Goal: Information Seeking & Learning: Find contact information

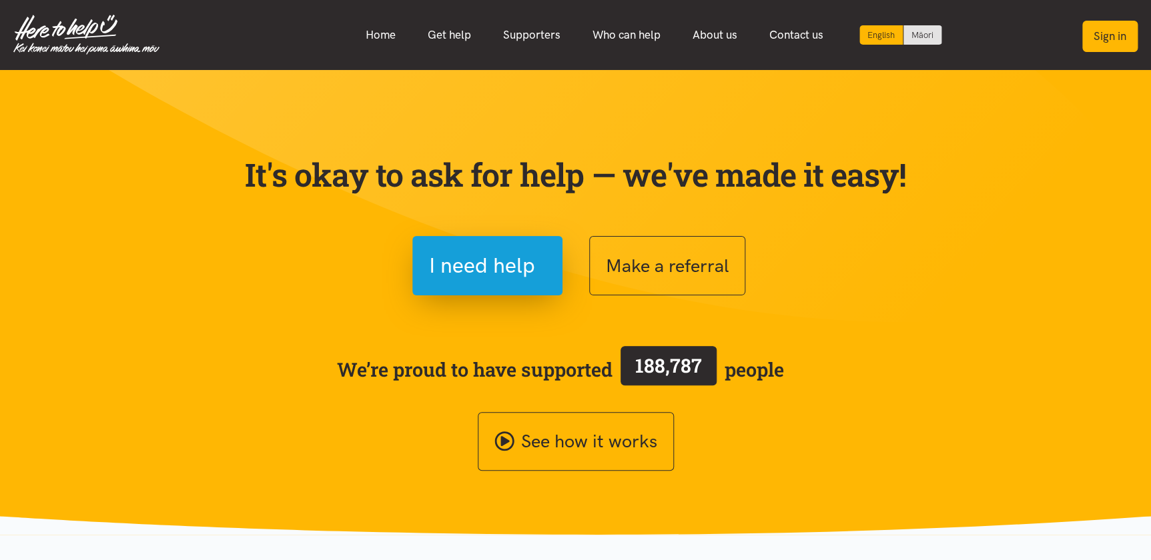
click at [1107, 30] on button "Sign in" at bounding box center [1109, 36] width 55 height 31
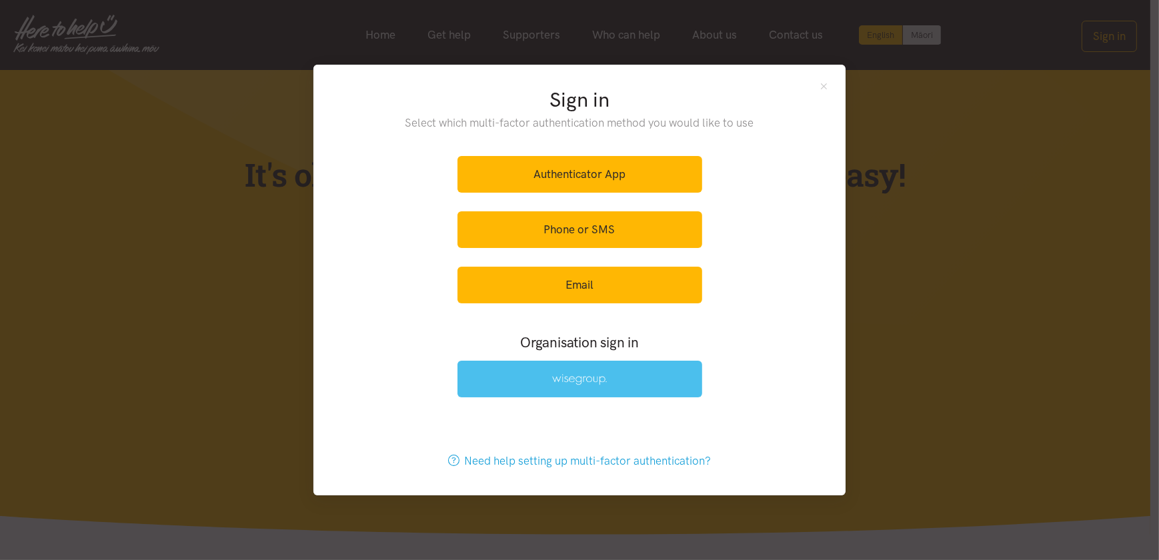
click at [589, 380] on img at bounding box center [579, 379] width 55 height 11
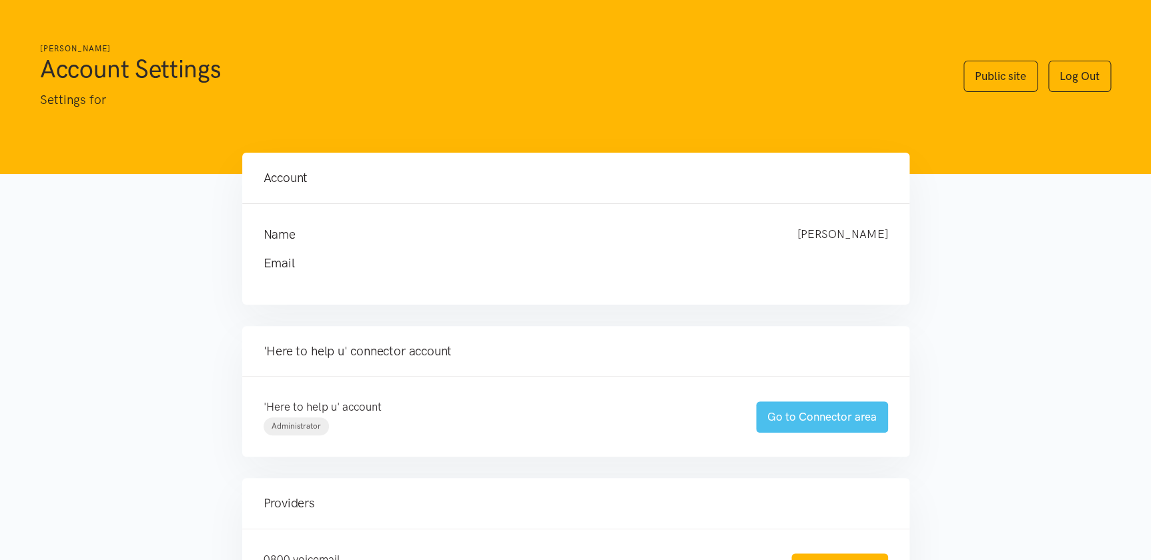
click at [803, 418] on link "Go to Connector area" at bounding box center [822, 417] width 132 height 31
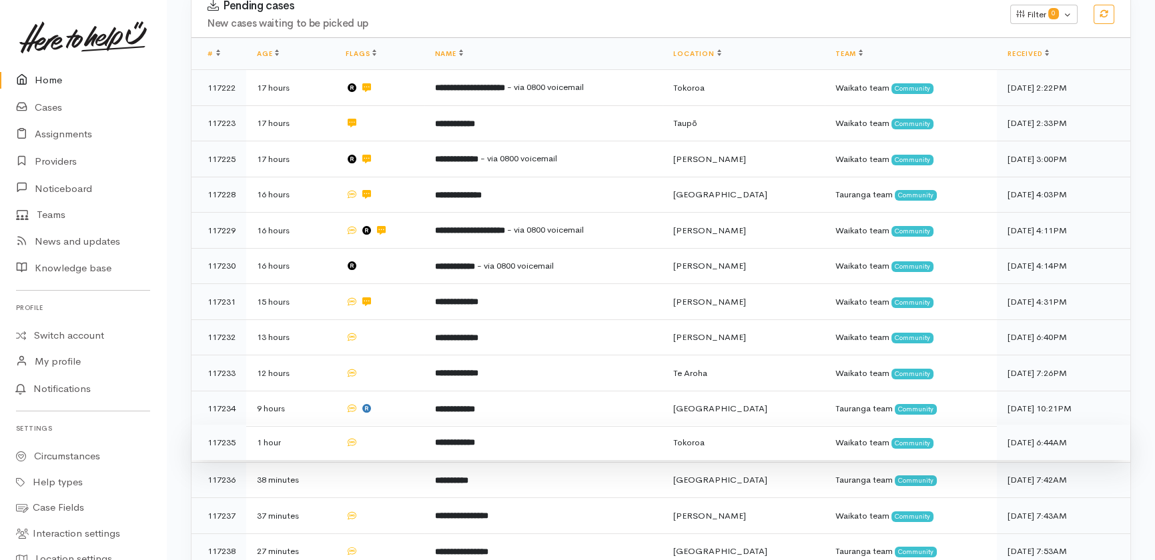
scroll to position [260, 0]
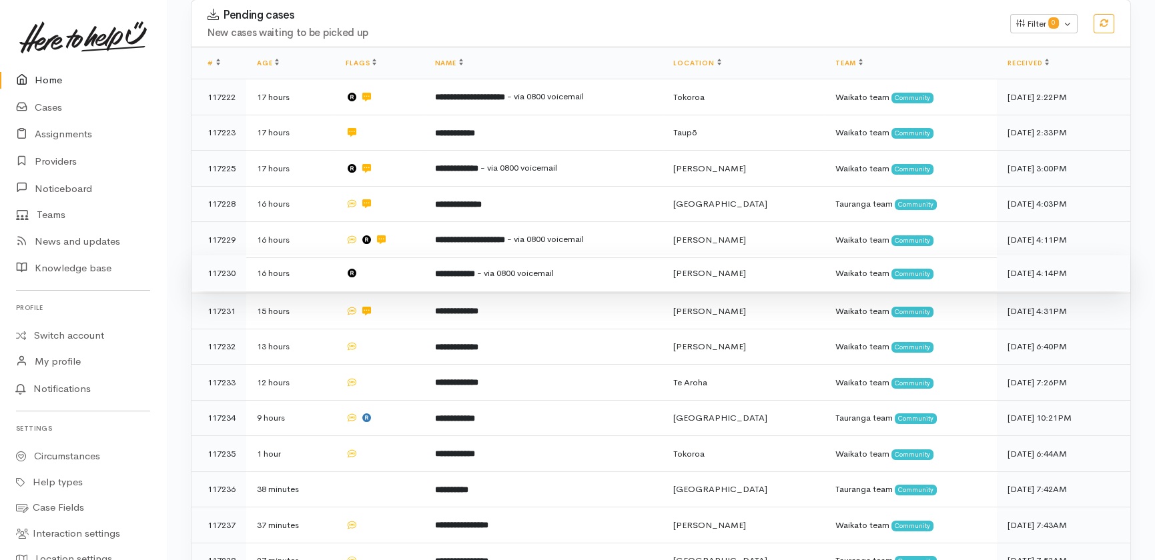
click at [414, 256] on td at bounding box center [379, 274] width 89 height 36
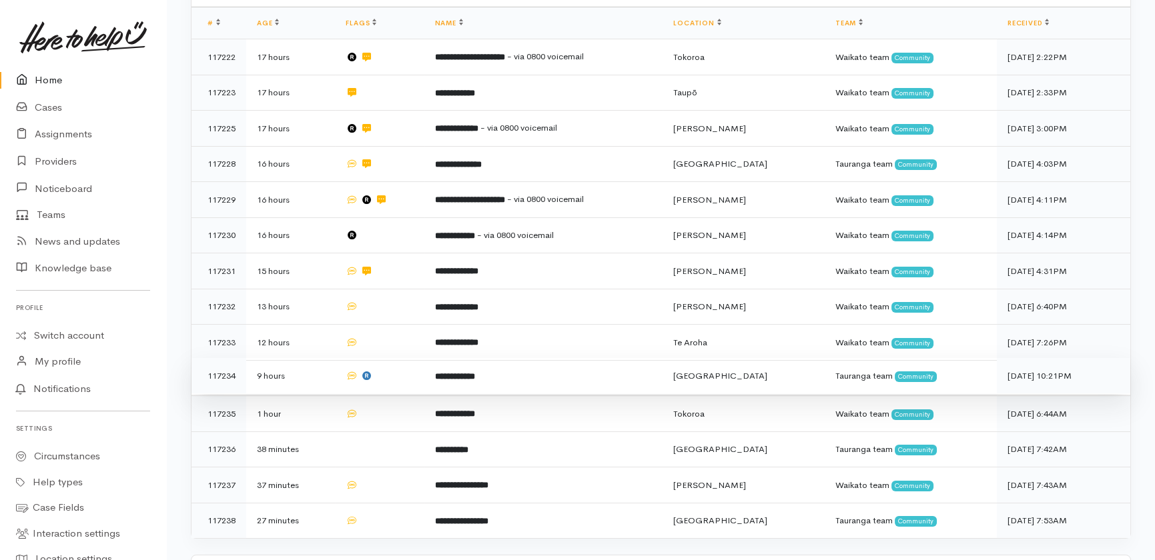
scroll to position [321, 0]
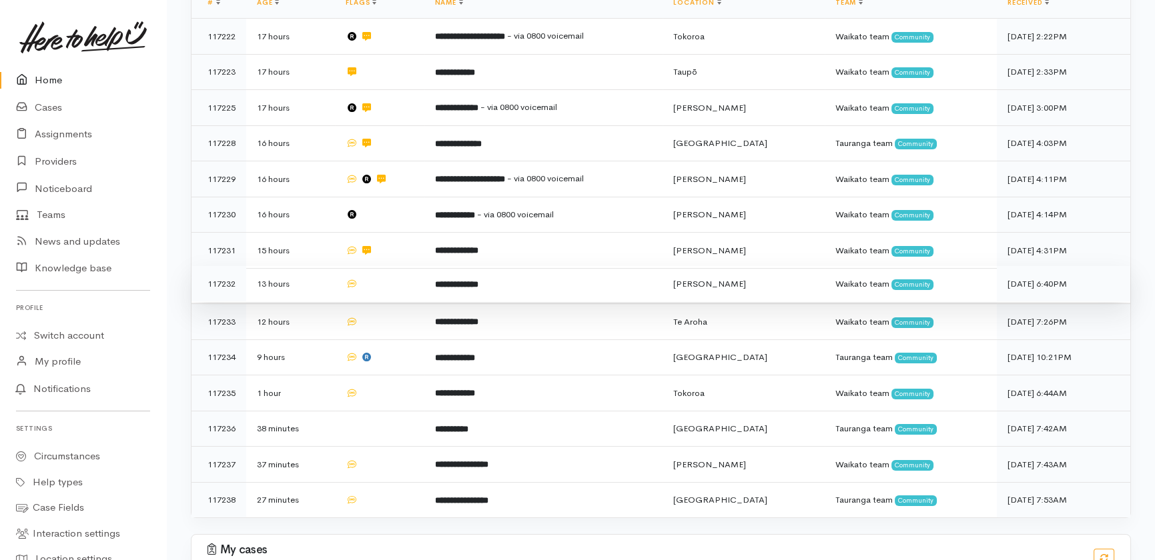
click at [386, 266] on td at bounding box center [379, 284] width 89 height 36
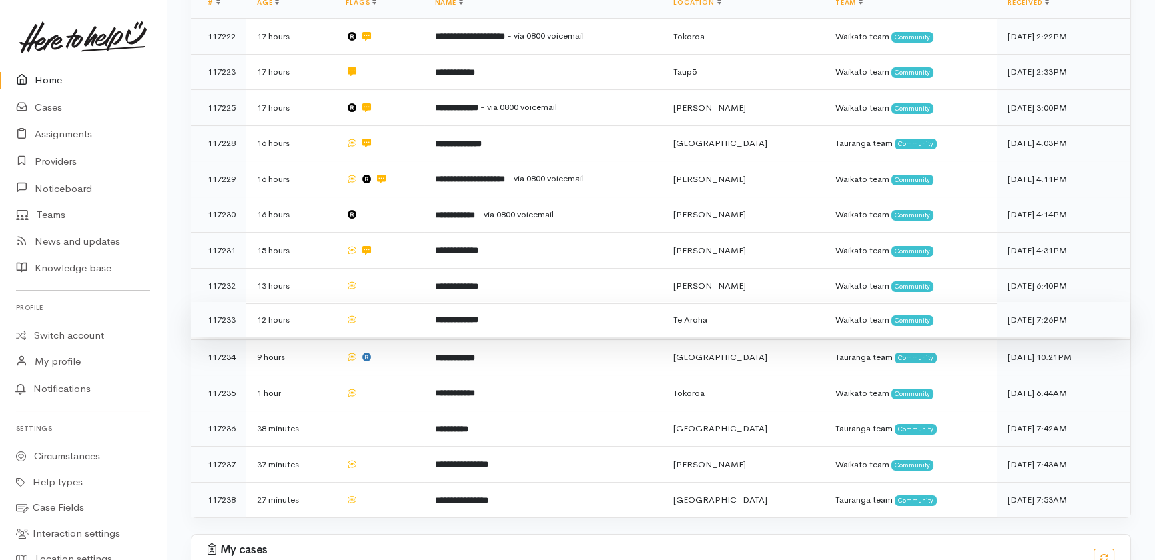
click at [390, 302] on td at bounding box center [379, 320] width 89 height 36
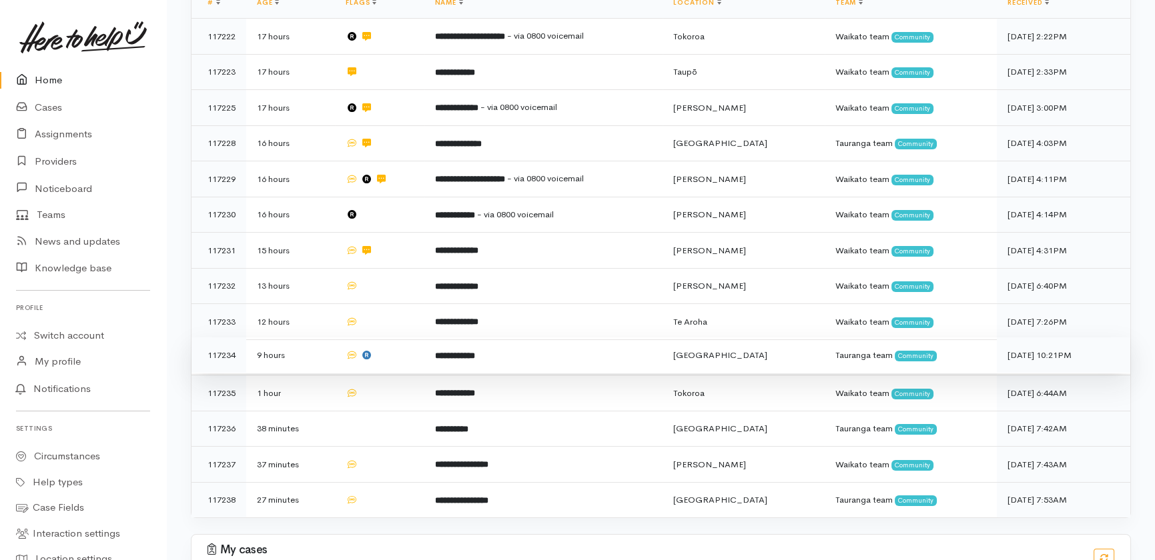
click at [411, 338] on td at bounding box center [379, 356] width 89 height 36
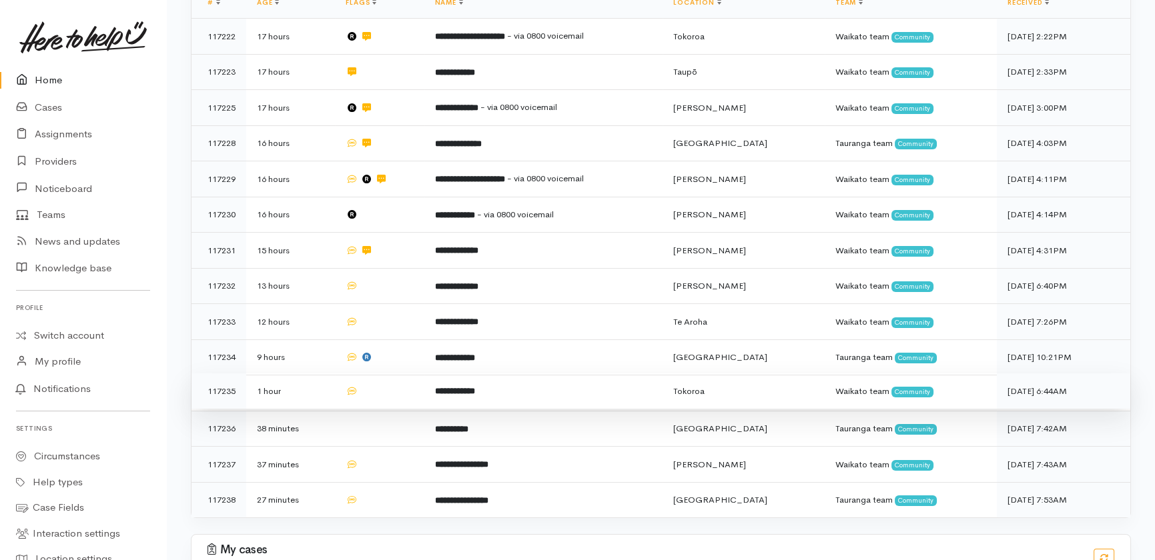
click at [405, 374] on td at bounding box center [379, 392] width 89 height 36
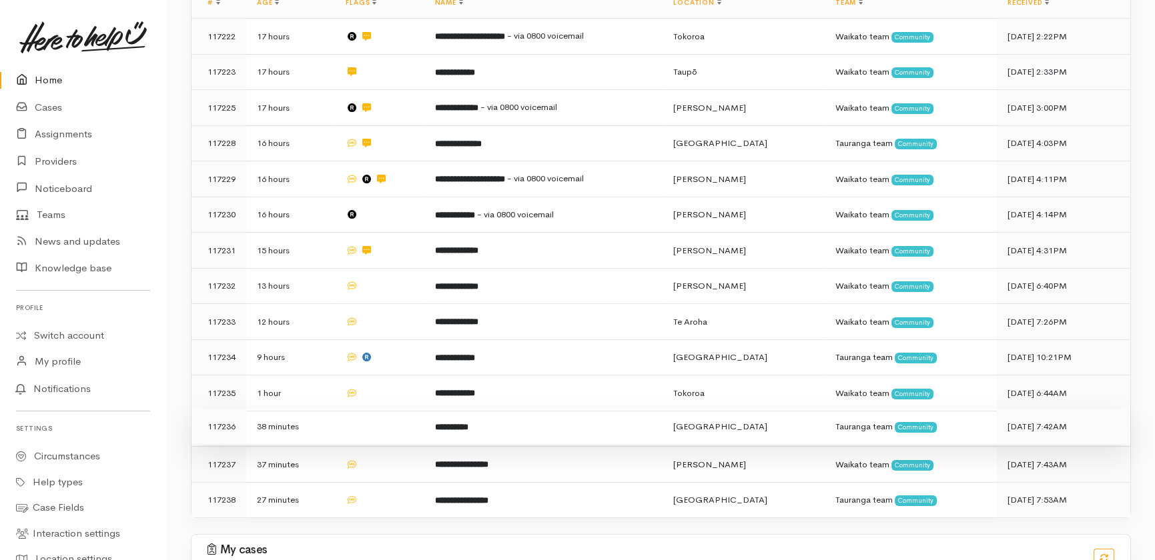
drag, startPoint x: 396, startPoint y: 372, endPoint x: 402, endPoint y: 412, distance: 41.2
click at [396, 409] on td at bounding box center [379, 427] width 89 height 36
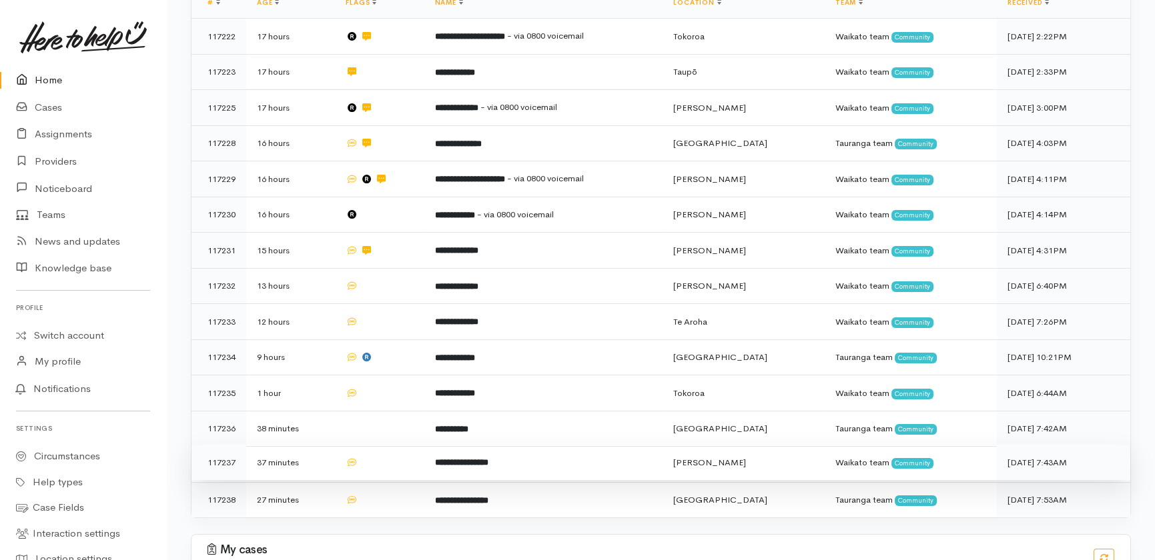
click at [402, 445] on td at bounding box center [379, 463] width 89 height 36
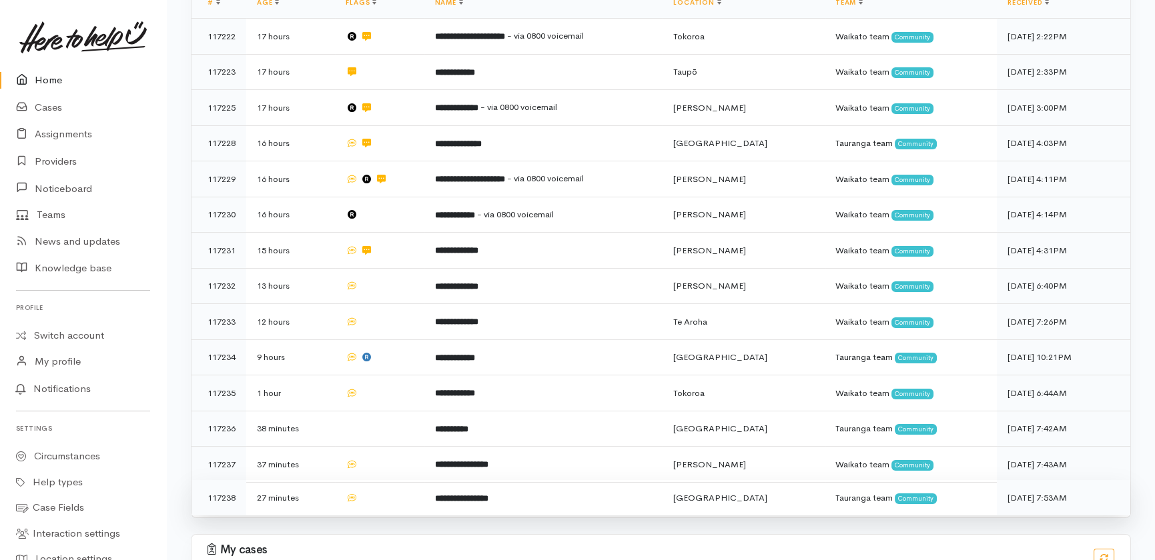
click at [393, 480] on td at bounding box center [379, 497] width 89 height 35
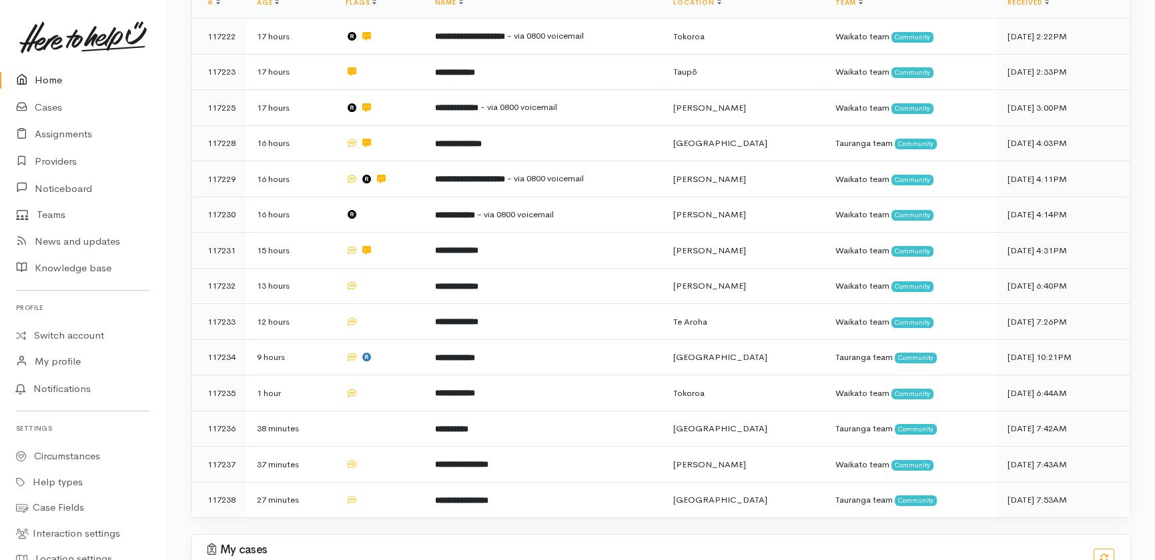
click at [51, 85] on link "Home" at bounding box center [83, 80] width 166 height 27
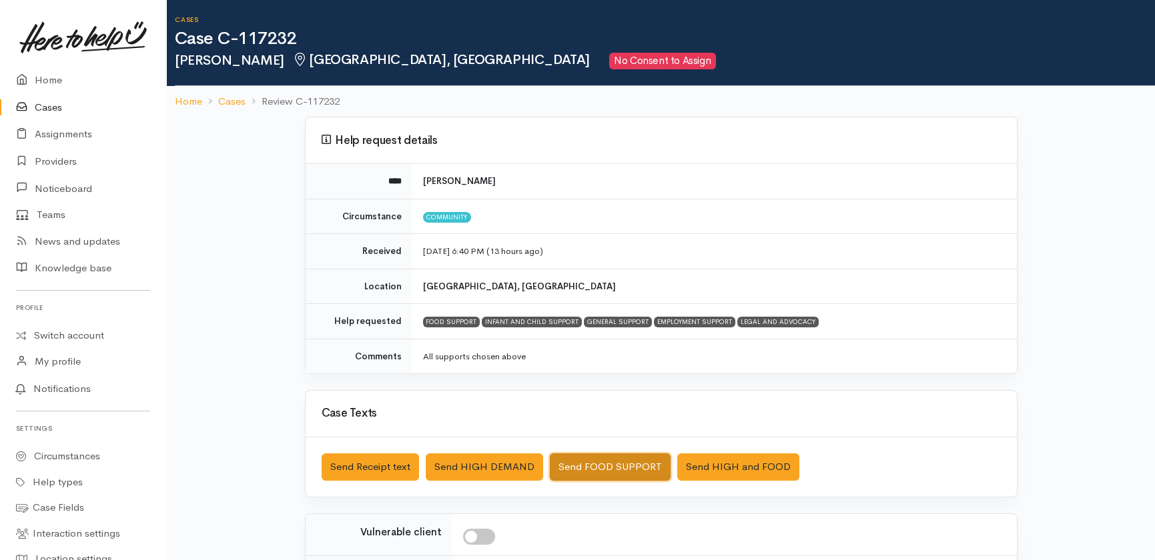
click at [613, 464] on button "Send FOOD SUPPORT" at bounding box center [610, 467] width 121 height 27
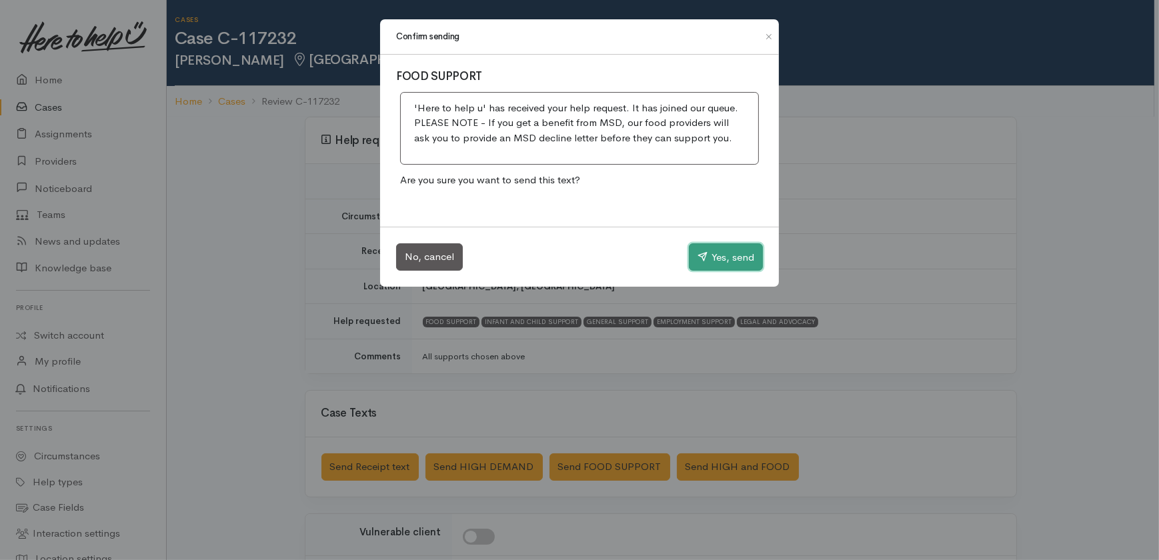
click at [750, 256] on button "Yes, send" at bounding box center [726, 257] width 74 height 28
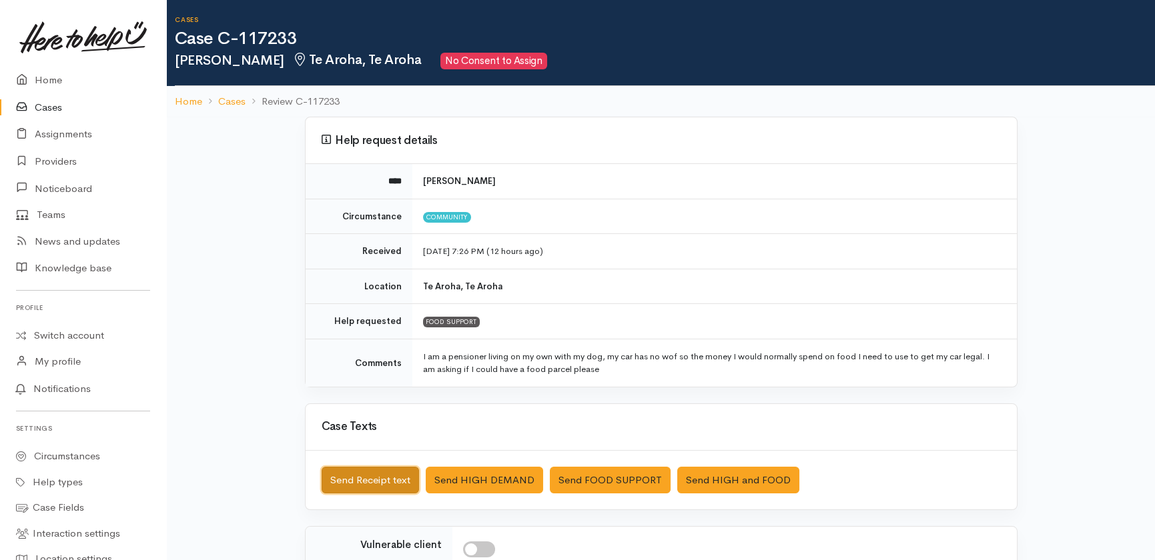
click at [388, 472] on button "Send Receipt text" at bounding box center [370, 480] width 97 height 27
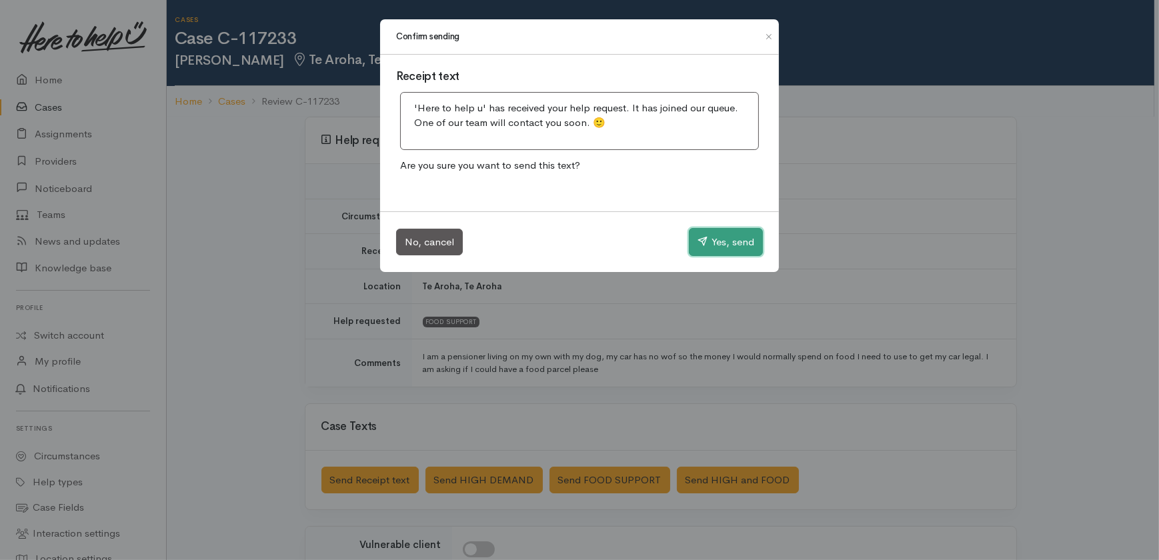
drag, startPoint x: 727, startPoint y: 238, endPoint x: 623, endPoint y: 159, distance: 130.9
click at [727, 238] on button "Yes, send" at bounding box center [726, 242] width 74 height 28
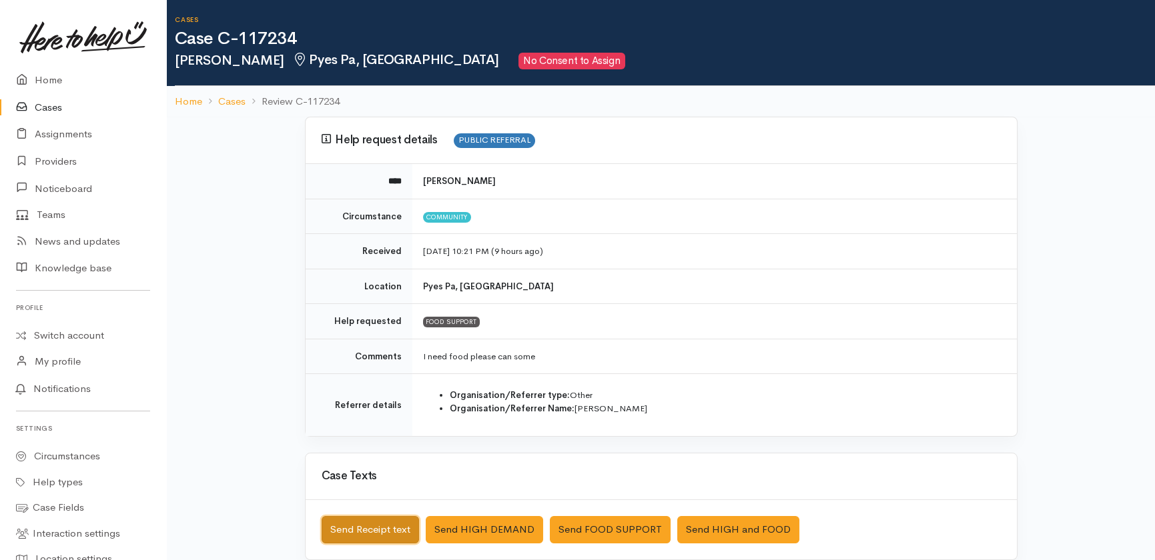
click at [327, 523] on button "Send Receipt text" at bounding box center [370, 529] width 97 height 27
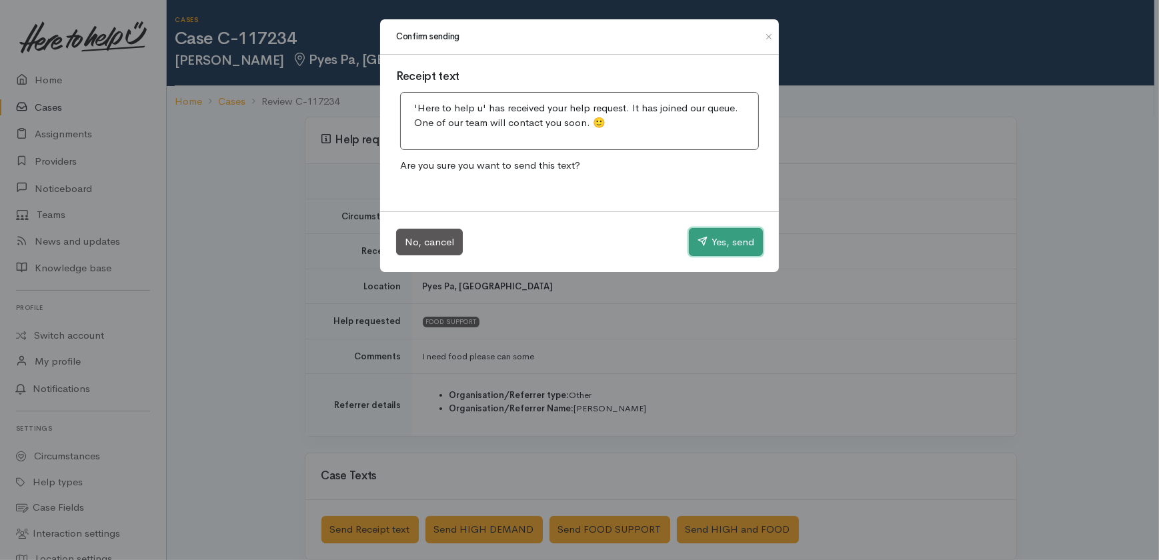
drag, startPoint x: 737, startPoint y: 244, endPoint x: 720, endPoint y: 204, distance: 43.1
click at [738, 244] on button "Yes, send" at bounding box center [726, 242] width 74 height 28
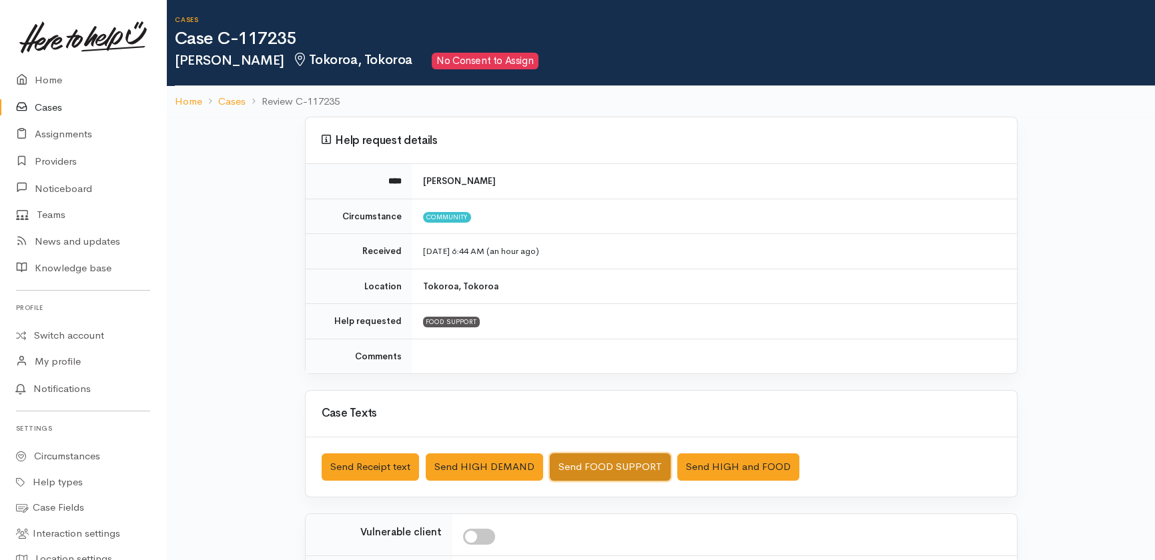
click at [630, 466] on button "Send FOOD SUPPORT" at bounding box center [610, 467] width 121 height 27
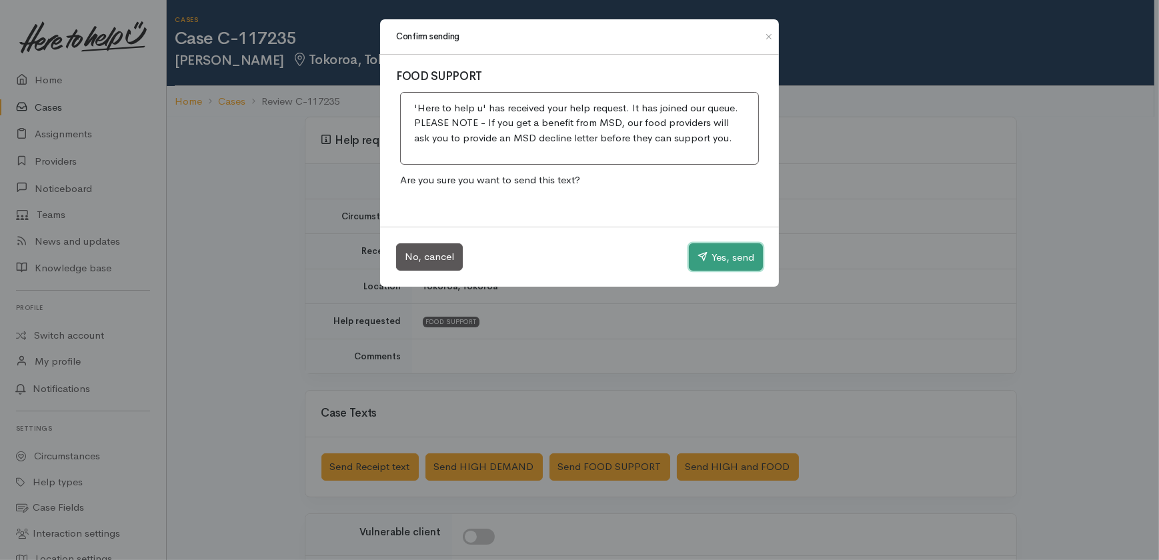
click at [722, 260] on button "Yes, send" at bounding box center [726, 257] width 74 height 28
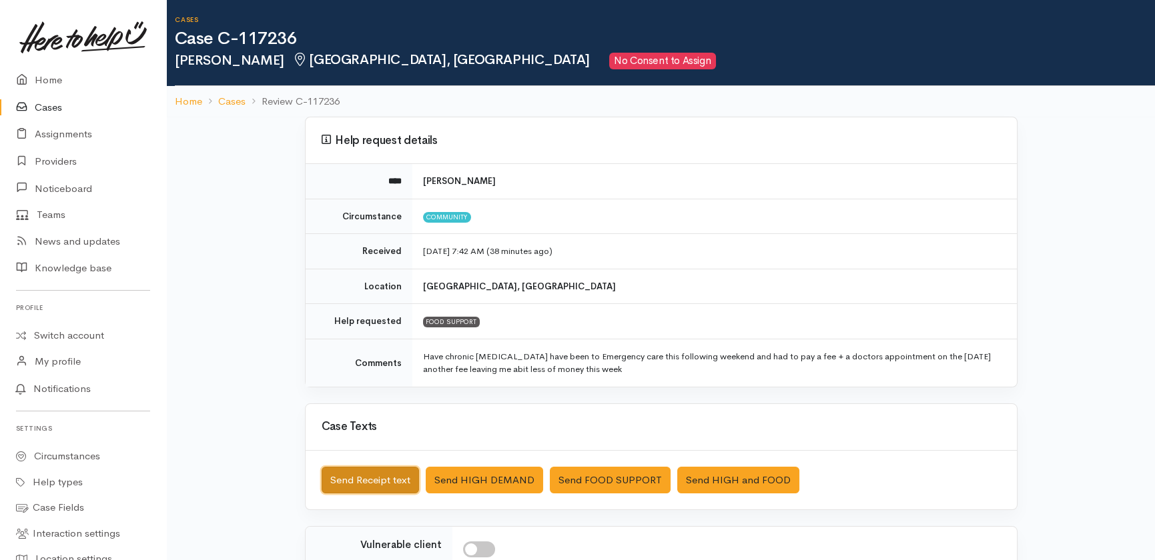
click at [360, 477] on button "Send Receipt text" at bounding box center [370, 480] width 97 height 27
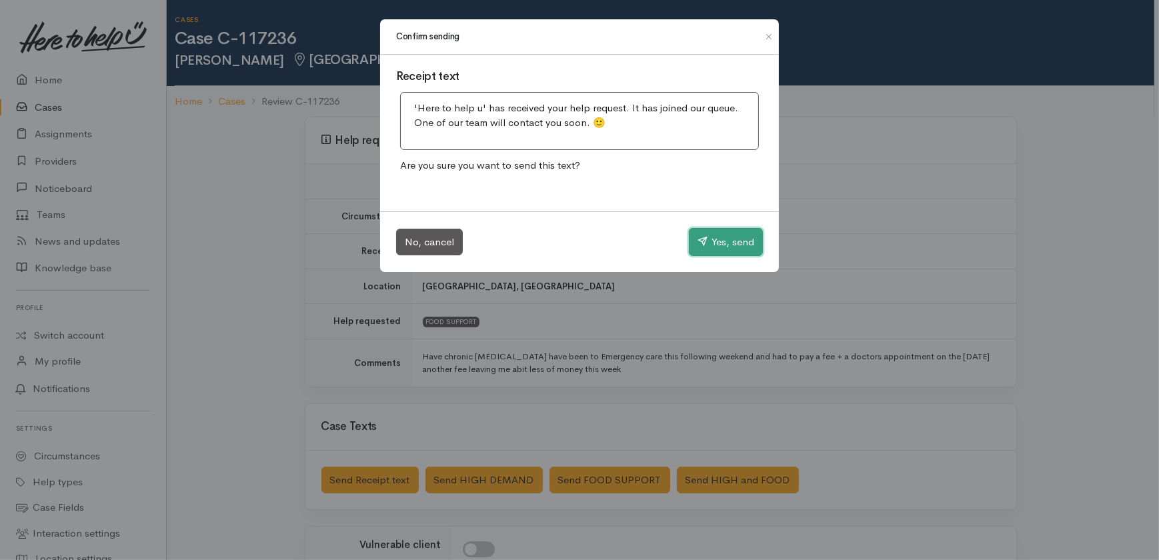
click at [735, 240] on button "Yes, send" at bounding box center [726, 242] width 74 height 28
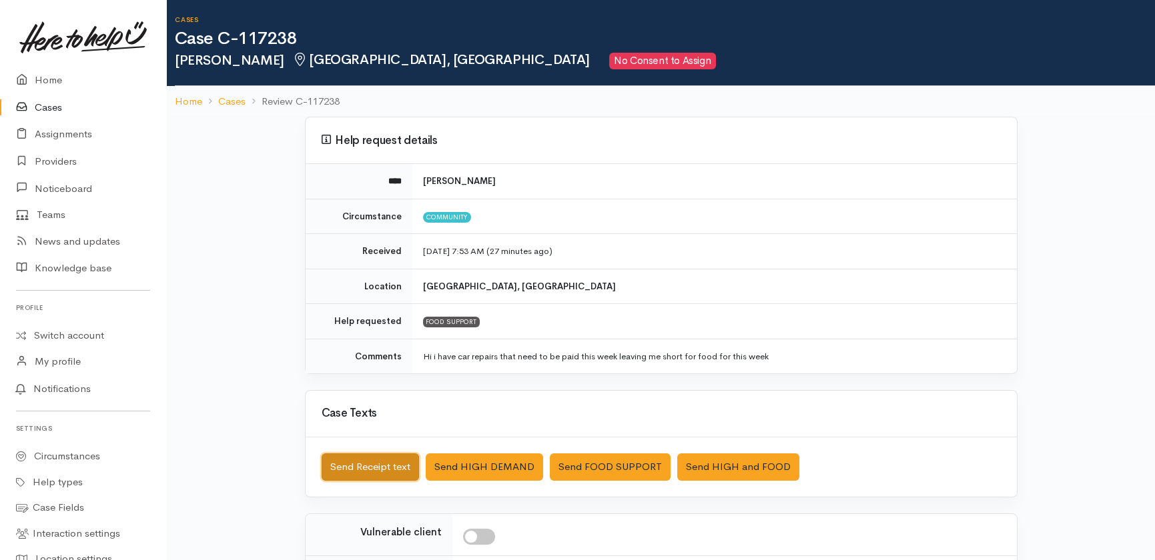
click at [358, 474] on button "Send Receipt text" at bounding box center [370, 467] width 97 height 27
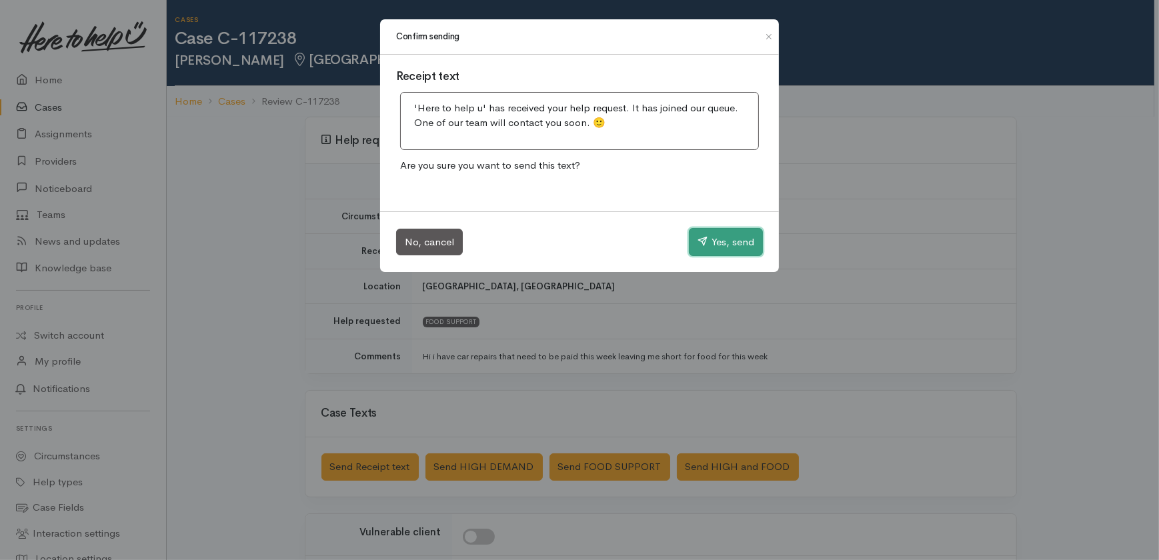
click at [726, 242] on button "Yes, send" at bounding box center [726, 242] width 74 height 28
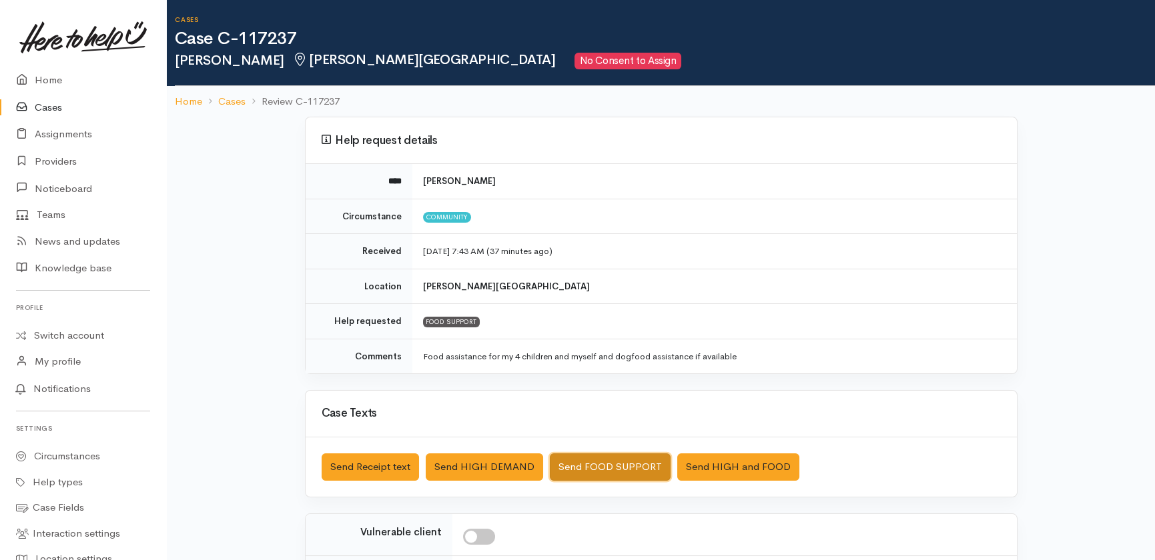
click at [624, 465] on button "Send FOOD SUPPORT" at bounding box center [610, 467] width 121 height 27
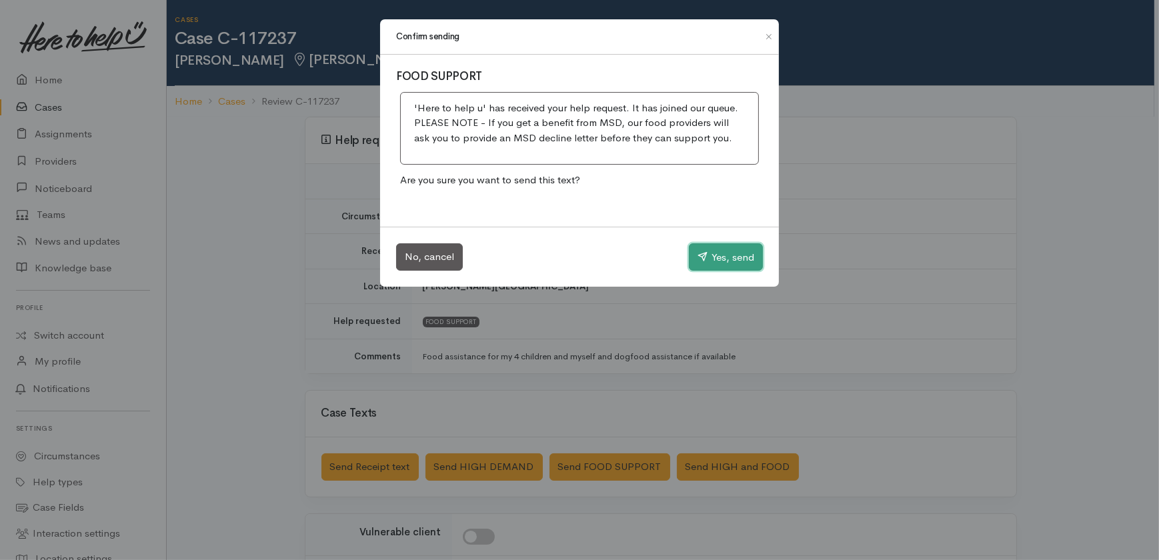
click at [730, 265] on button "Yes, send" at bounding box center [726, 257] width 74 height 28
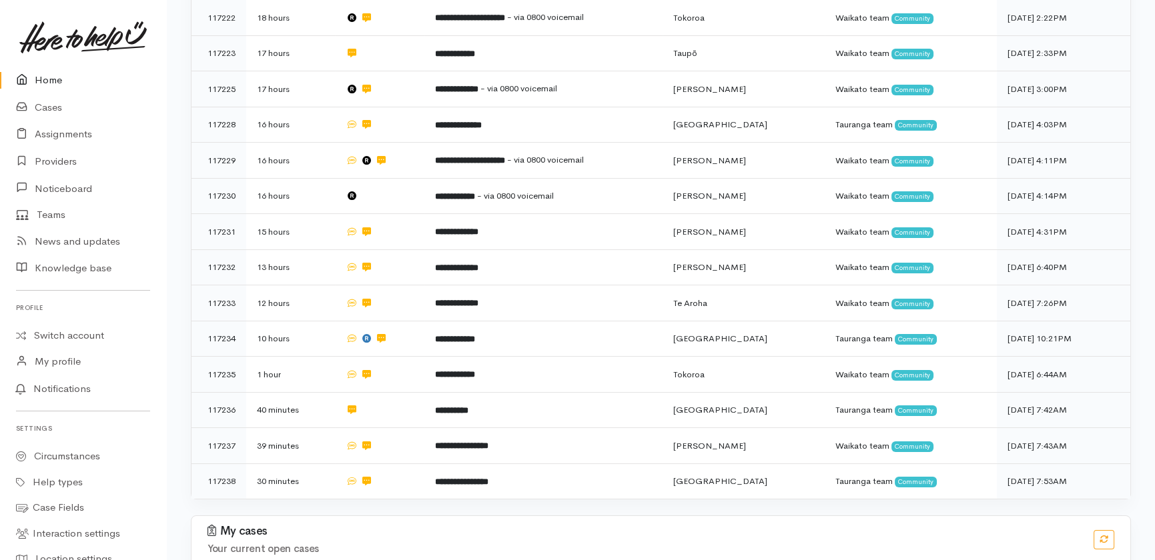
scroll to position [321, 0]
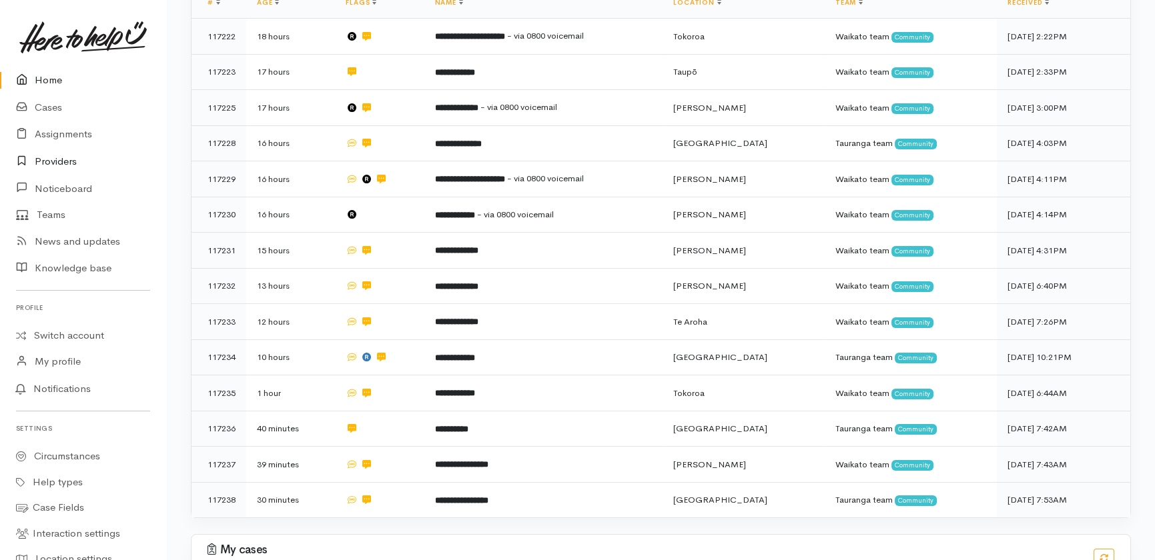
click at [55, 163] on link "Providers" at bounding box center [83, 161] width 166 height 27
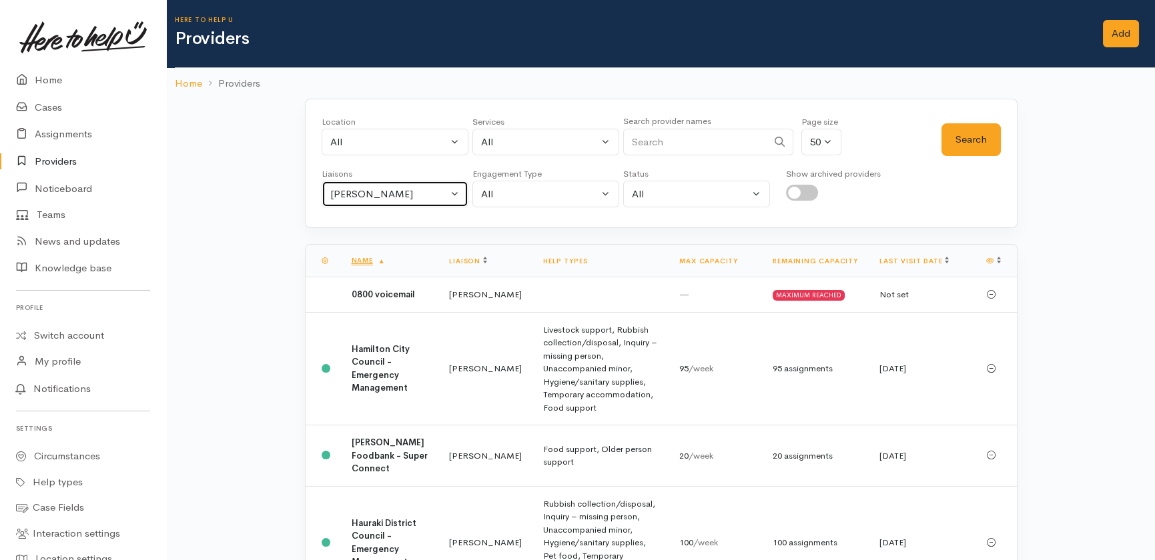
click at [421, 192] on div "Heather Moore" at bounding box center [388, 194] width 117 height 15
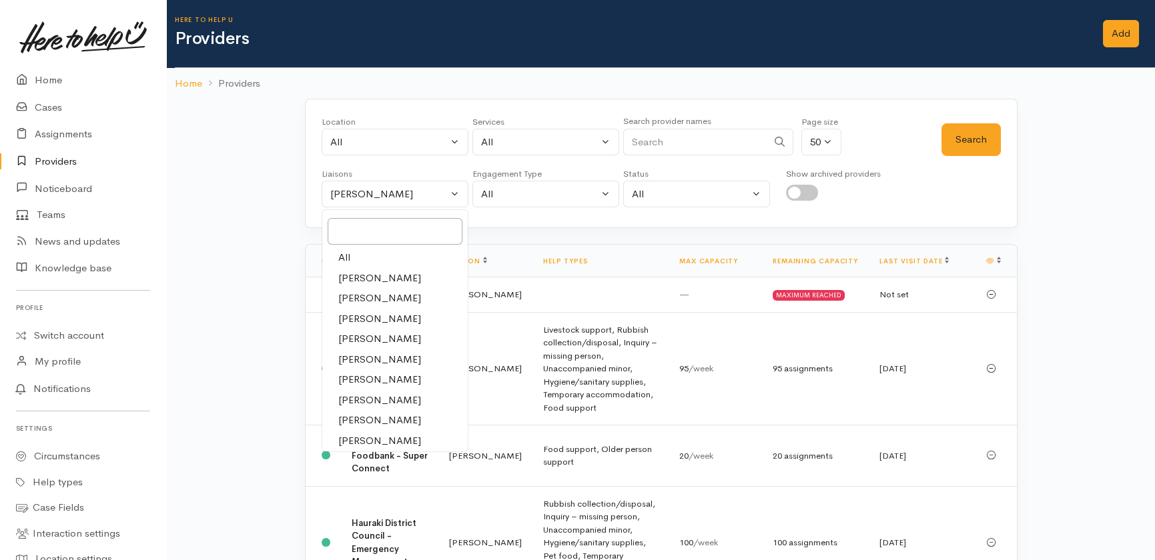
click at [345, 253] on span "All" at bounding box center [344, 257] width 12 height 15
select select "null"
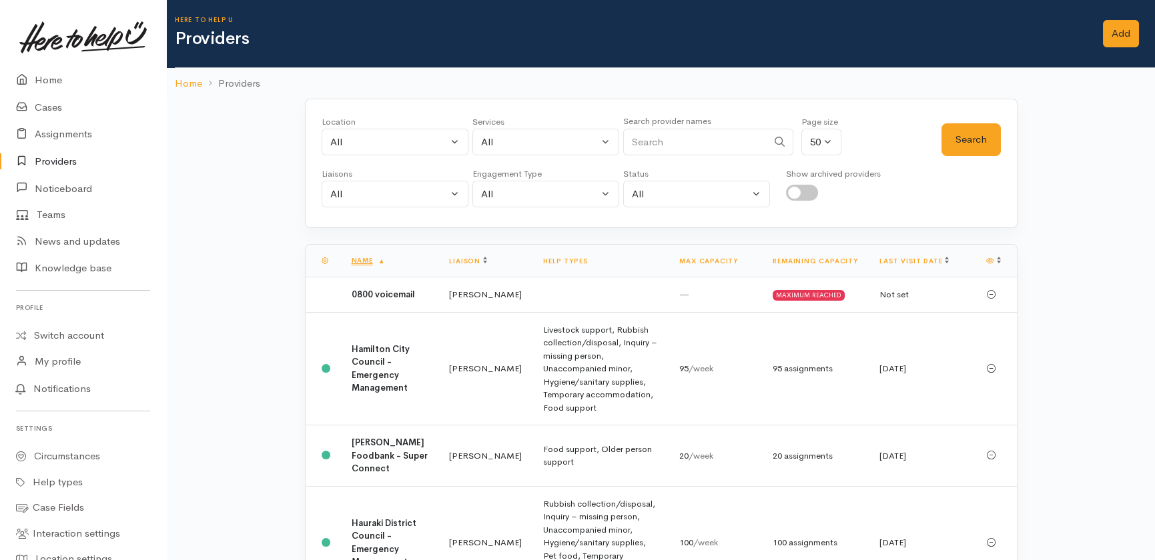
click at [685, 140] on input "Search" at bounding box center [695, 142] width 144 height 27
type input "pasifika"
click at [977, 139] on button "Search" at bounding box center [970, 139] width 59 height 33
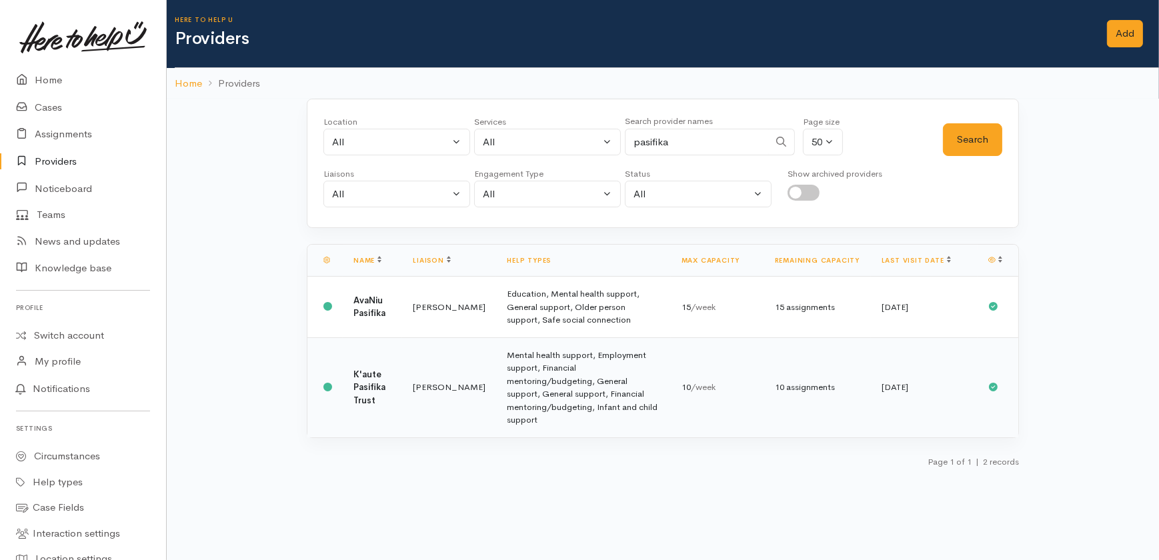
click at [375, 376] on b "K'aute Pasifika Trust" at bounding box center [370, 387] width 32 height 37
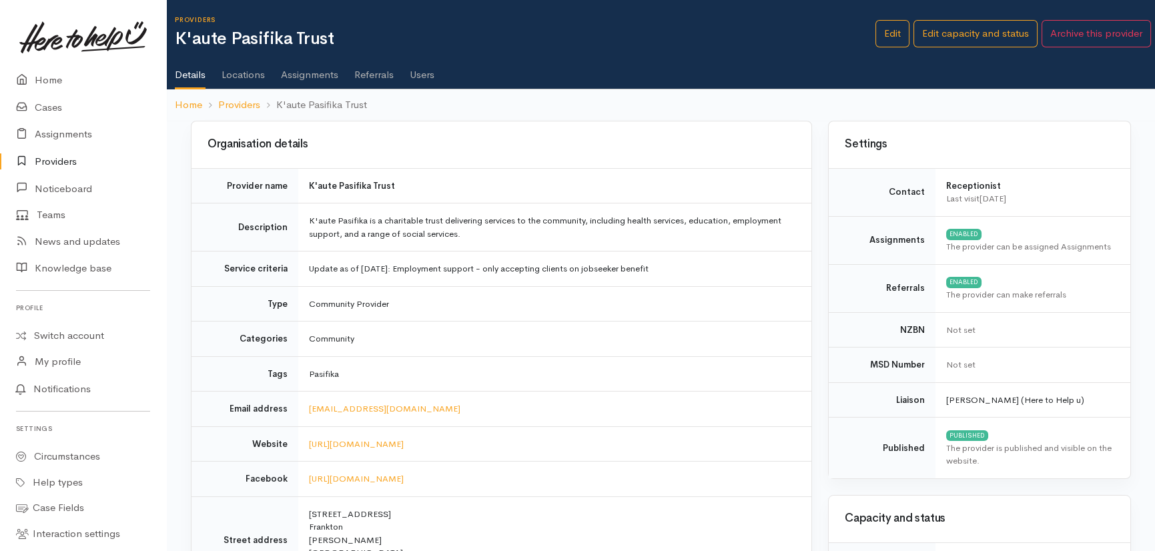
click at [424, 76] on link "Users" at bounding box center [422, 69] width 25 height 37
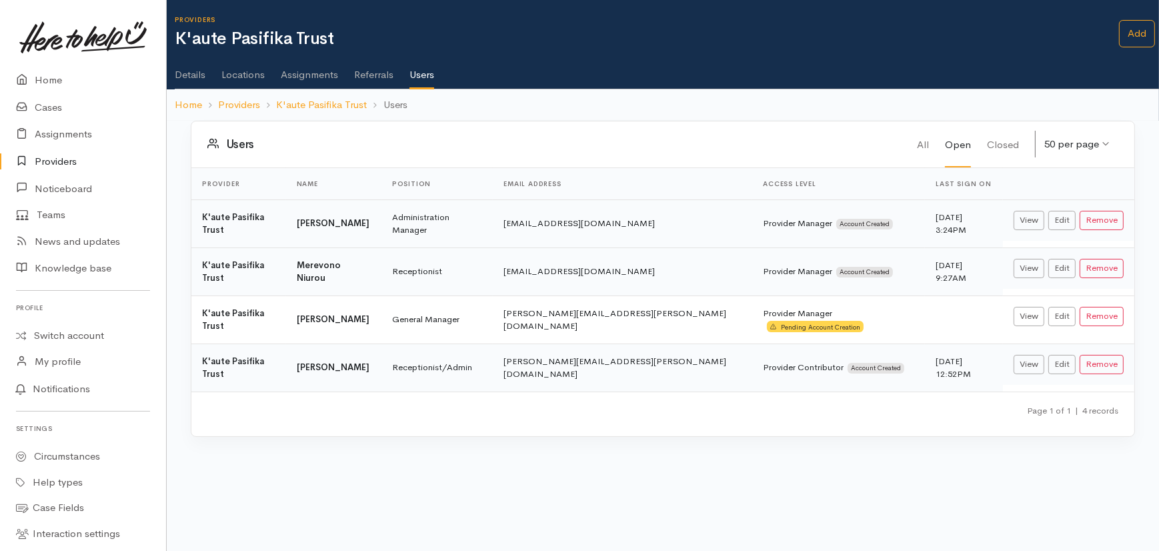
click at [468, 223] on td "Administration Manager" at bounding box center [437, 223] width 111 height 48
drag, startPoint x: 651, startPoint y: 220, endPoint x: 524, endPoint y: 227, distance: 127.0
click at [524, 227] on td "[EMAIL_ADDRESS][DOMAIN_NAME]" at bounding box center [623, 223] width 260 height 48
copy td "[EMAIL_ADDRESS][DOMAIN_NAME]"
click at [39, 78] on link "Home" at bounding box center [83, 80] width 166 height 27
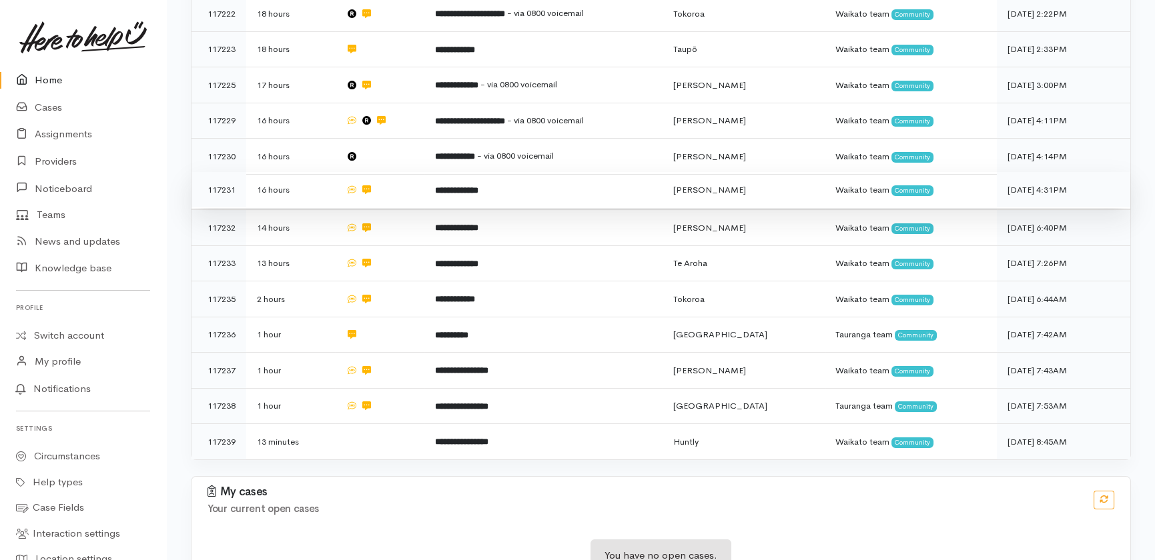
scroll to position [347, 0]
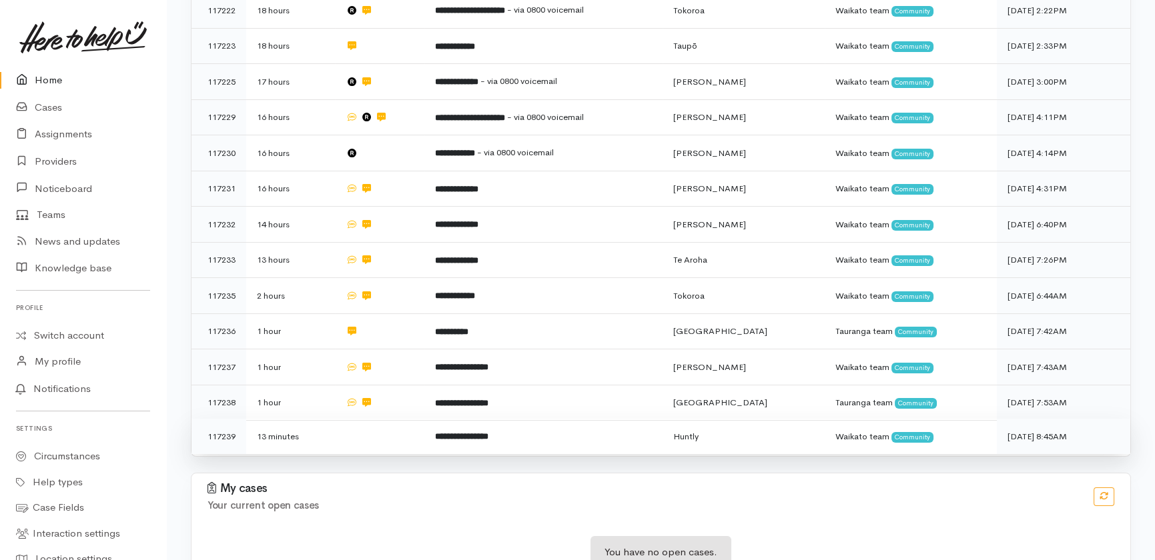
click at [364, 419] on td at bounding box center [379, 436] width 89 height 35
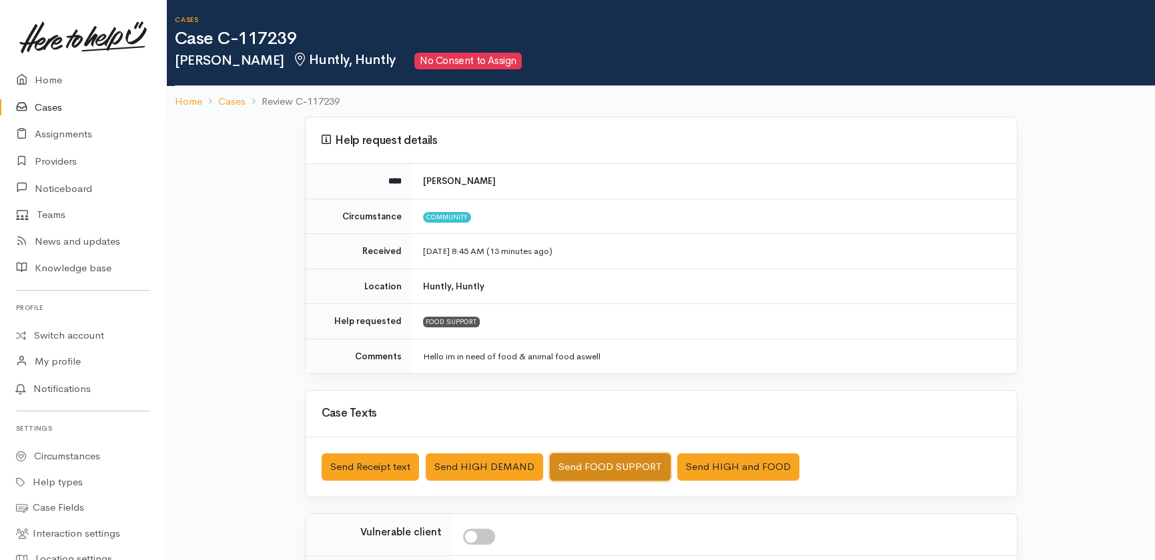
click at [620, 466] on button "Send FOOD SUPPORT" at bounding box center [610, 467] width 121 height 27
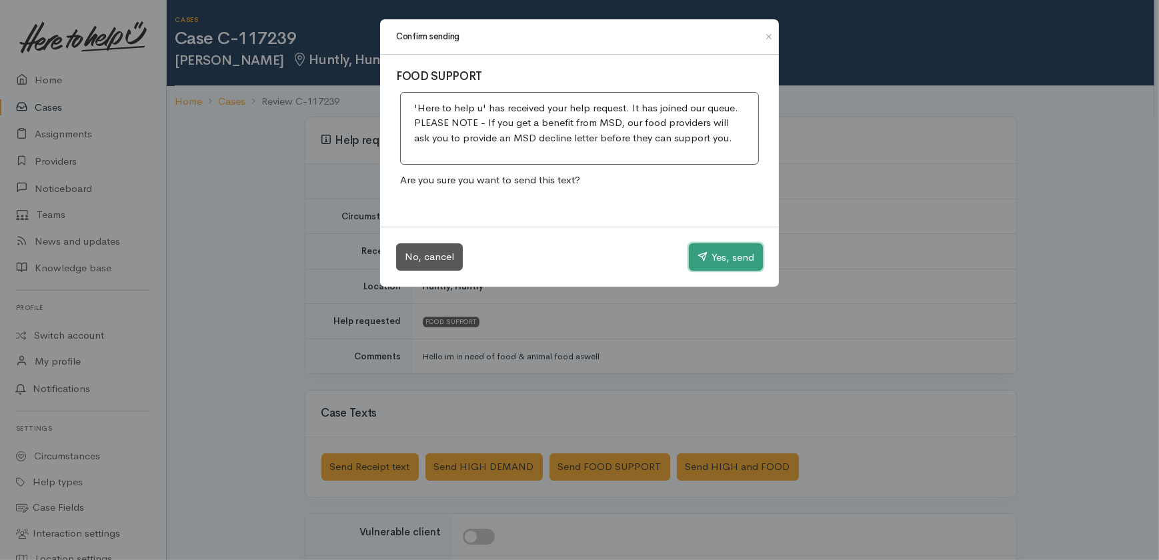
click at [727, 256] on button "Yes, send" at bounding box center [726, 257] width 74 height 28
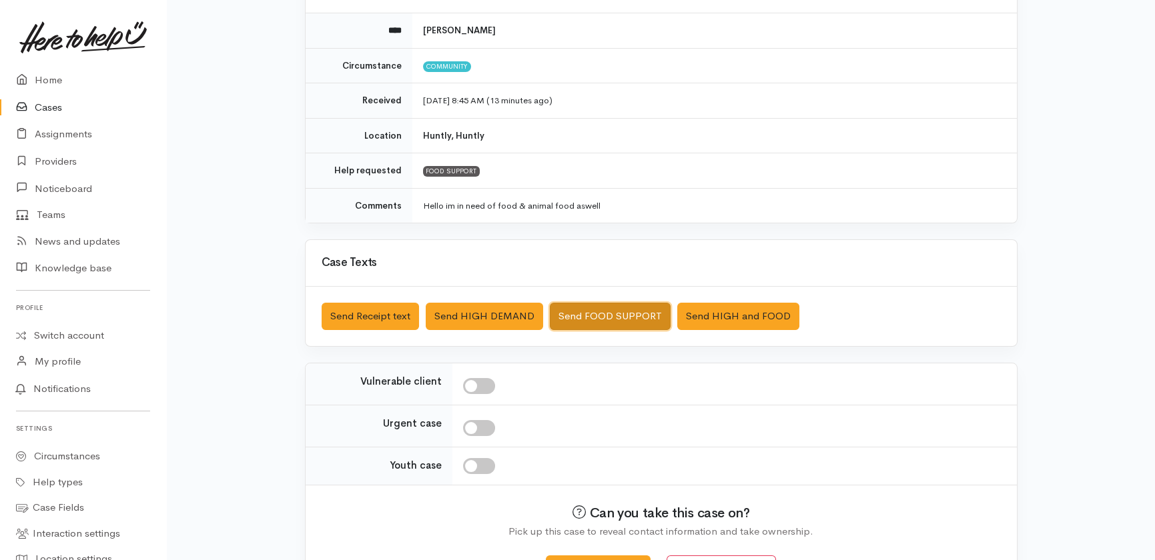
scroll to position [135, 0]
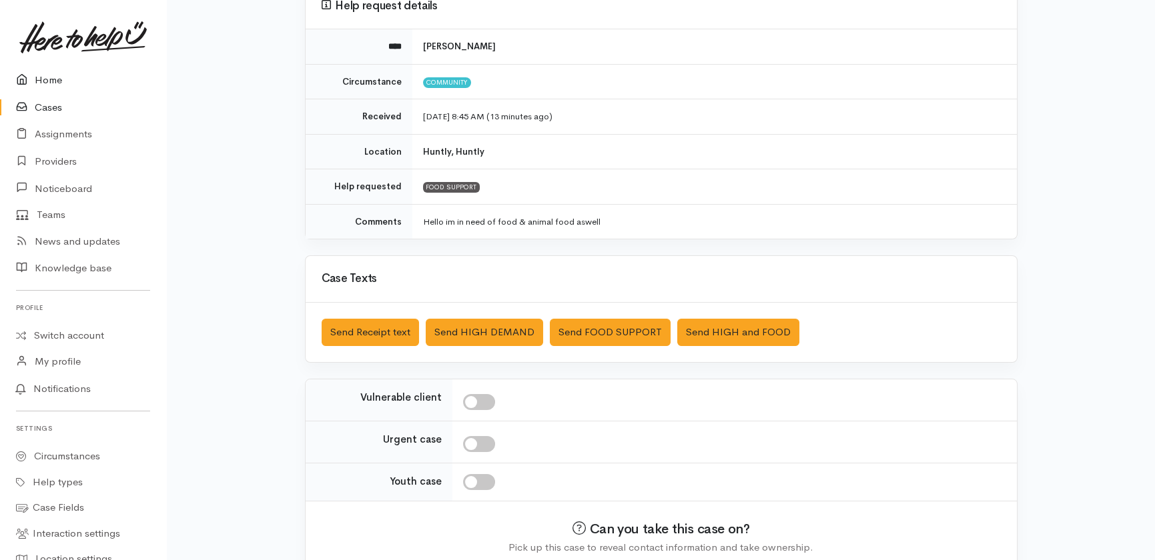
click at [52, 79] on link "Home" at bounding box center [83, 80] width 166 height 27
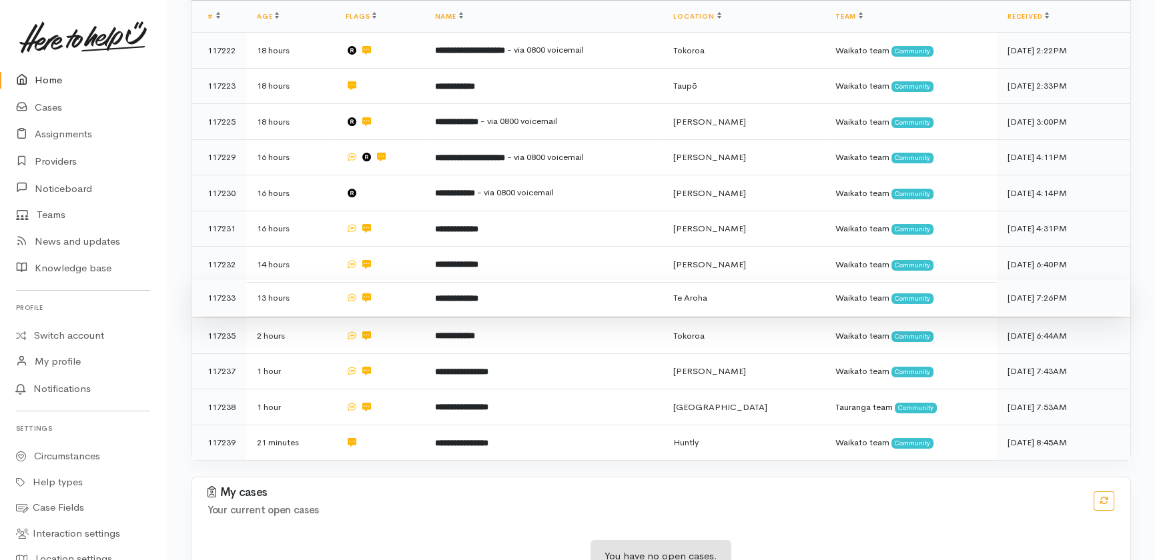
scroll to position [312, 0]
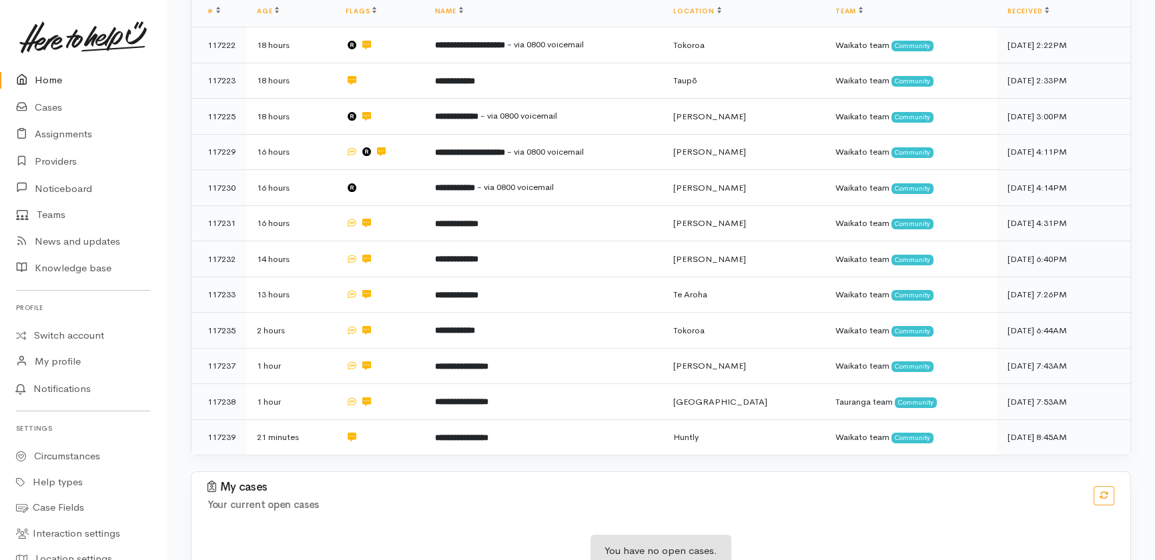
click at [48, 83] on link "Home" at bounding box center [83, 80] width 166 height 27
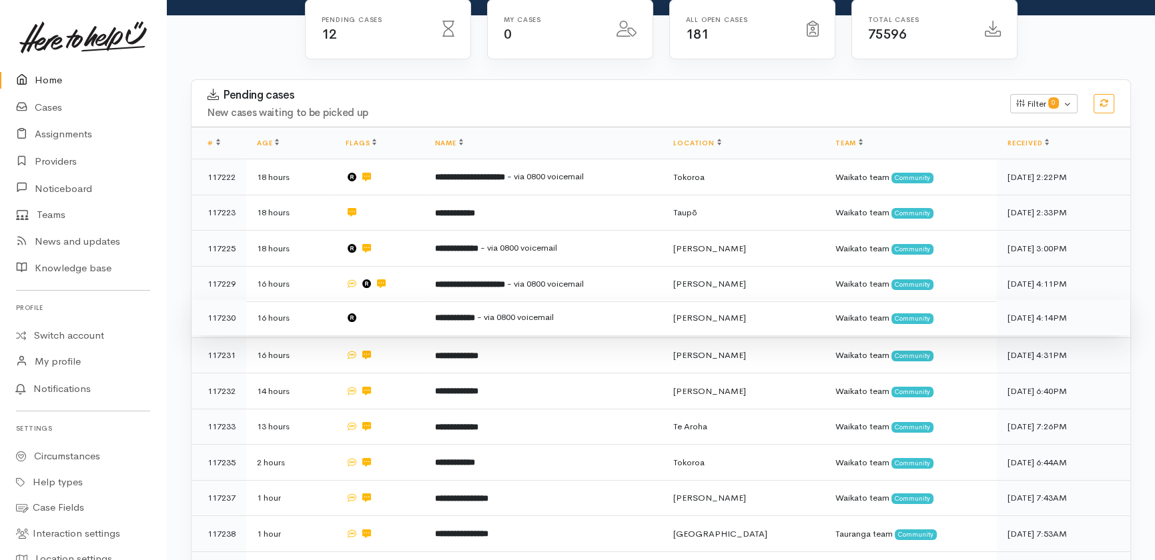
scroll to position [181, 0]
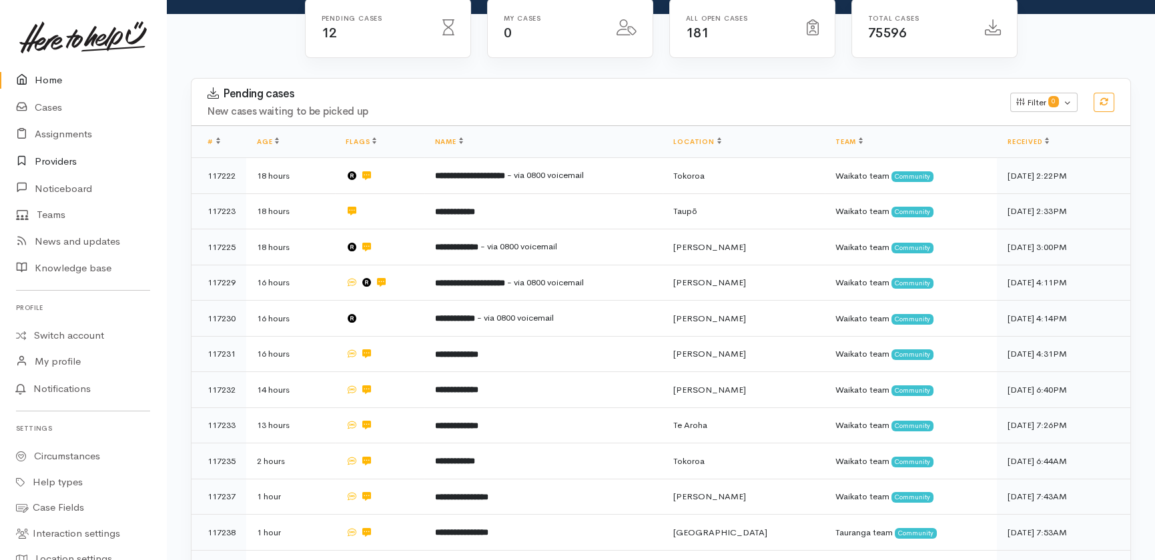
click at [54, 155] on link "Providers" at bounding box center [83, 161] width 166 height 27
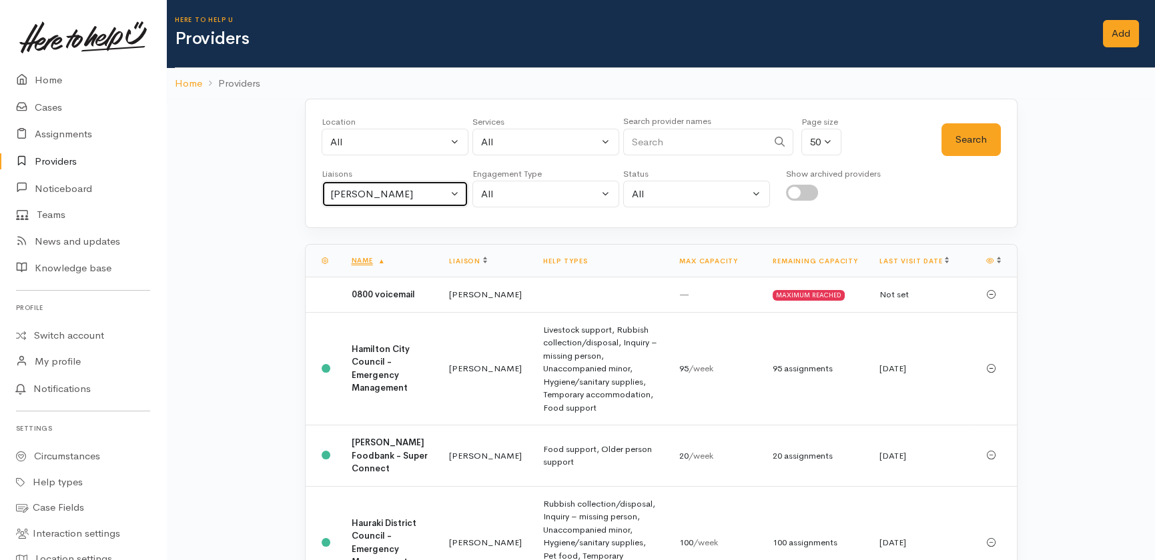
click at [396, 191] on div "[PERSON_NAME]" at bounding box center [388, 194] width 117 height 15
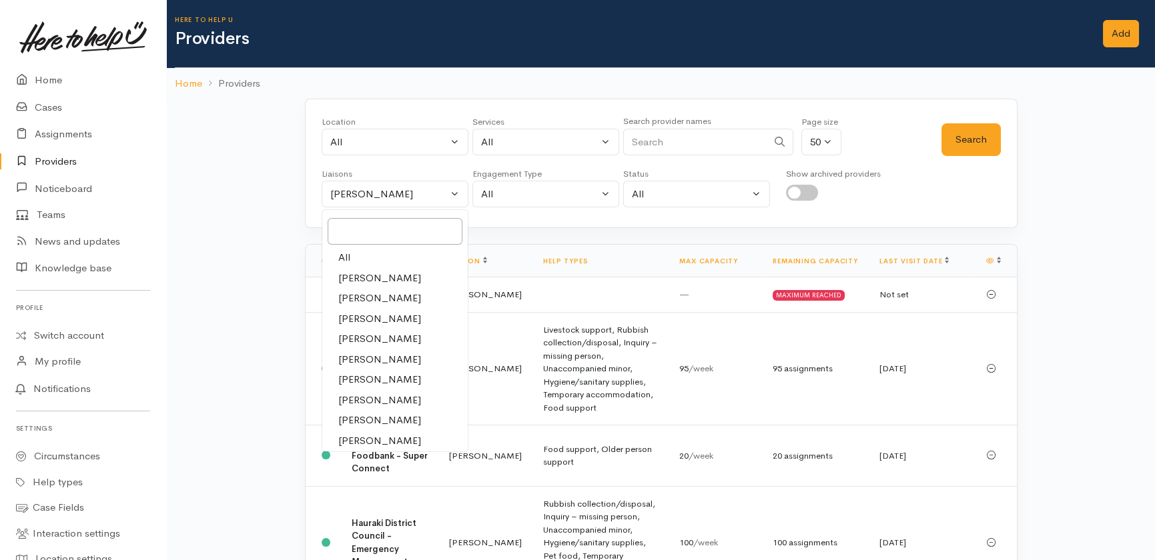
drag, startPoint x: 344, startPoint y: 253, endPoint x: 426, endPoint y: 255, distance: 82.7
click at [345, 253] on span "All" at bounding box center [344, 257] width 12 height 15
select select "null"
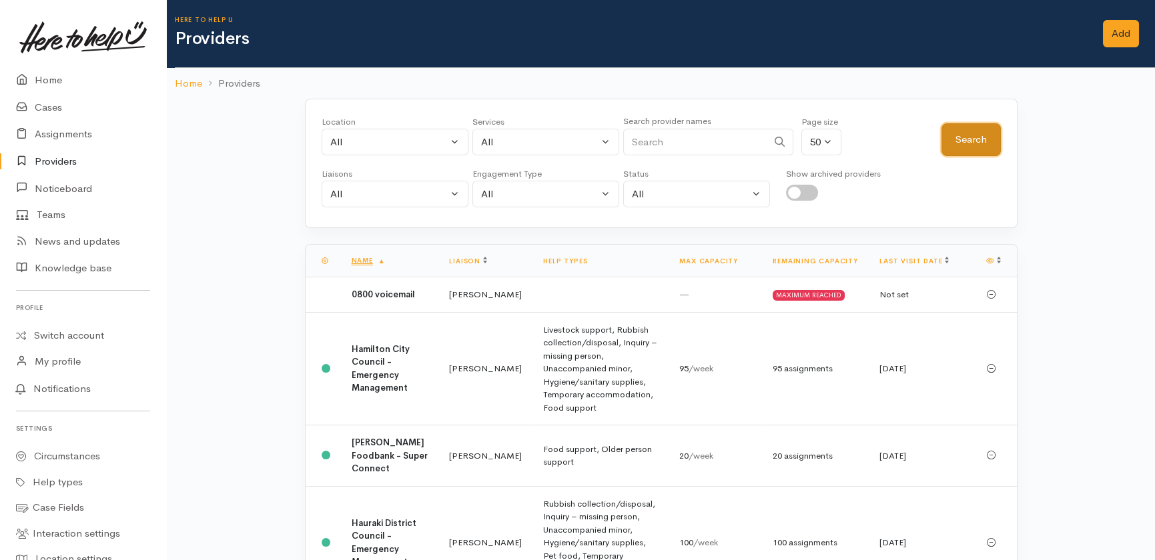
click at [959, 133] on button "Search" at bounding box center [970, 139] width 59 height 33
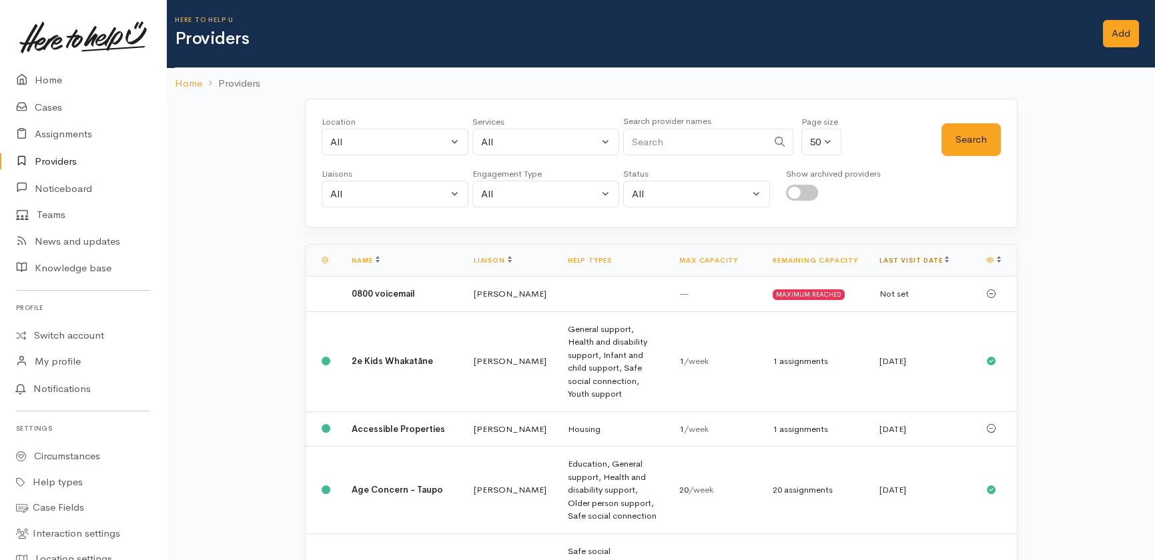
click at [910, 257] on link "Last visit date" at bounding box center [913, 260] width 69 height 9
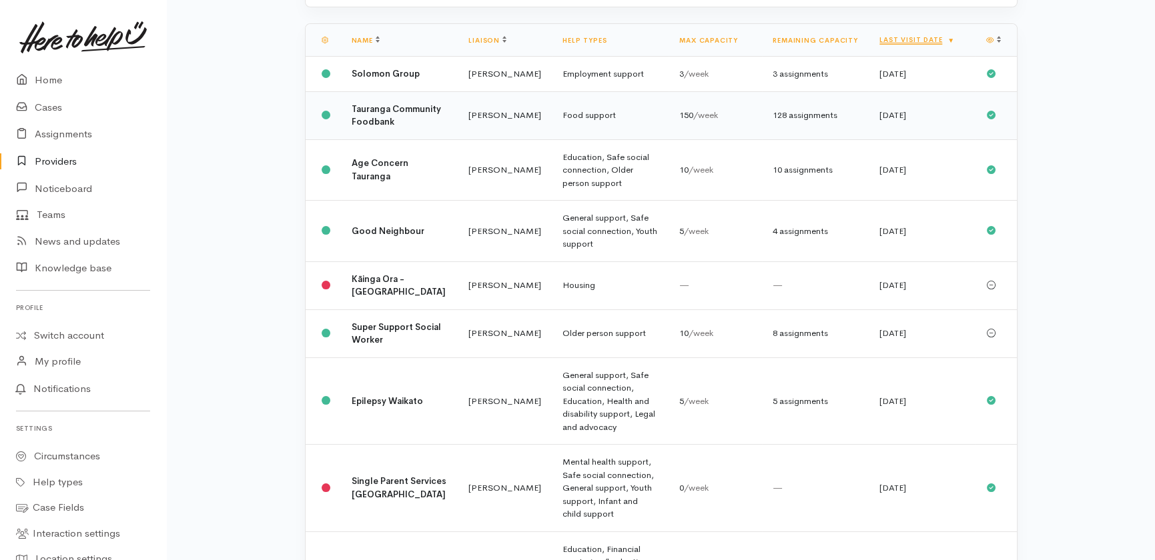
scroll to position [242, 0]
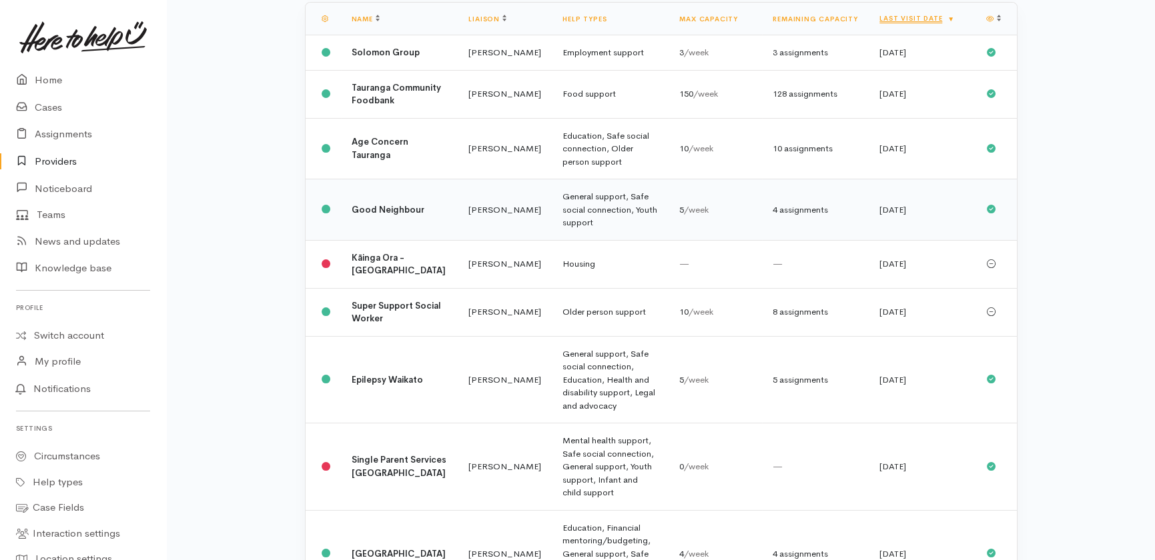
click at [474, 209] on td "Amanda Gabb" at bounding box center [505, 209] width 94 height 61
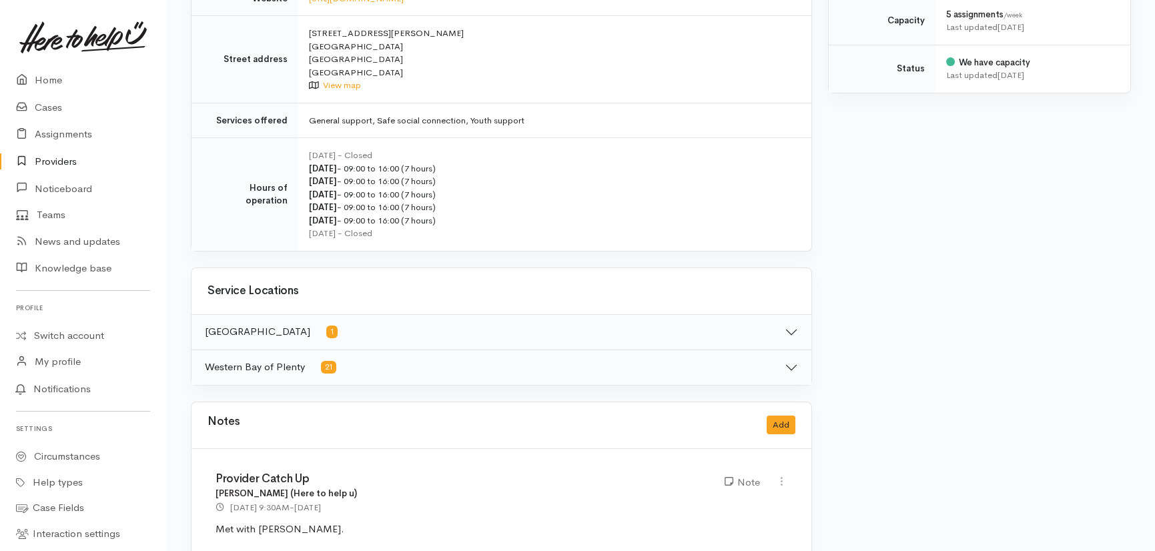
scroll to position [970, 0]
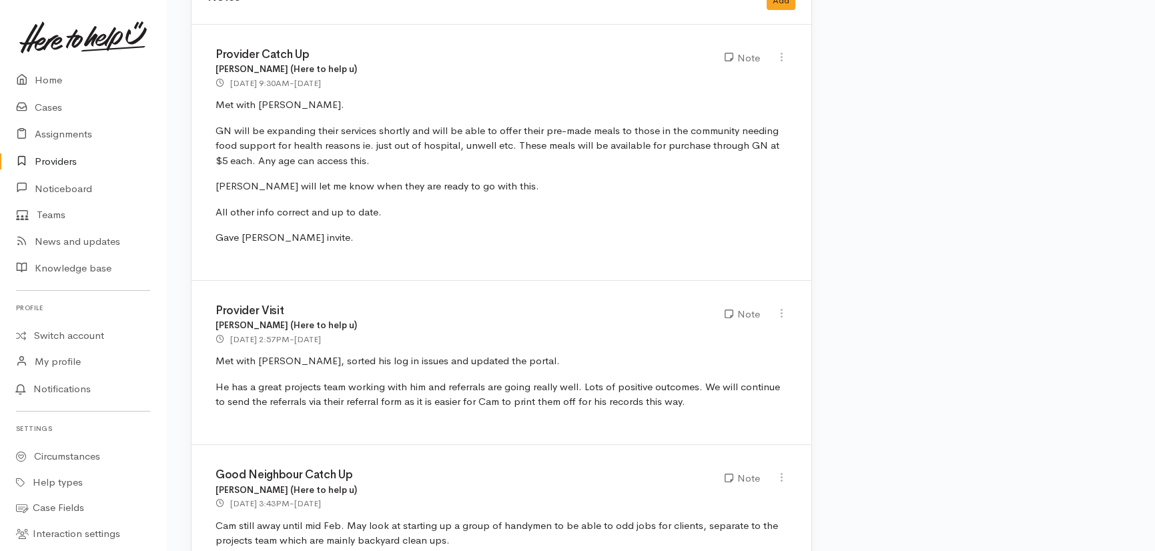
click at [55, 163] on link "Providers" at bounding box center [83, 161] width 166 height 27
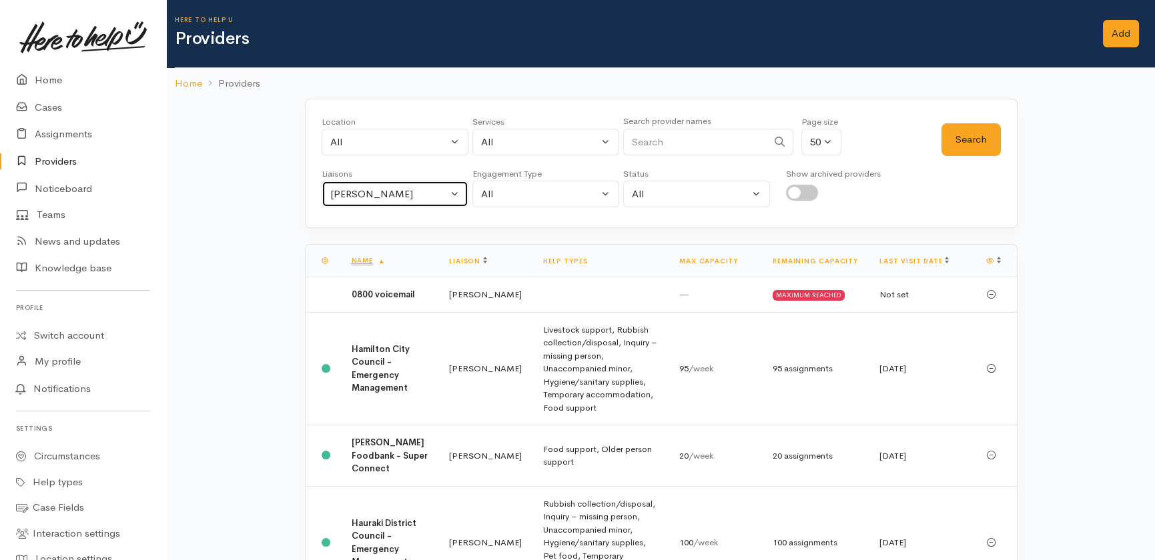
click at [416, 195] on div "[PERSON_NAME]" at bounding box center [388, 194] width 117 height 15
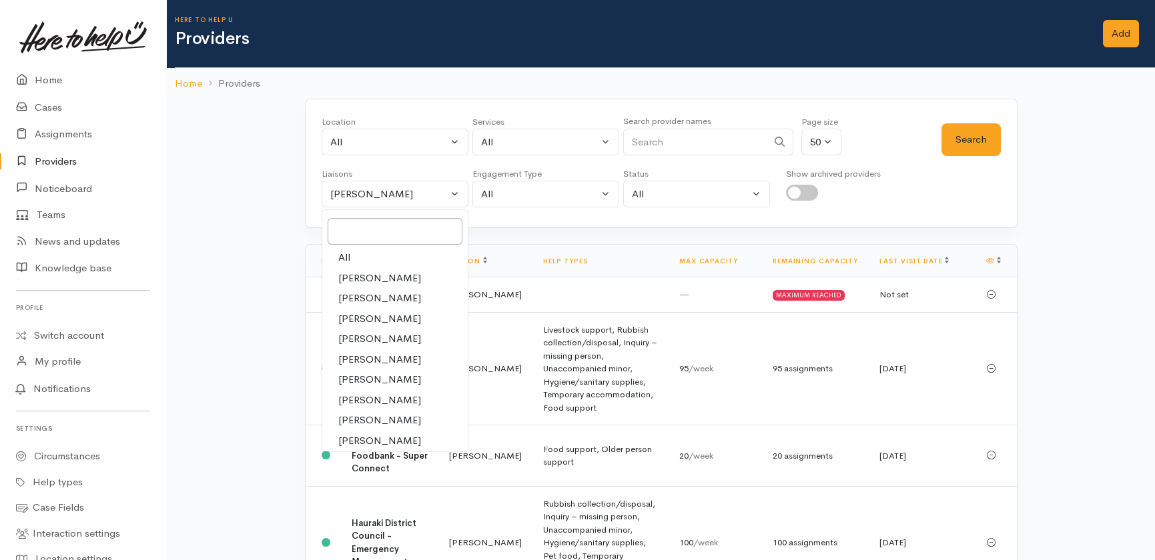
click at [346, 254] on span "All" at bounding box center [344, 257] width 12 height 15
select select "null"
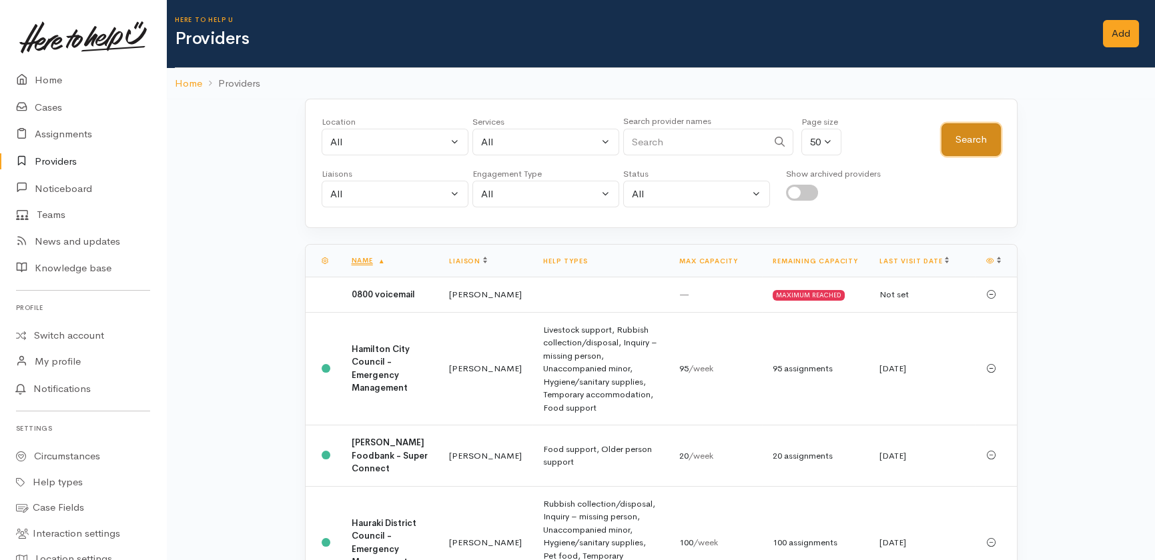
click at [964, 139] on button "Search" at bounding box center [970, 139] width 59 height 33
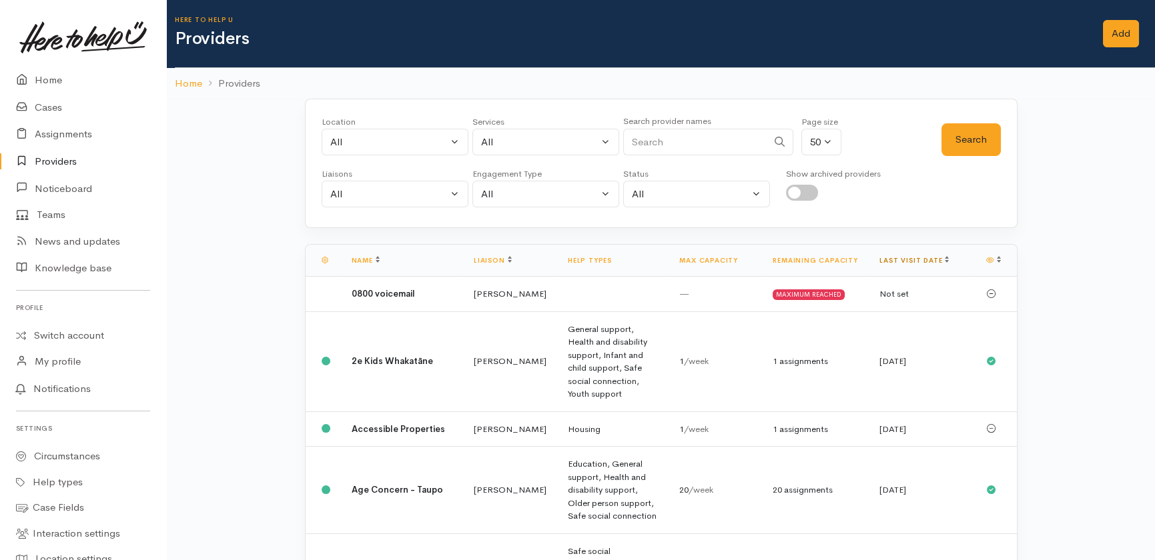
click at [909, 260] on link "Last visit date" at bounding box center [913, 260] width 69 height 9
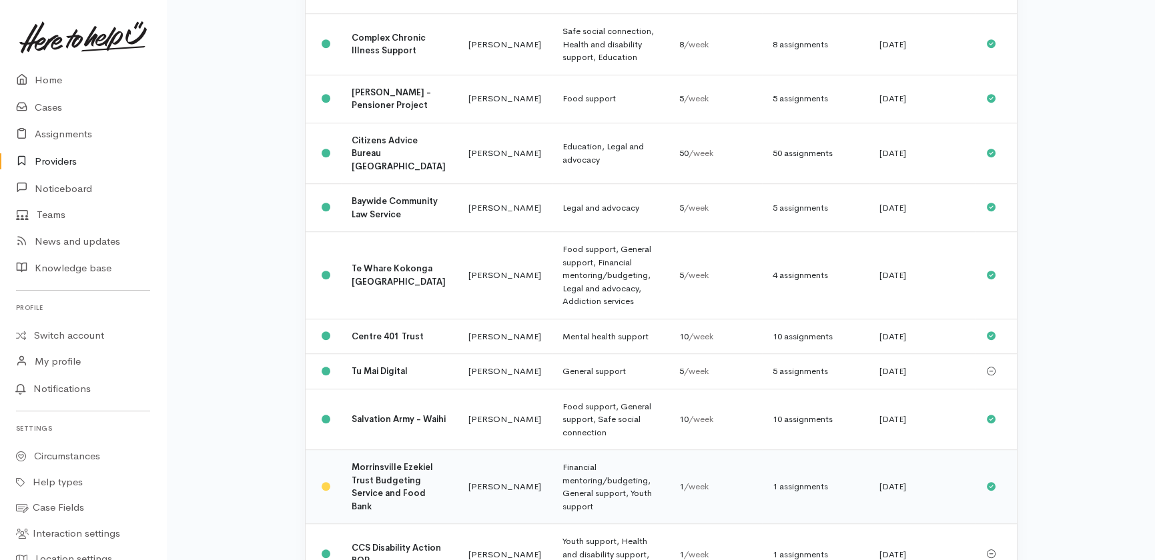
scroll to position [2547, 0]
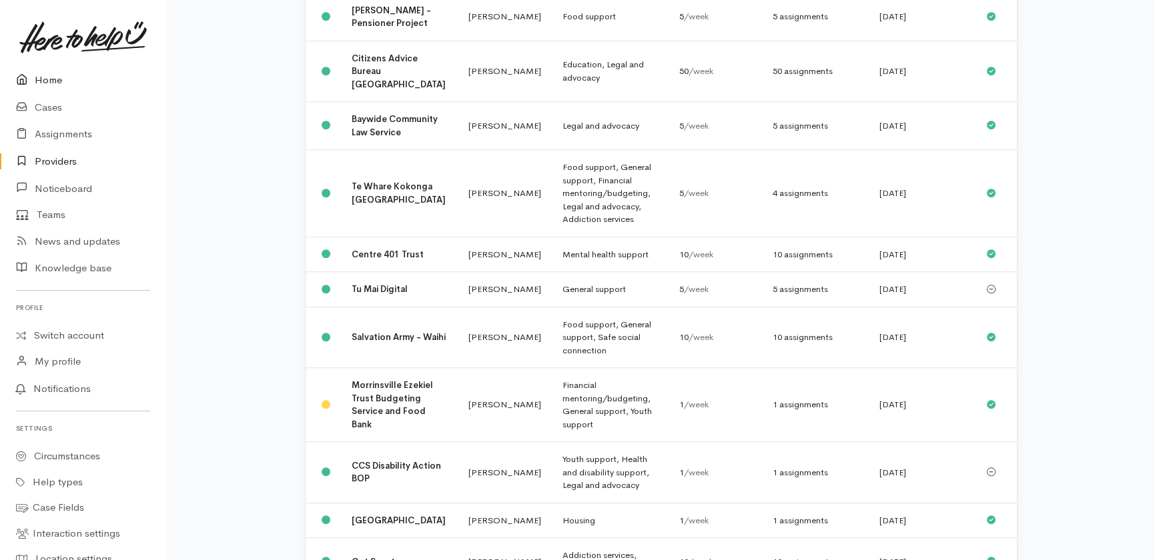
click at [47, 79] on link "Home" at bounding box center [83, 80] width 166 height 27
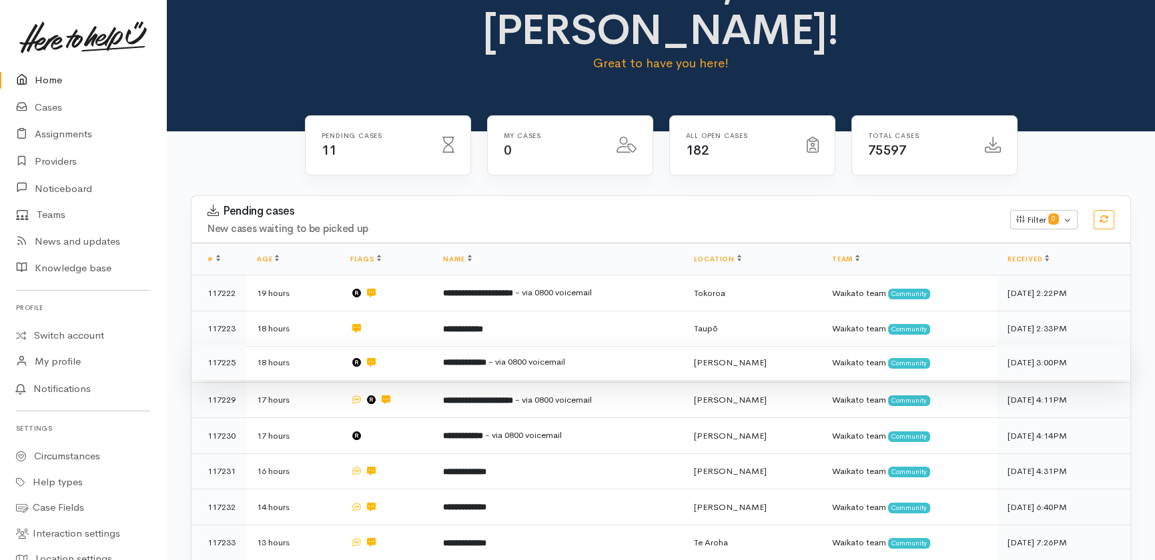
scroll to position [121, 0]
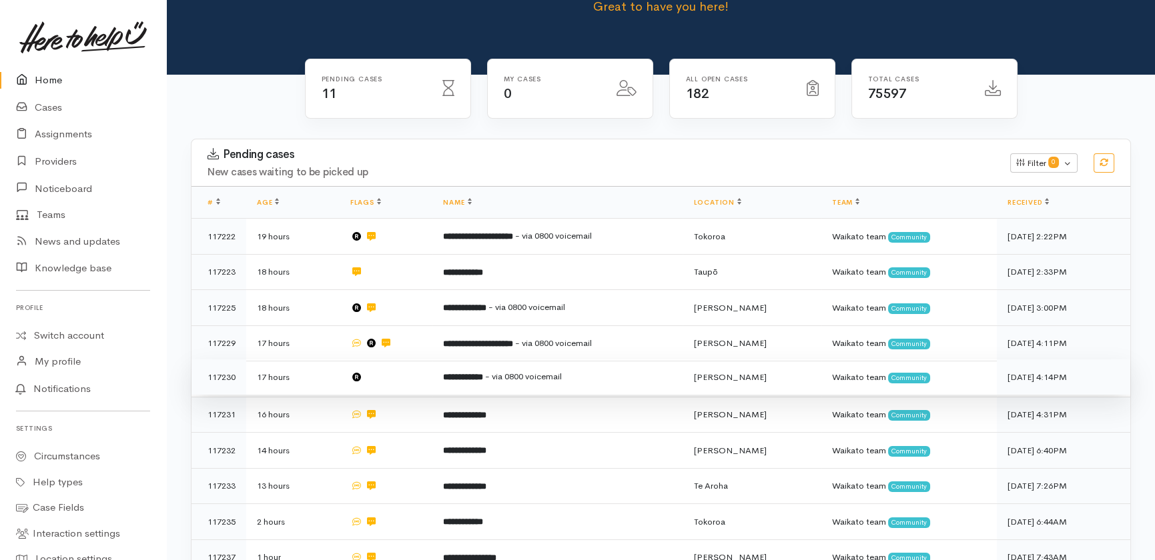
click at [674, 360] on td "**********" at bounding box center [557, 378] width 250 height 36
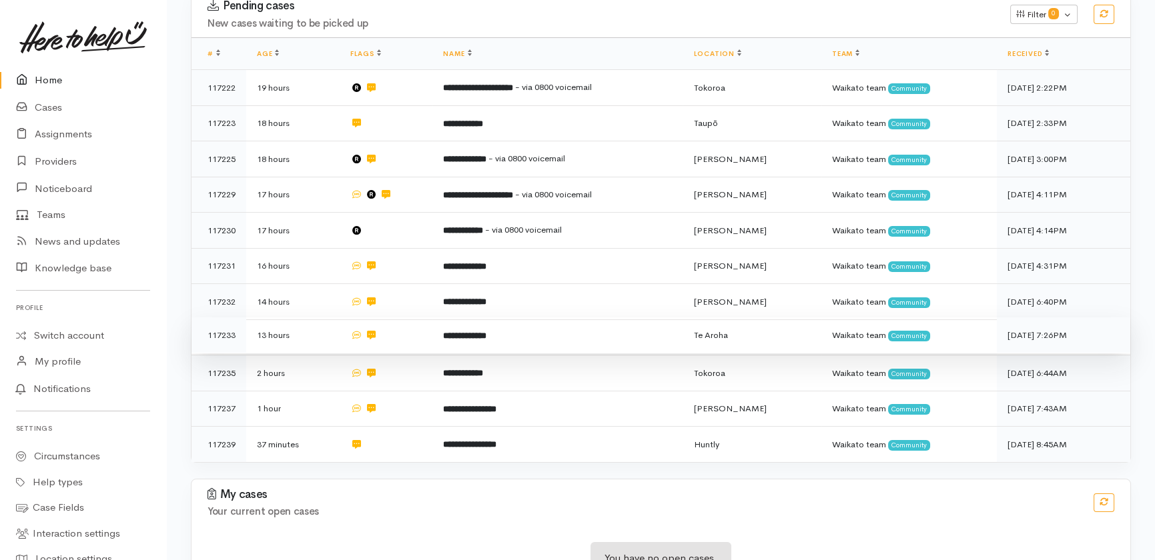
scroll to position [277, 0]
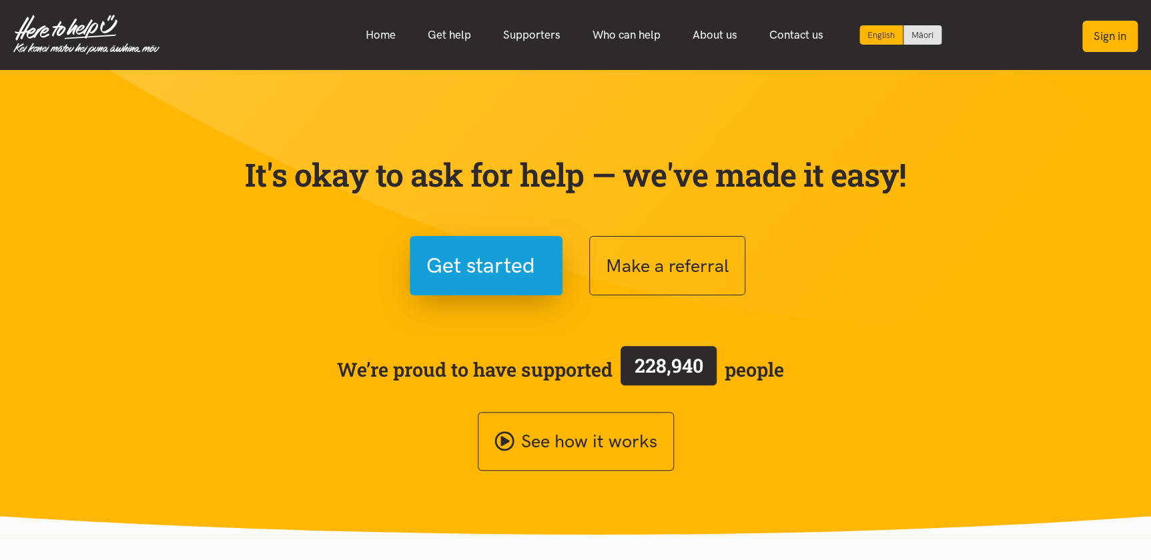
click at [1113, 28] on button "Sign in" at bounding box center [1109, 36] width 55 height 31
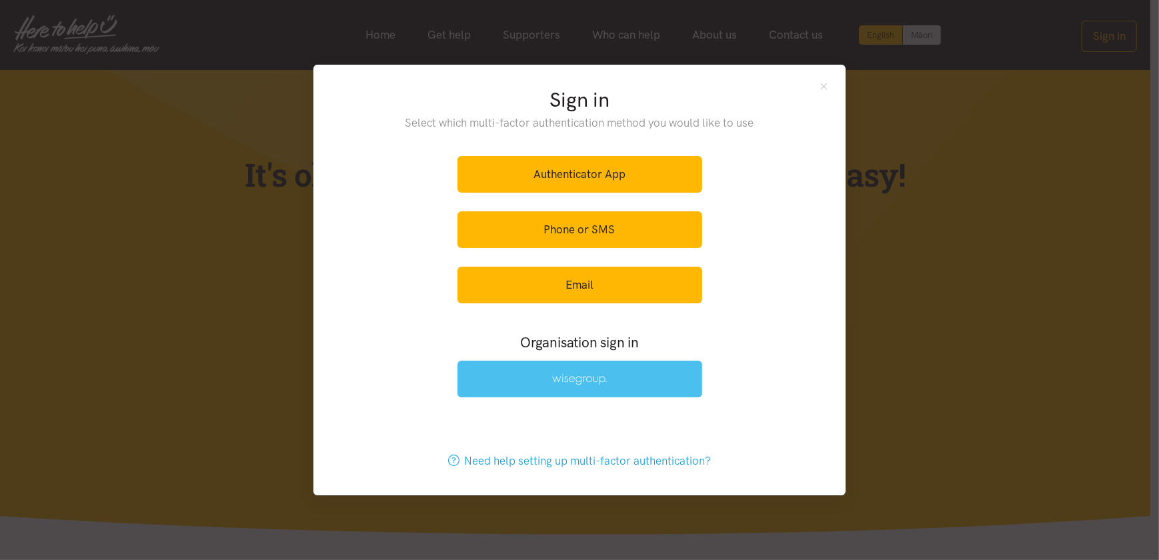
click at [547, 384] on link at bounding box center [580, 379] width 245 height 37
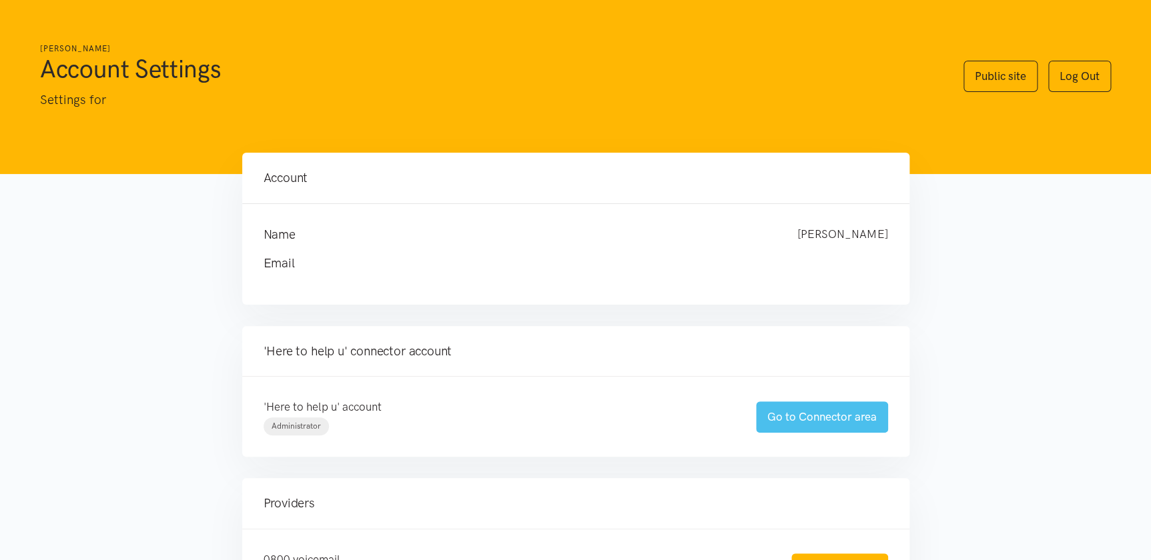
click at [825, 416] on link "Go to Connector area" at bounding box center [822, 417] width 132 height 31
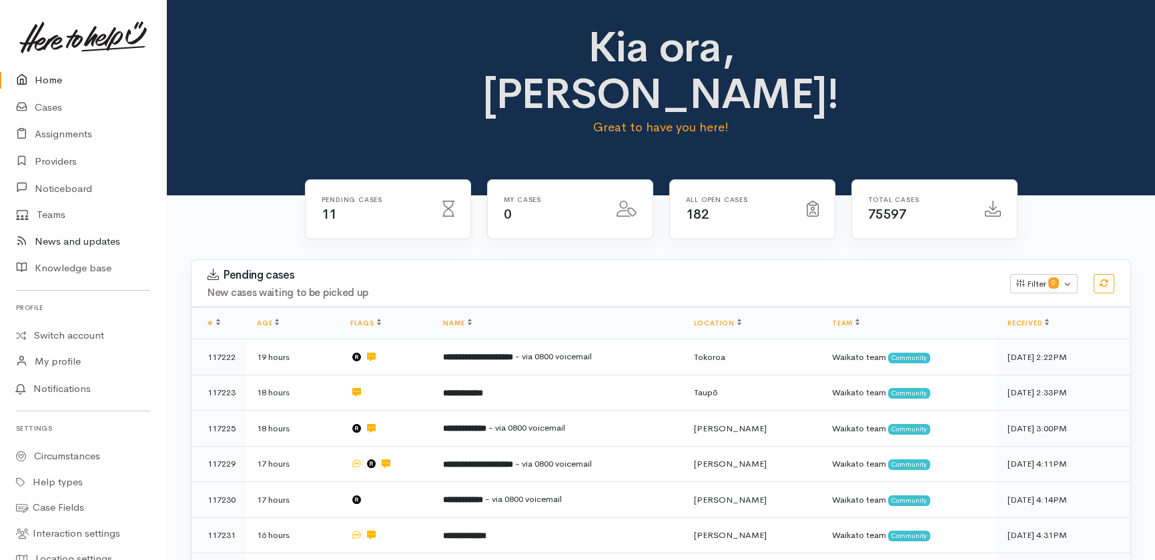
click at [51, 239] on link "News and updates" at bounding box center [83, 241] width 166 height 27
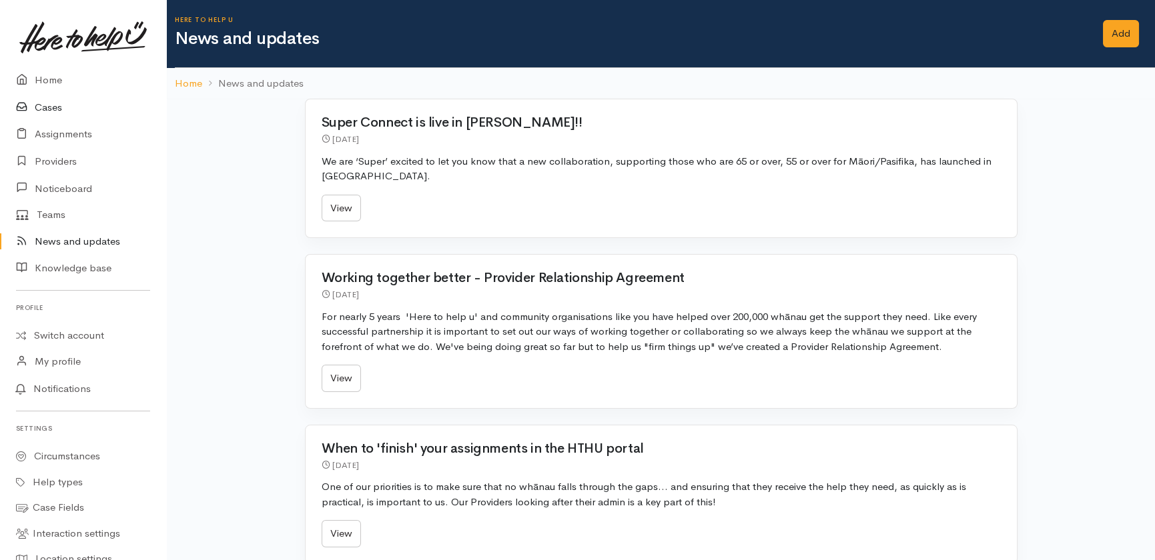
click at [55, 105] on link "Cases" at bounding box center [83, 107] width 166 height 27
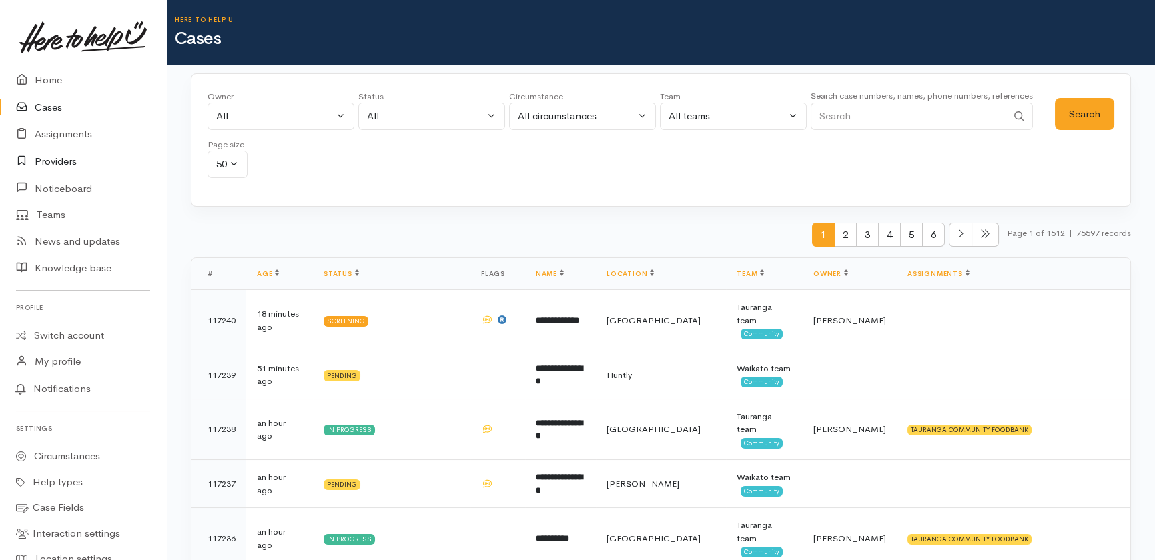
click at [56, 157] on link "Providers" at bounding box center [83, 161] width 166 height 27
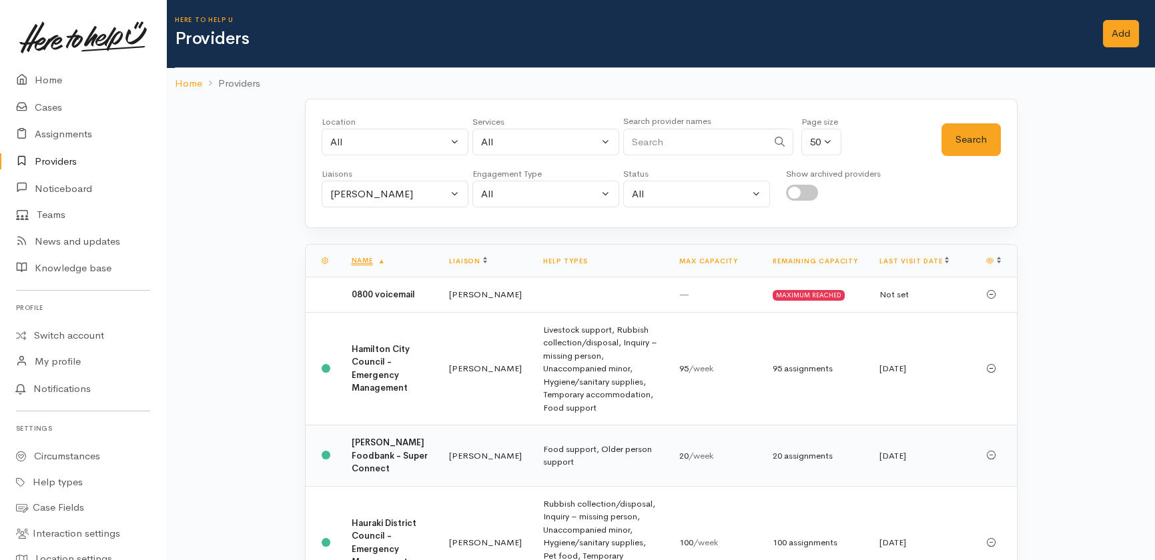
click at [379, 462] on b "[PERSON_NAME] Foodbank - Super Connect" at bounding box center [390, 455] width 76 height 37
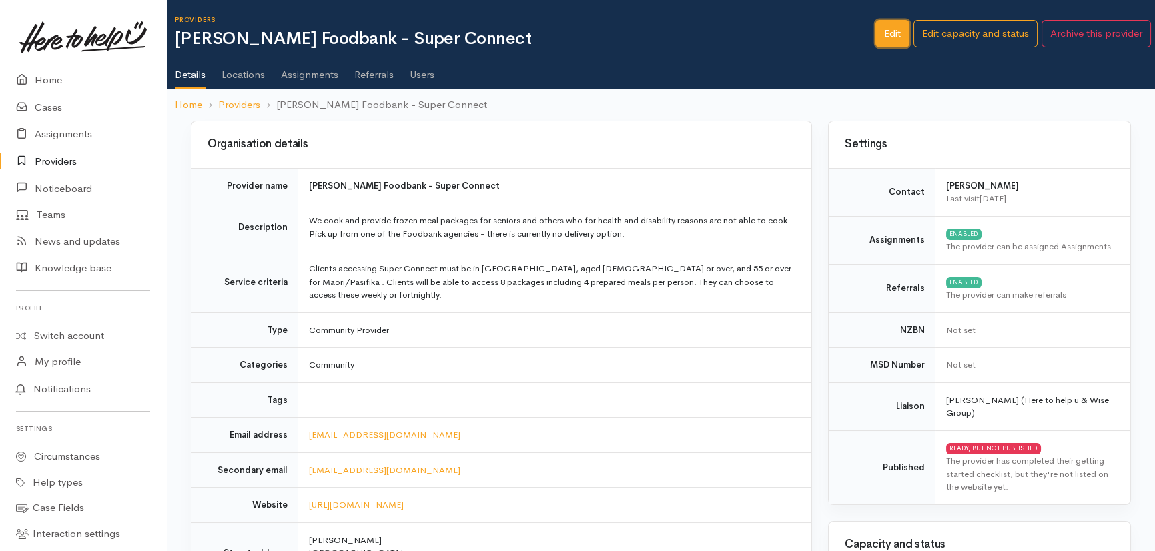
click at [887, 36] on link "Edit" at bounding box center [892, 33] width 34 height 27
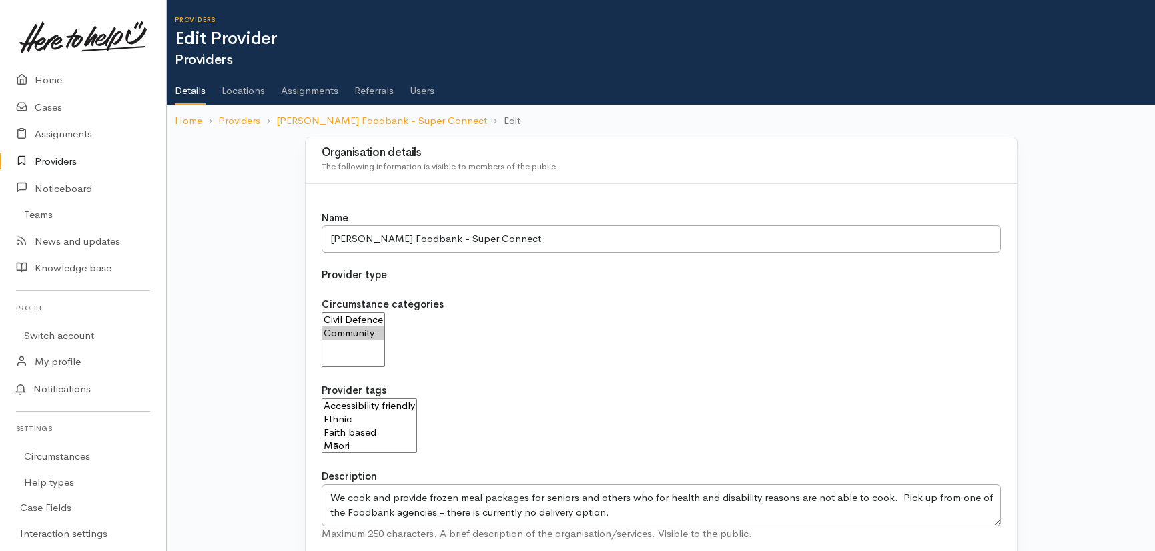
select select
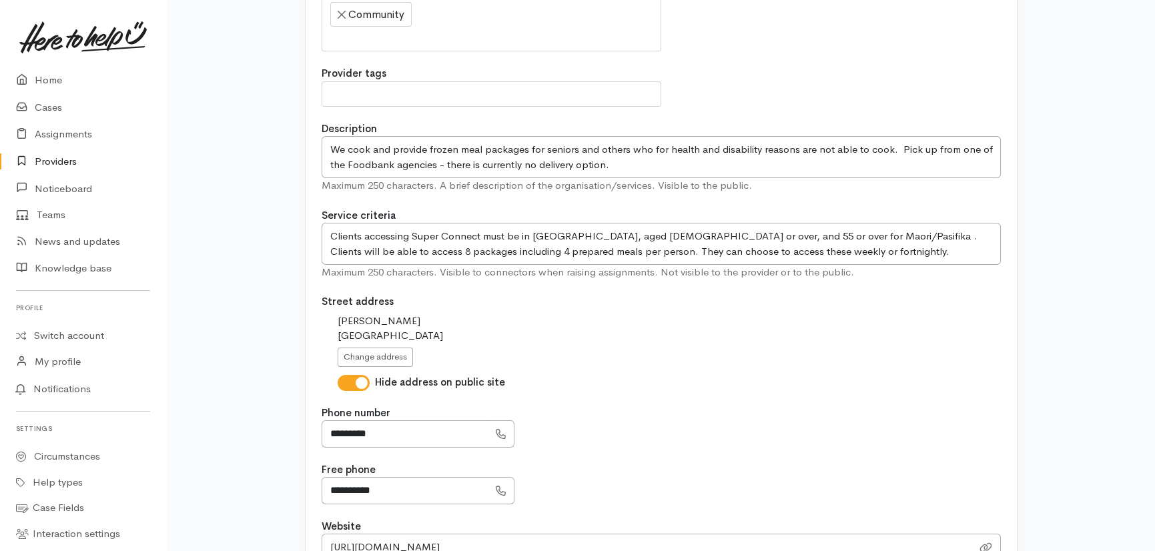
scroll to position [364, 0]
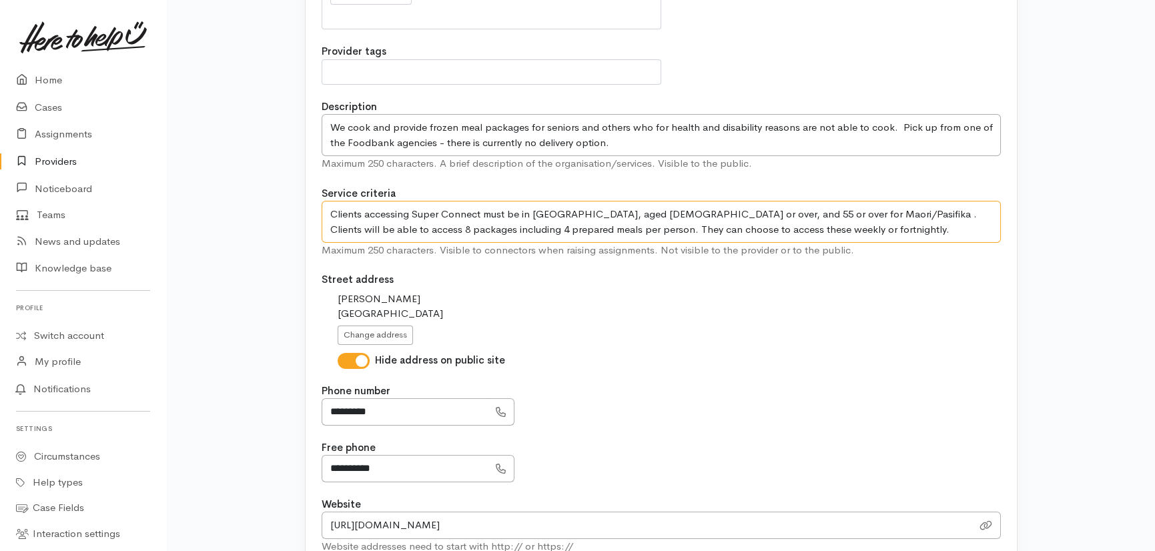
click at [811, 230] on textarea "Clients accessing Super Connect must be in Hamilton, aged 65 or over, and 55 or…" at bounding box center [661, 222] width 679 height 42
click at [774, 227] on textarea "Clients accessing Super Connect must be in Hamilton, aged 65 or over, and 55 or…" at bounding box center [661, 222] width 679 height 42
type textarea "Clients accessing Super Connect must be in Hamilton, aged 65 or over, and 55 or…"
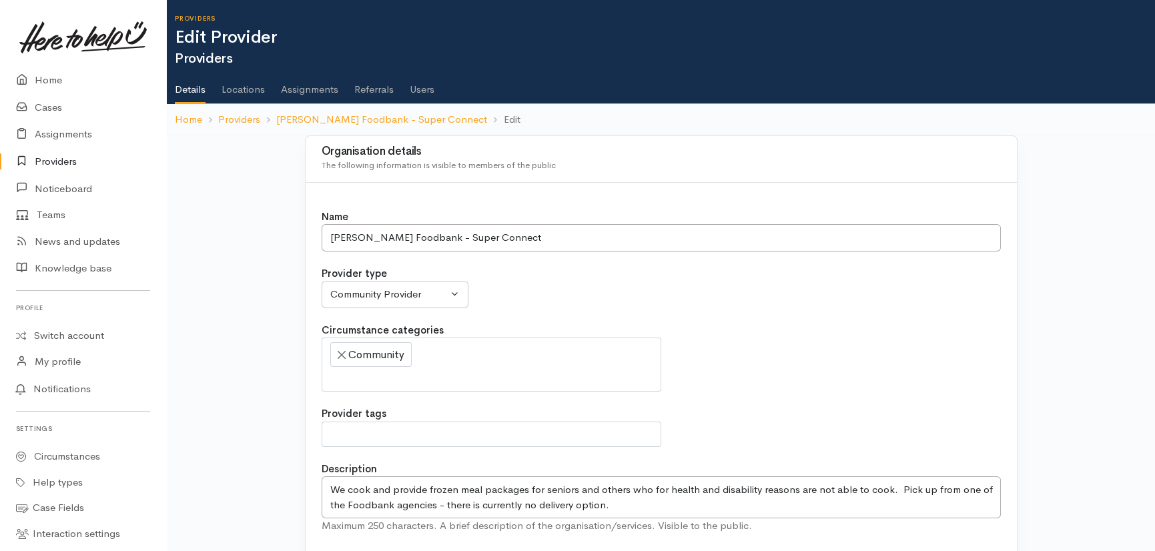
scroll to position [0, 0]
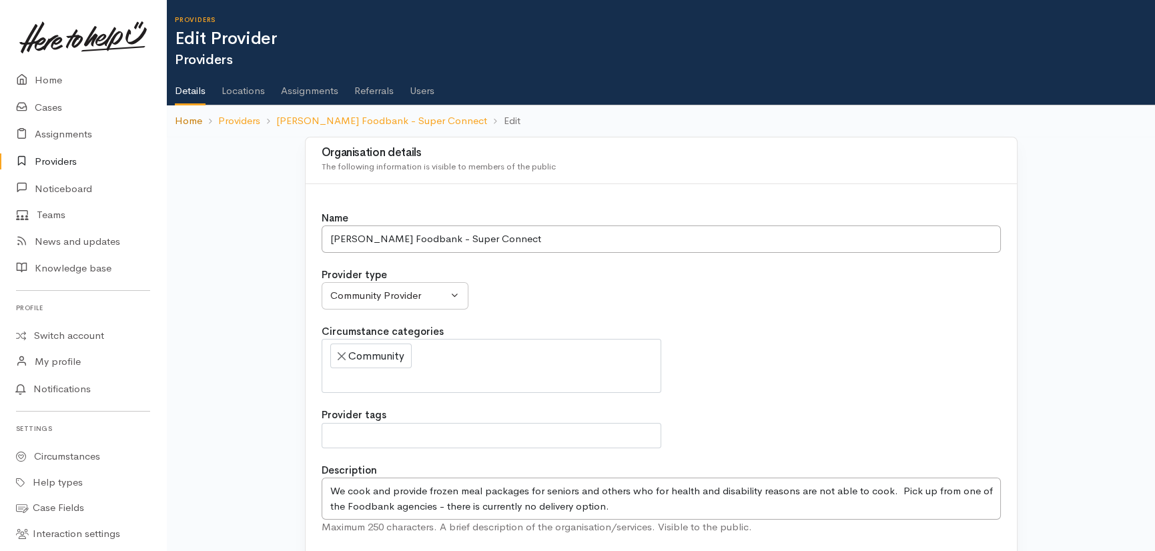
click at [187, 117] on link "Home" at bounding box center [188, 120] width 27 height 15
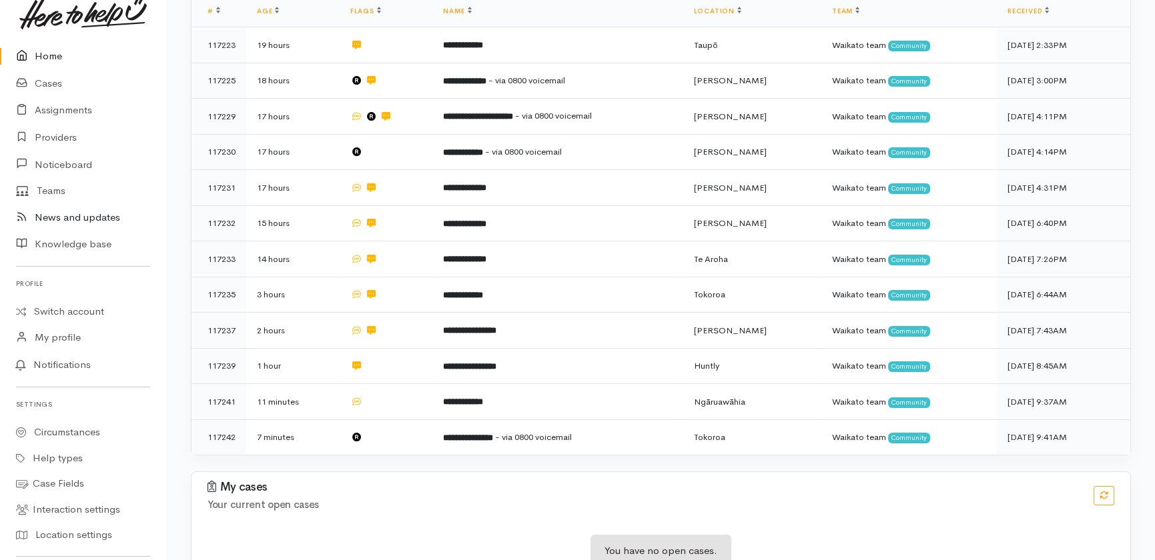
scroll to position [60, 0]
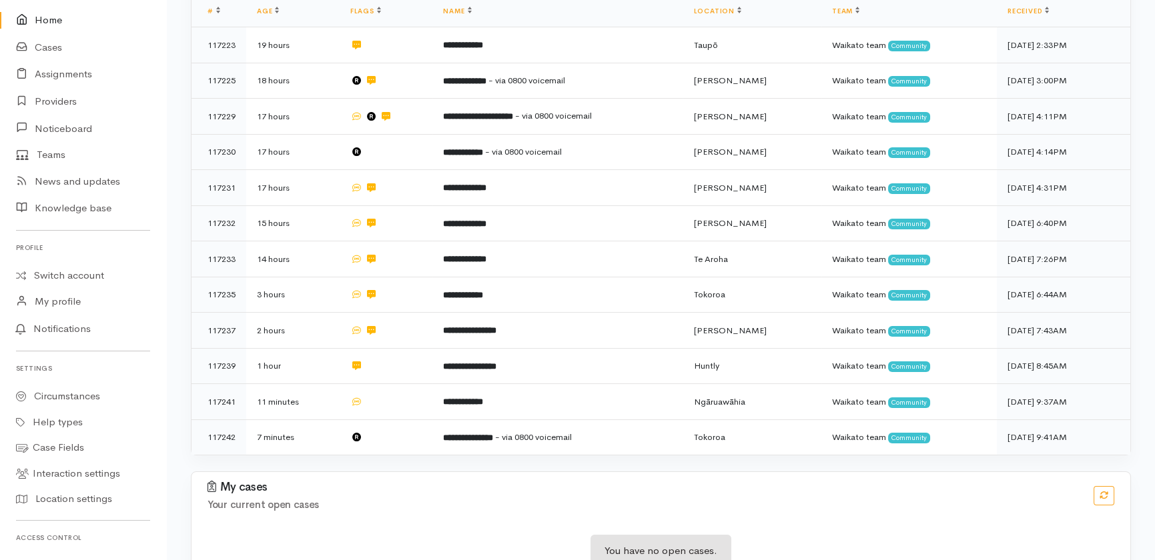
click at [47, 19] on link "Home" at bounding box center [83, 20] width 166 height 27
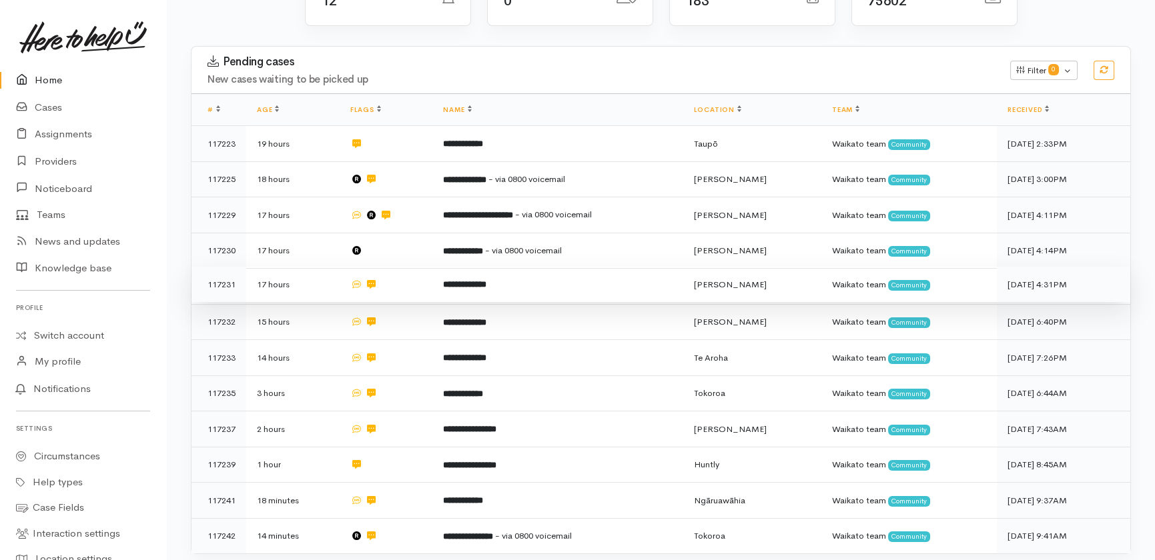
scroll to position [312, 0]
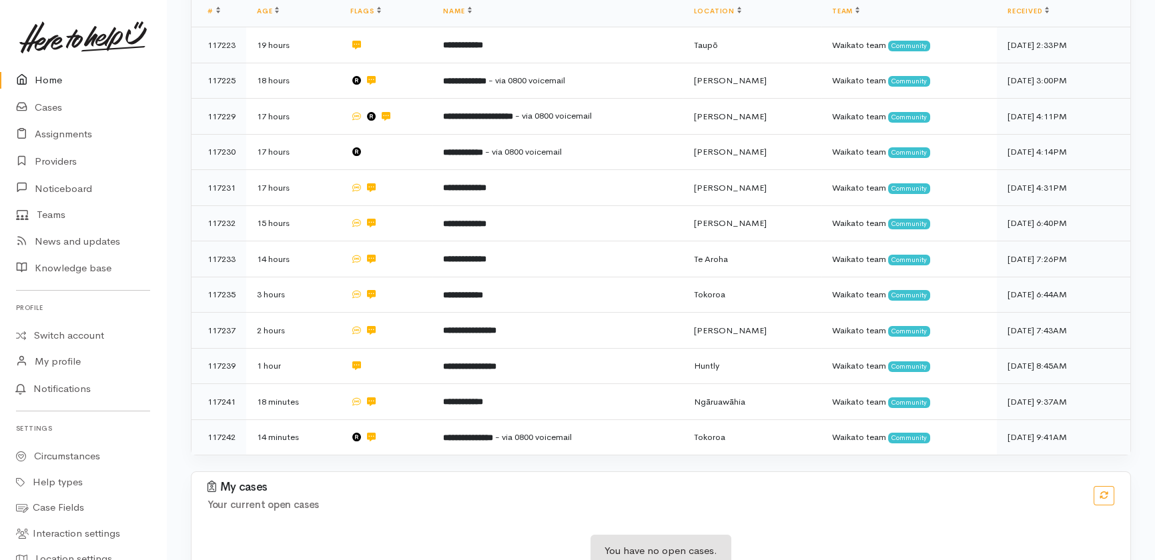
click at [53, 79] on link "Home" at bounding box center [83, 80] width 166 height 27
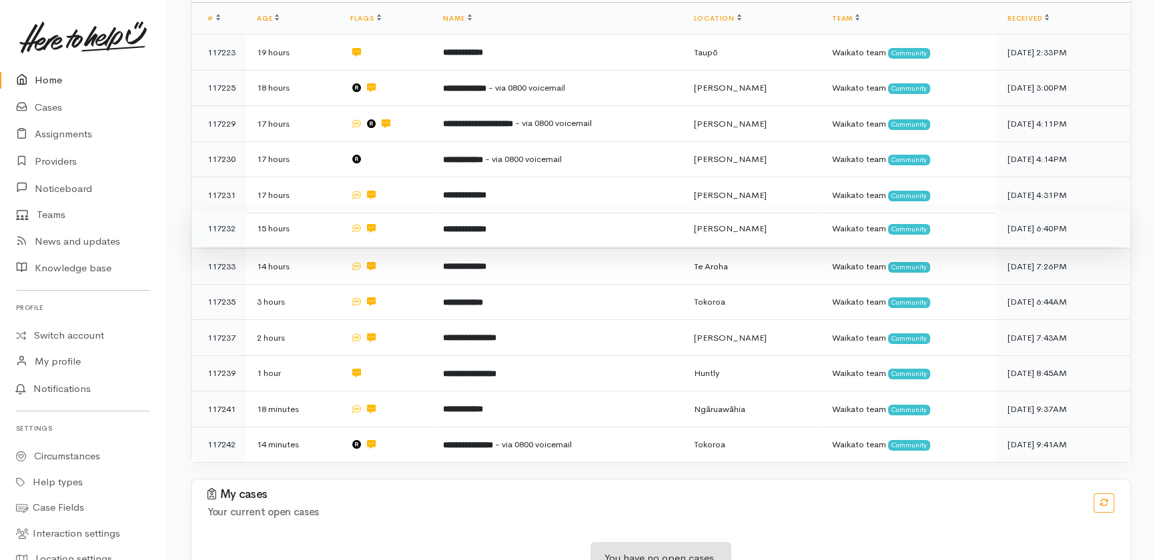
scroll to position [312, 0]
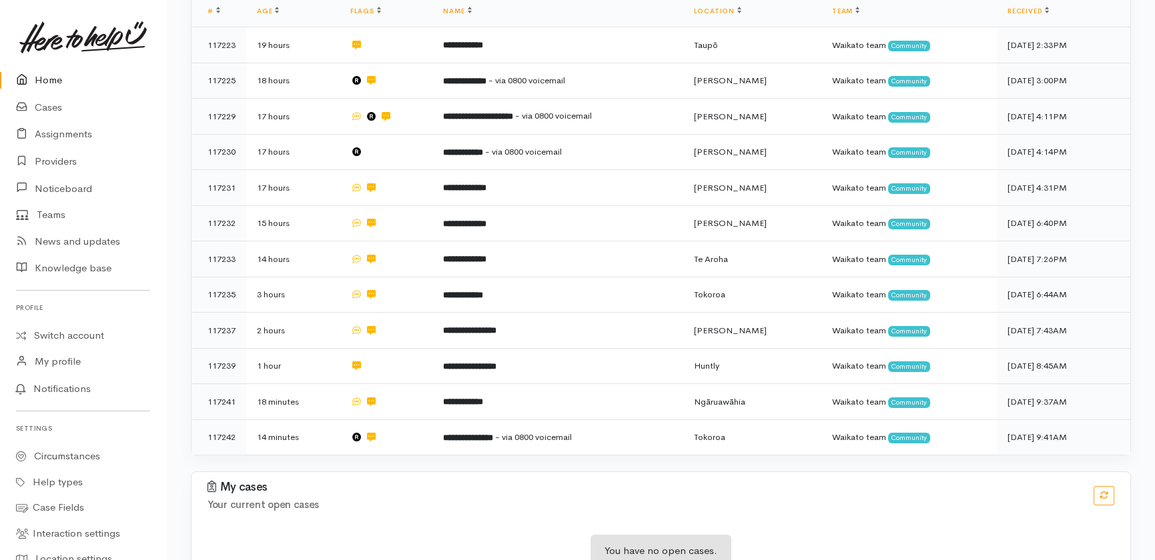
click at [51, 77] on link "Home" at bounding box center [83, 80] width 166 height 27
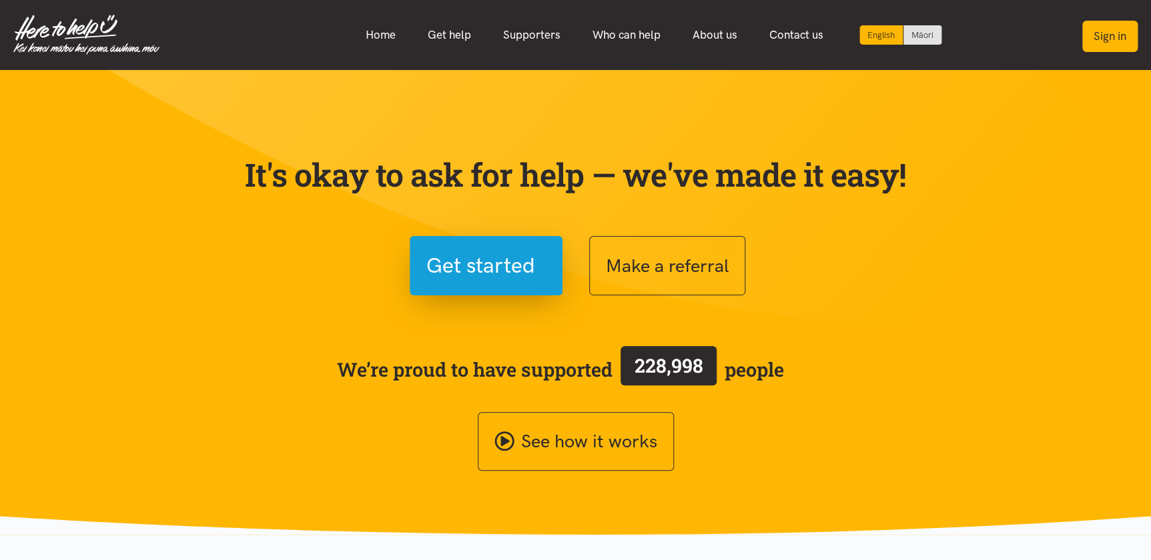
click at [1107, 36] on button "Sign in" at bounding box center [1109, 36] width 55 height 31
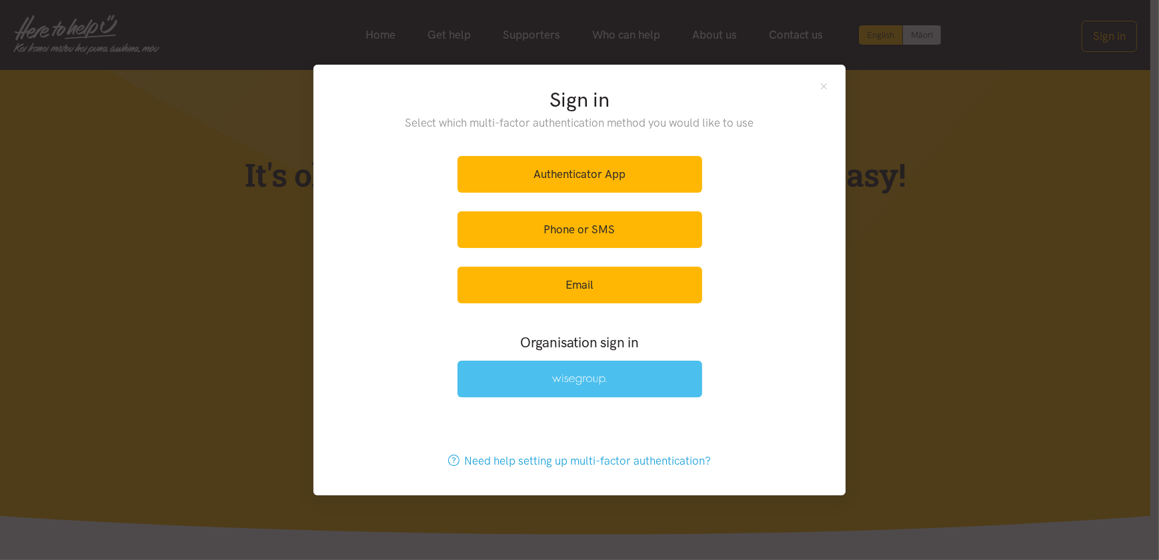
click at [551, 382] on link at bounding box center [580, 379] width 245 height 37
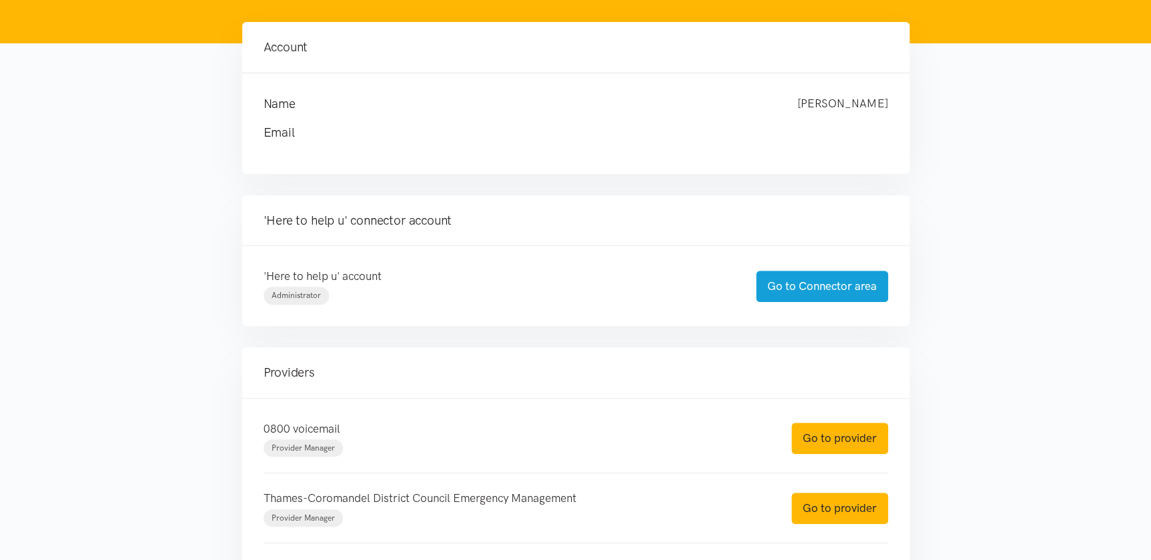
scroll to position [132, 0]
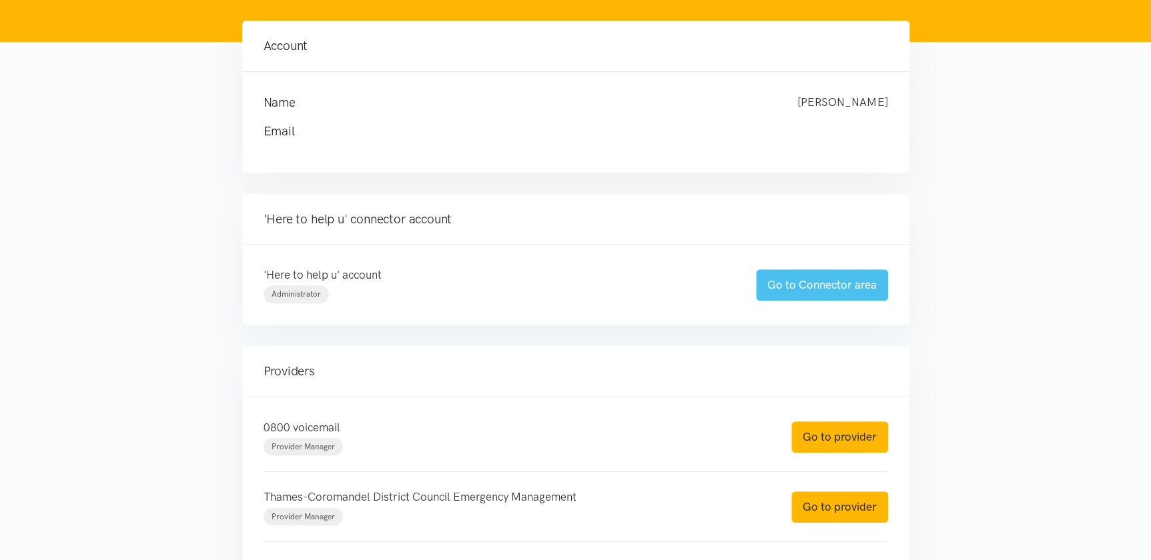
click at [791, 292] on link "Go to Connector area" at bounding box center [822, 285] width 132 height 31
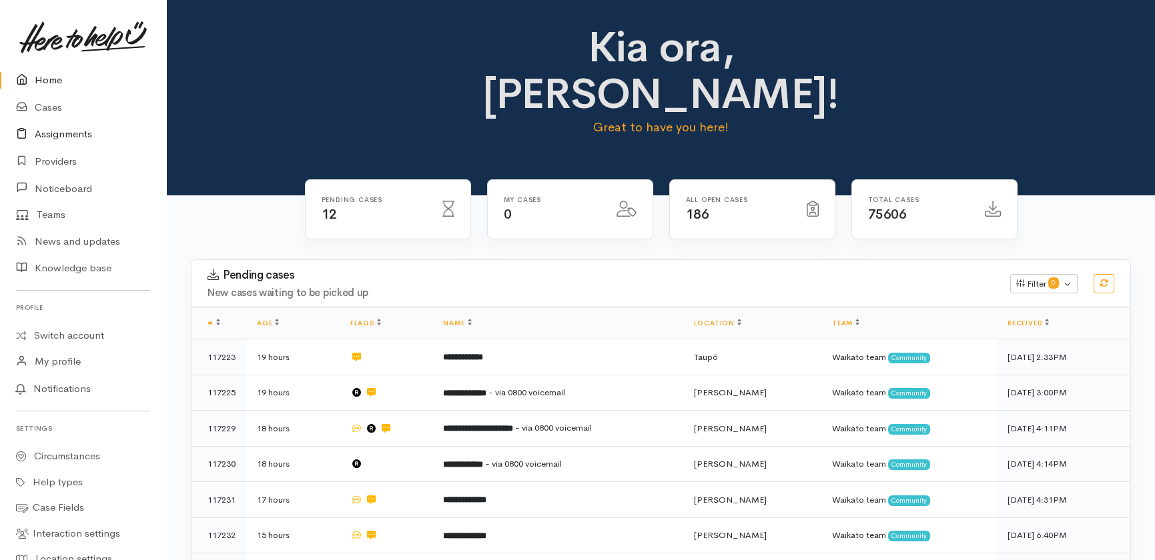
click at [54, 133] on link "Assignments" at bounding box center [83, 134] width 166 height 27
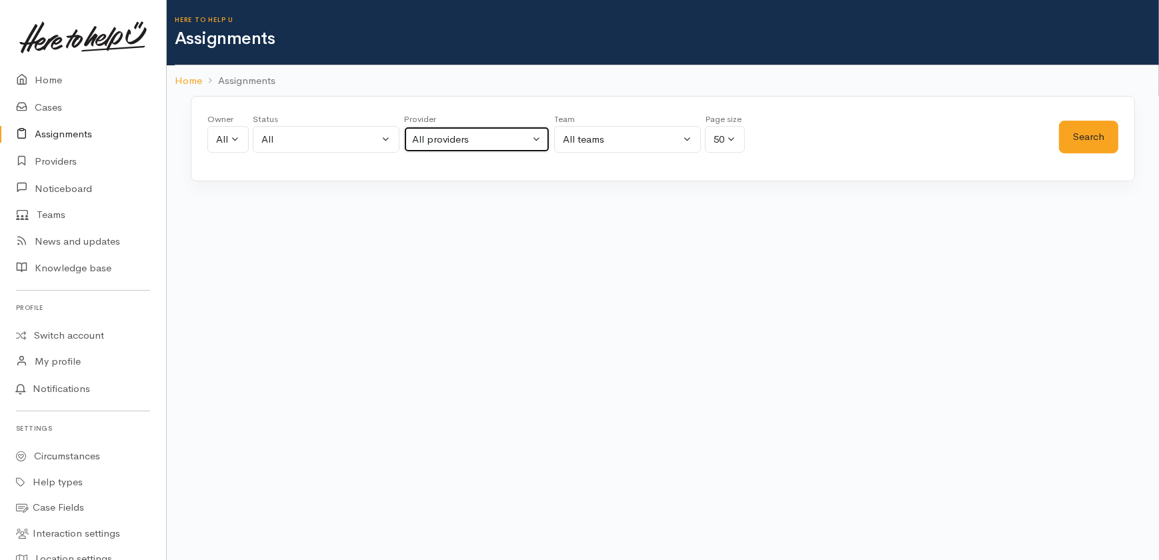
click at [481, 140] on div "All providers" at bounding box center [470, 139] width 117 height 15
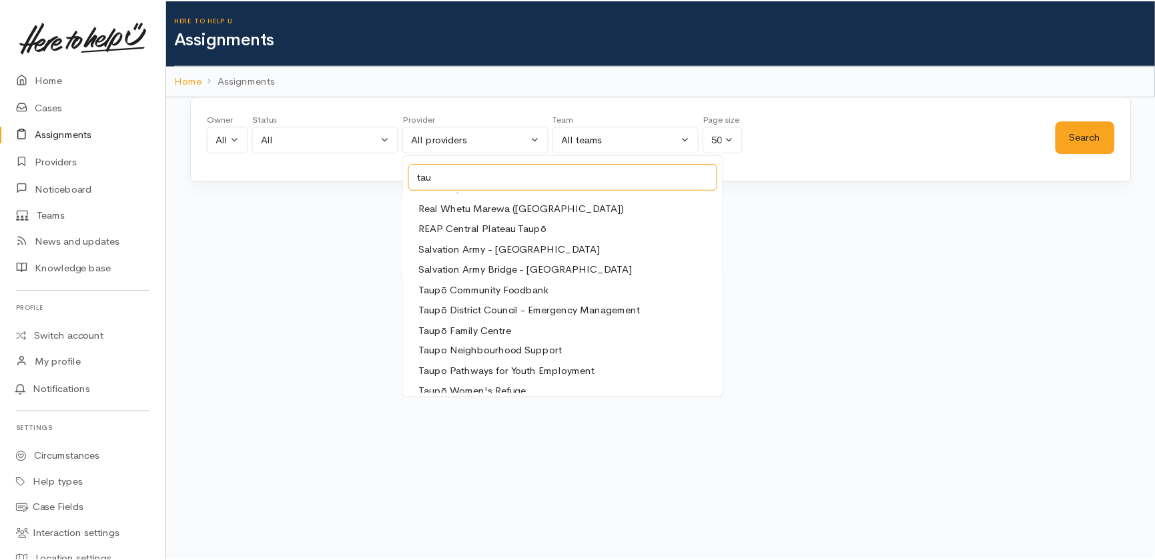
scroll to position [267, 0]
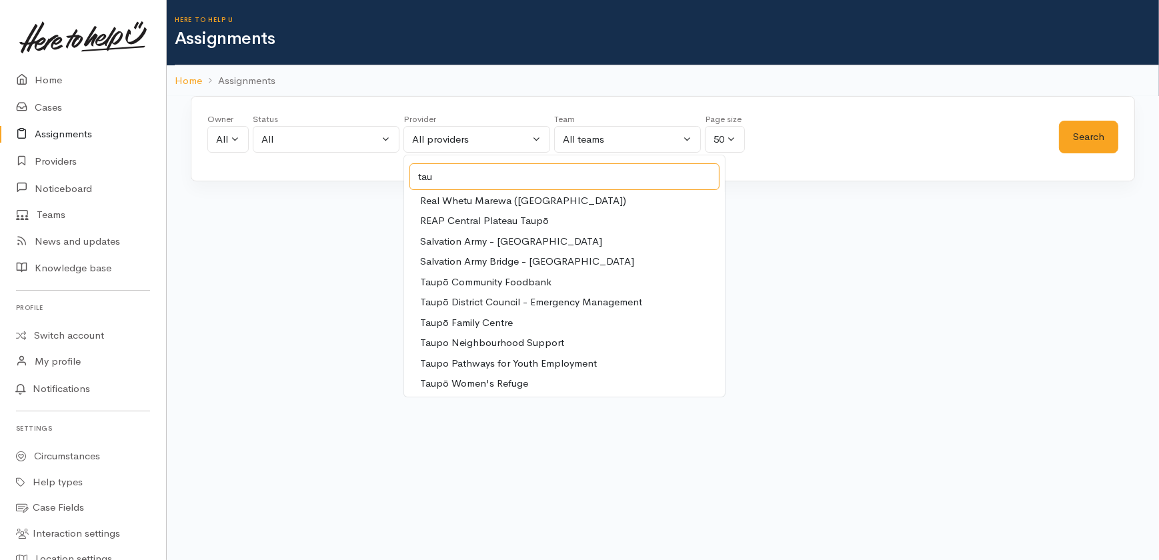
type input "tau"
click at [474, 283] on span "Taupō Community Foodbank" at bounding box center [485, 282] width 131 height 15
select select "405"
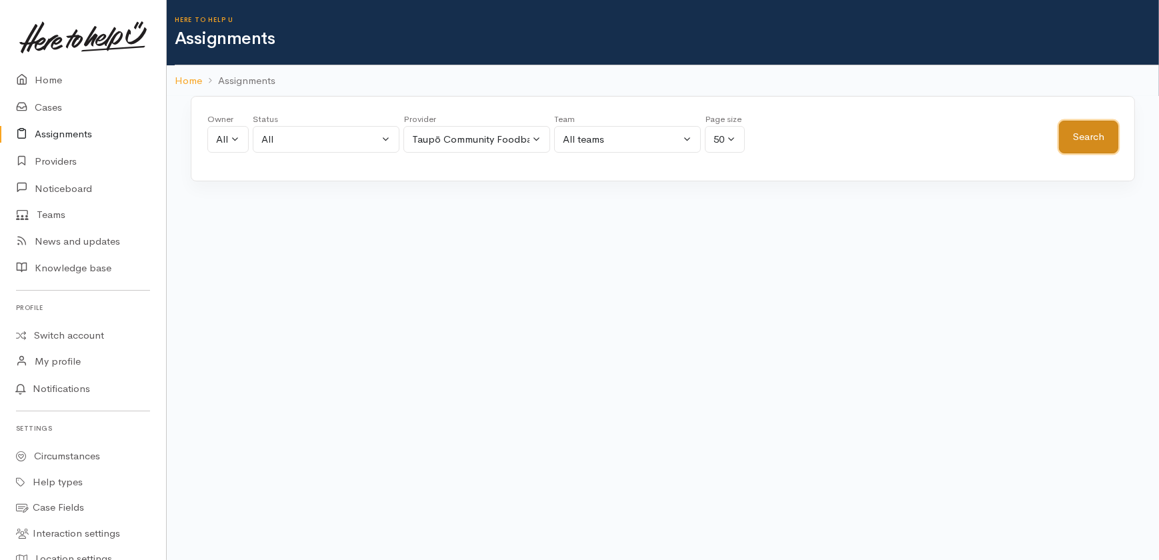
click at [1089, 133] on button "Search" at bounding box center [1088, 137] width 59 height 33
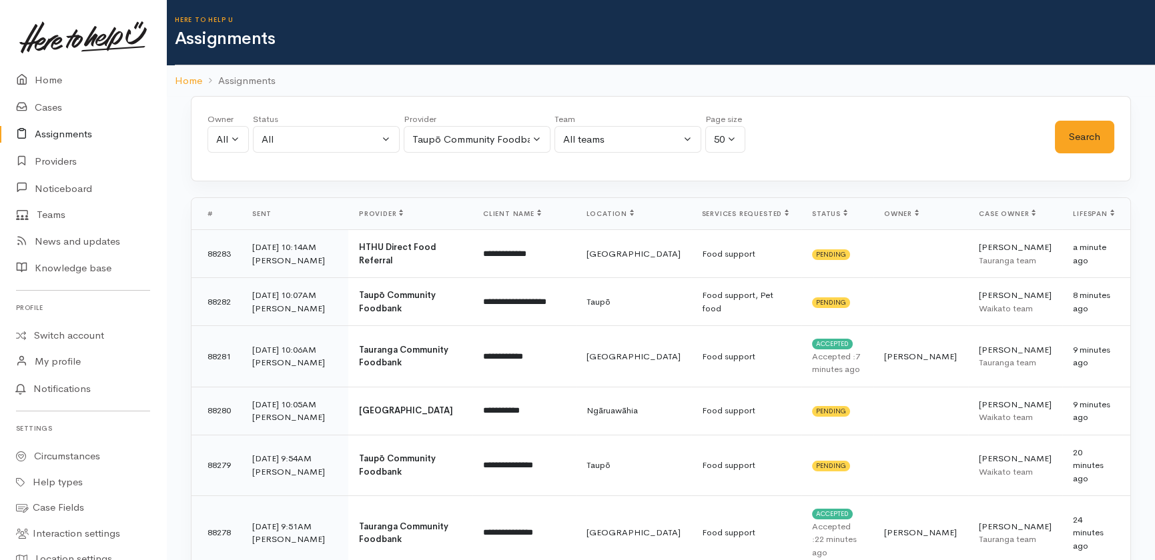
click at [380, 298] on b "Taupō Community Foodbank" at bounding box center [397, 302] width 77 height 25
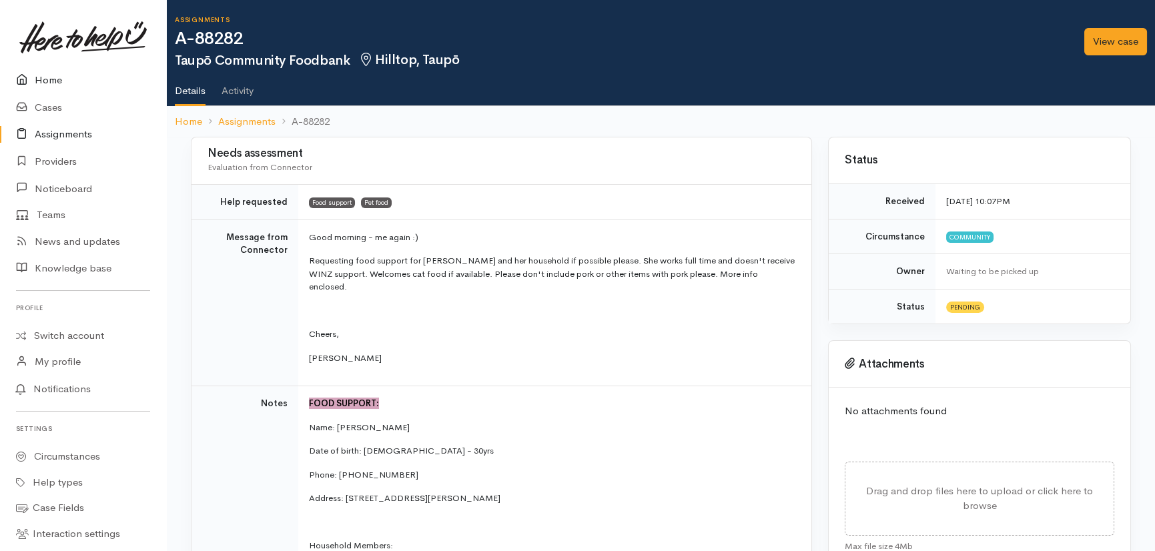
click at [47, 79] on link "Home" at bounding box center [83, 80] width 166 height 27
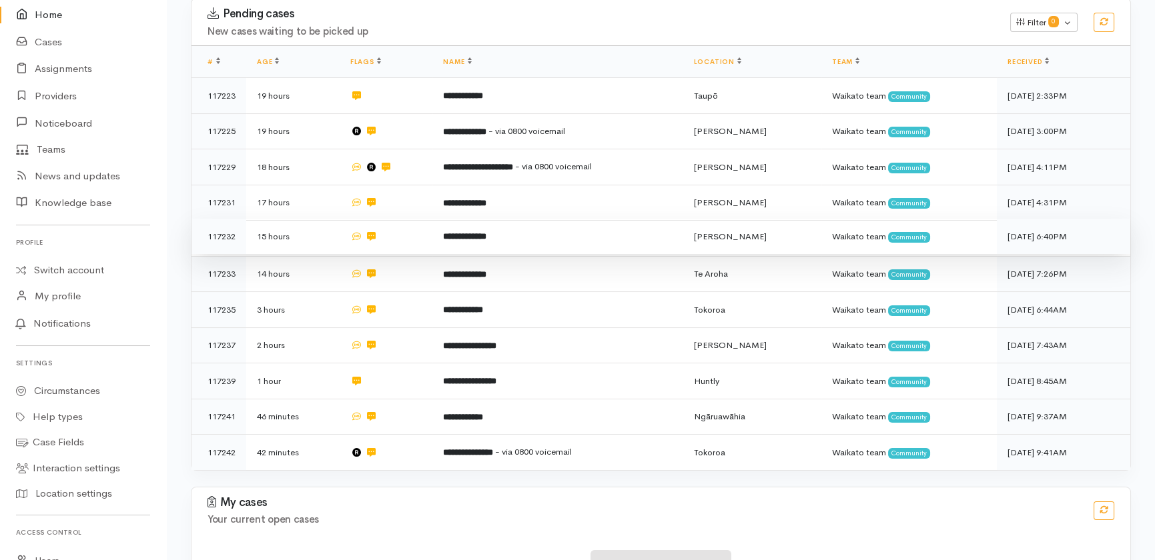
scroll to position [277, 0]
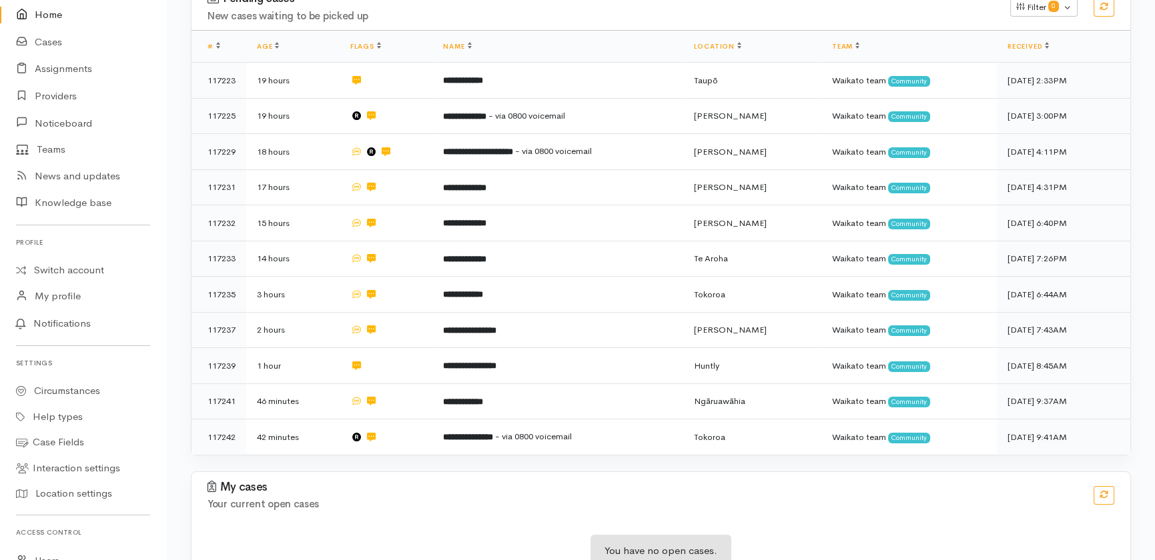
click at [50, 16] on link "Home" at bounding box center [83, 14] width 166 height 27
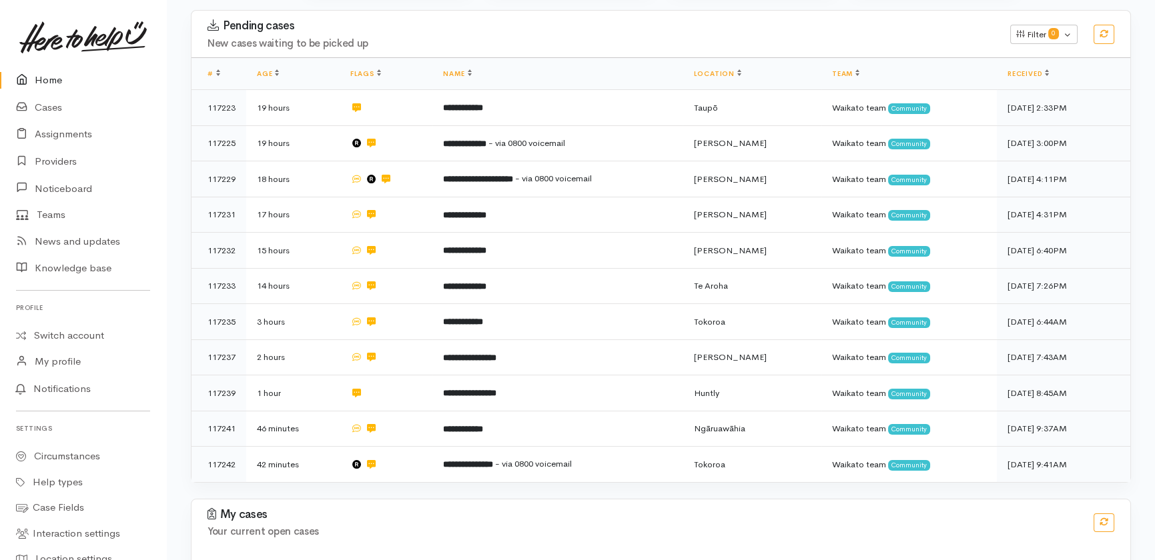
scroll to position [277, 0]
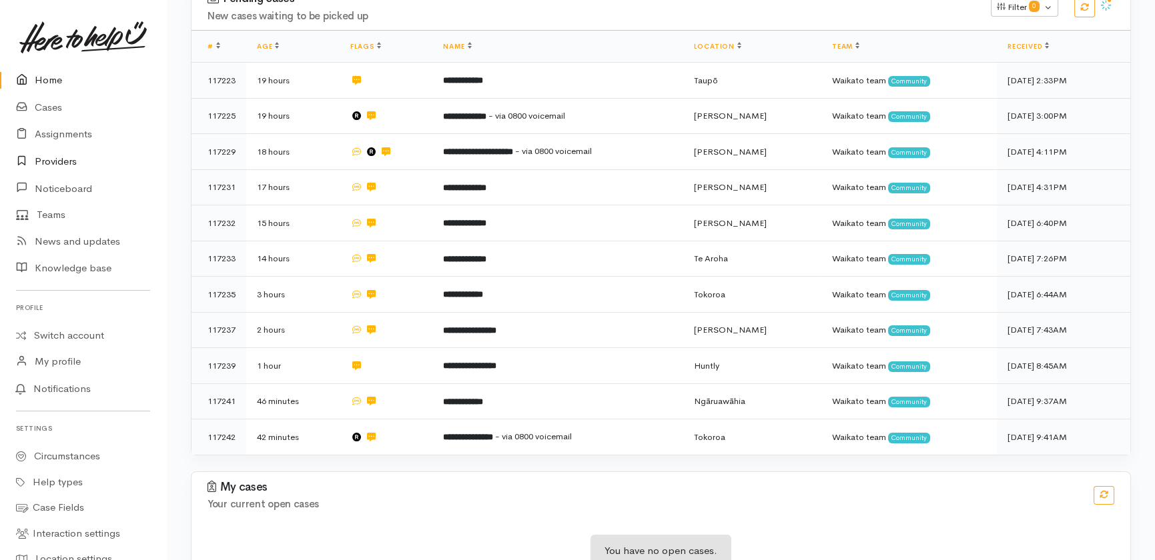
click at [59, 159] on link "Providers" at bounding box center [83, 161] width 166 height 27
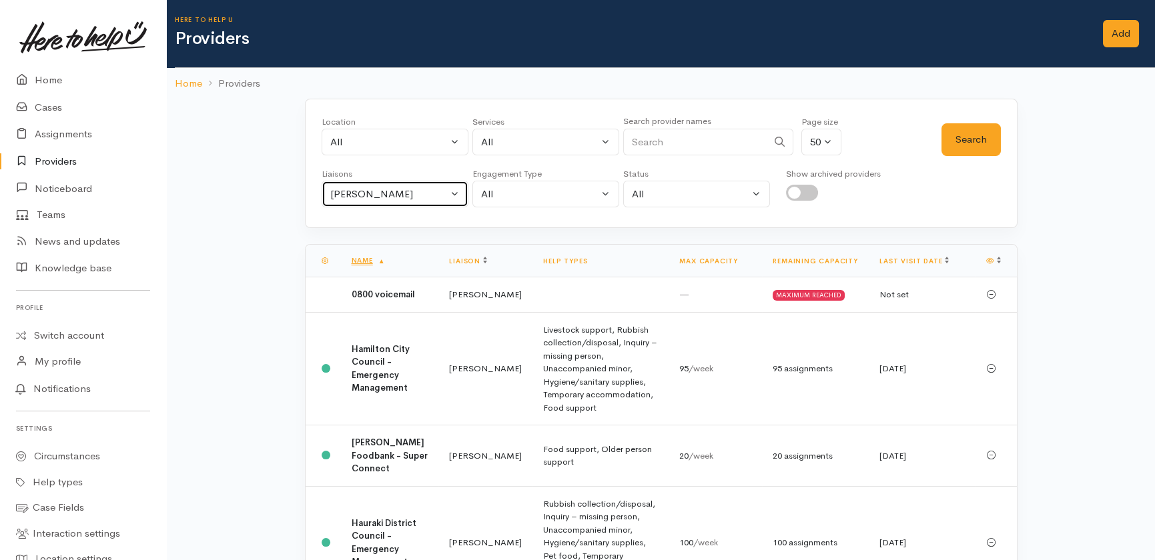
click at [413, 191] on div "Heather Moore" at bounding box center [388, 194] width 117 height 15
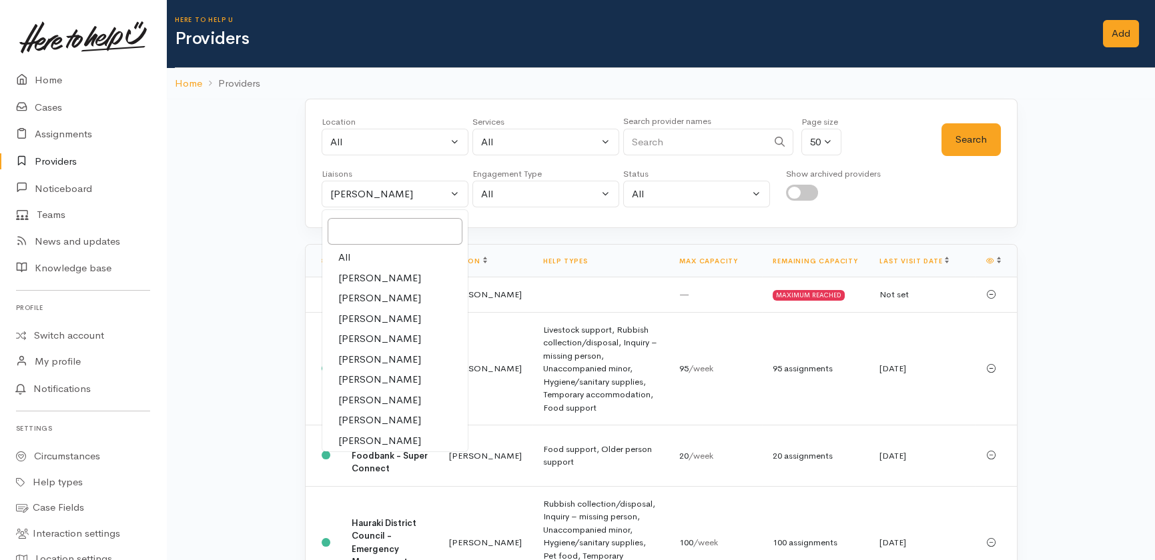
click at [347, 253] on span "All" at bounding box center [344, 257] width 12 height 15
select select "null"
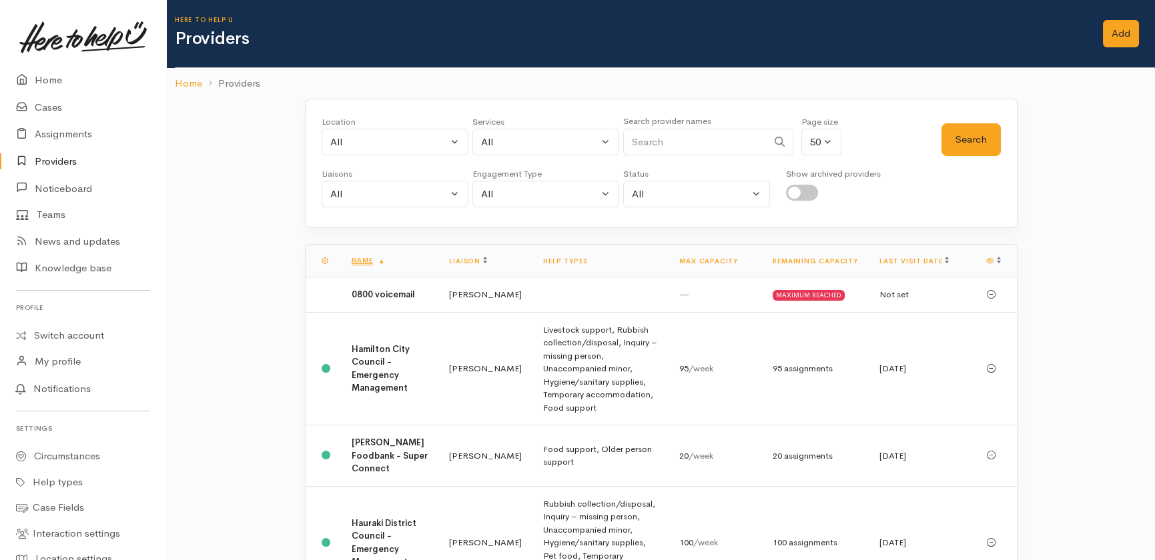
click at [668, 151] on input "Search" at bounding box center [695, 142] width 144 height 27
type input "foodbank"
click at [967, 144] on button "Search" at bounding box center [970, 139] width 59 height 33
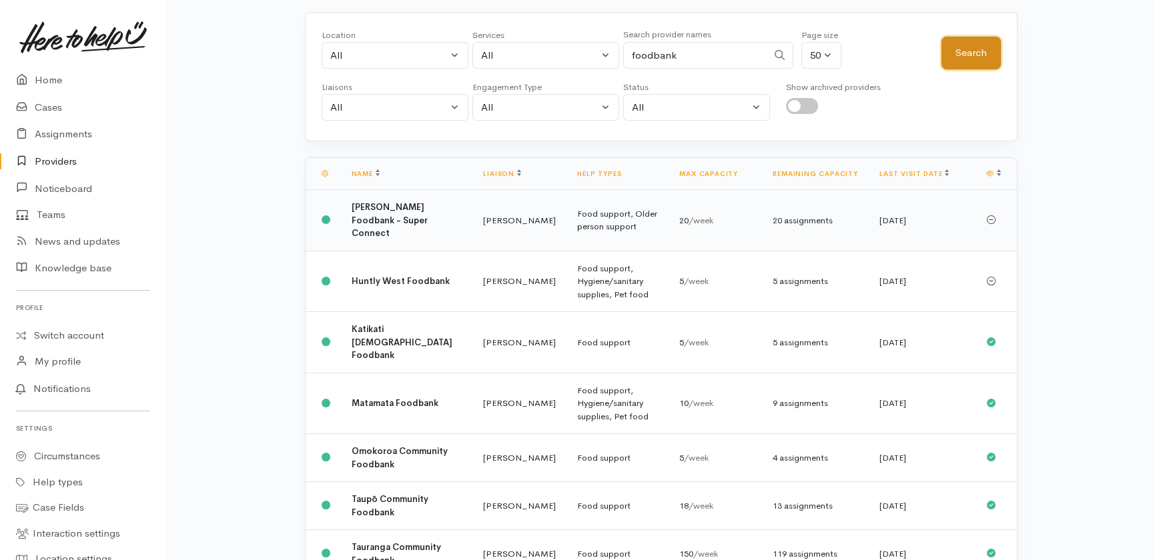
scroll to position [177, 0]
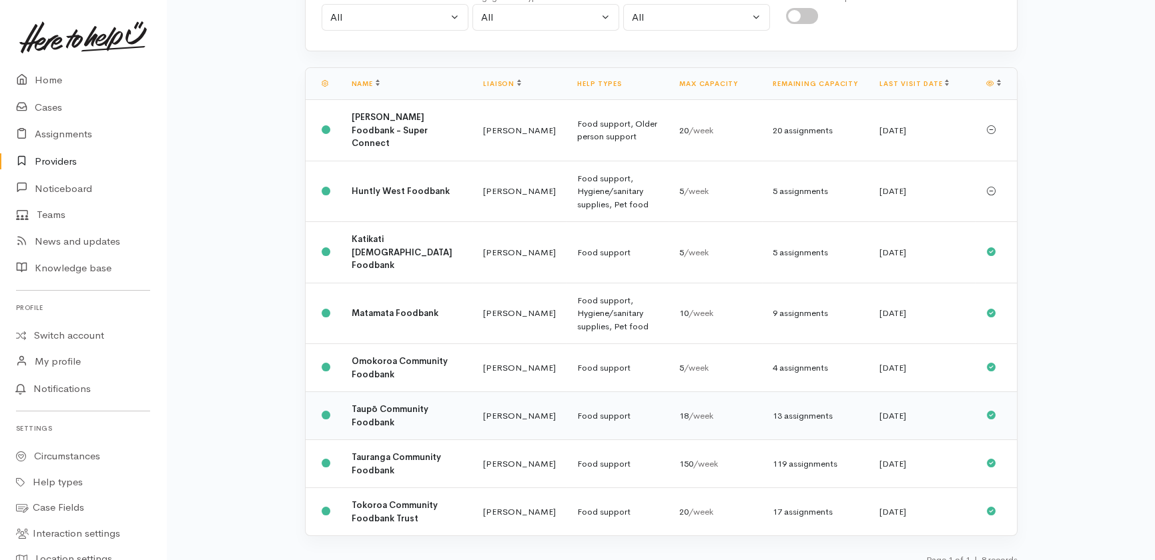
click at [370, 411] on b "Taupō Community Foodbank" at bounding box center [390, 416] width 77 height 25
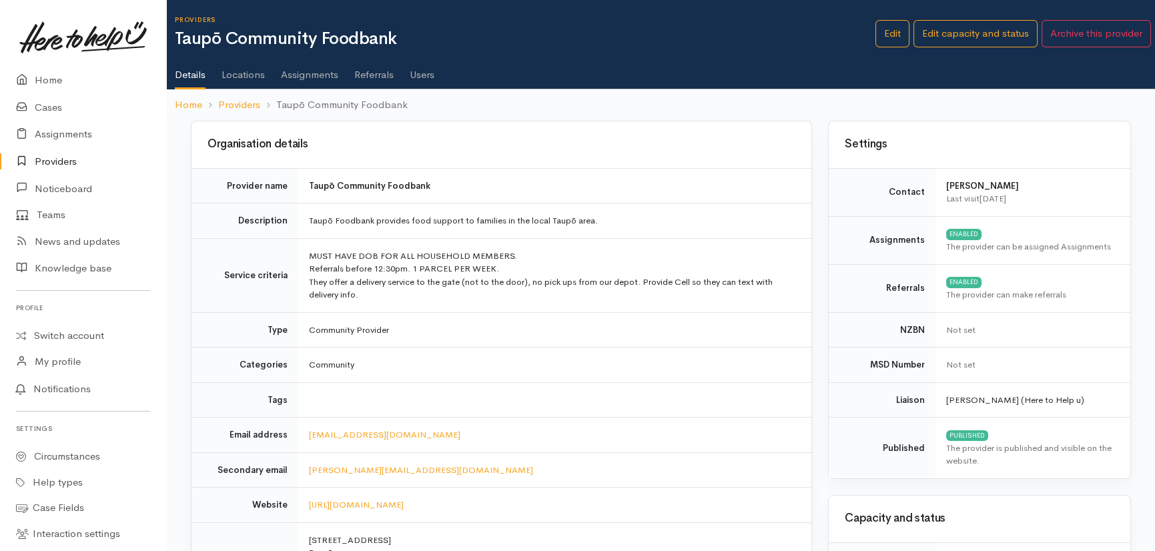
click at [316, 72] on link "Assignments" at bounding box center [309, 69] width 57 height 37
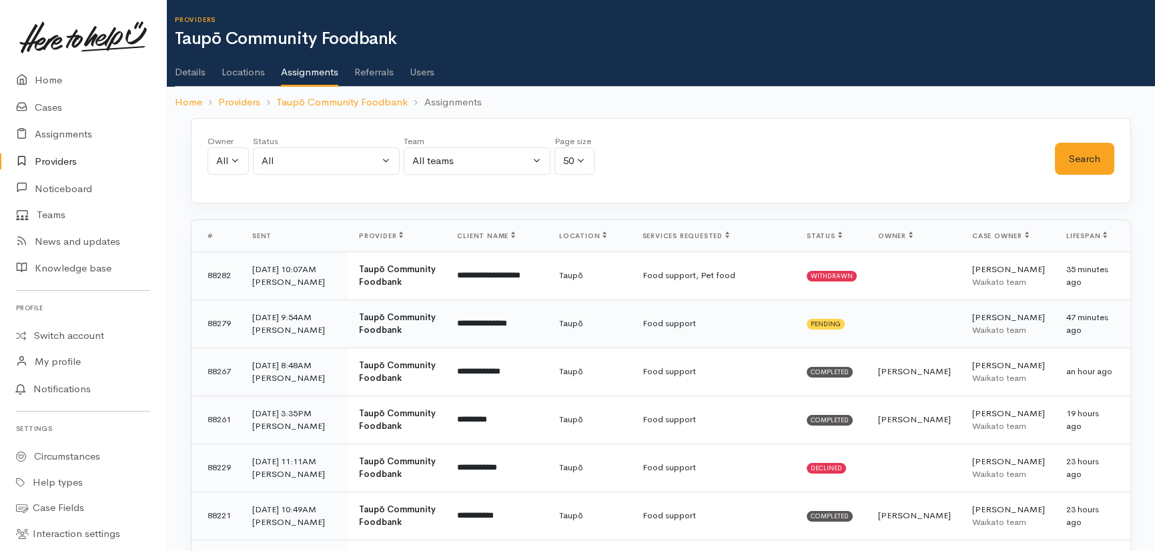
click at [395, 316] on b "Taupō Community Foodbank" at bounding box center [397, 324] width 77 height 25
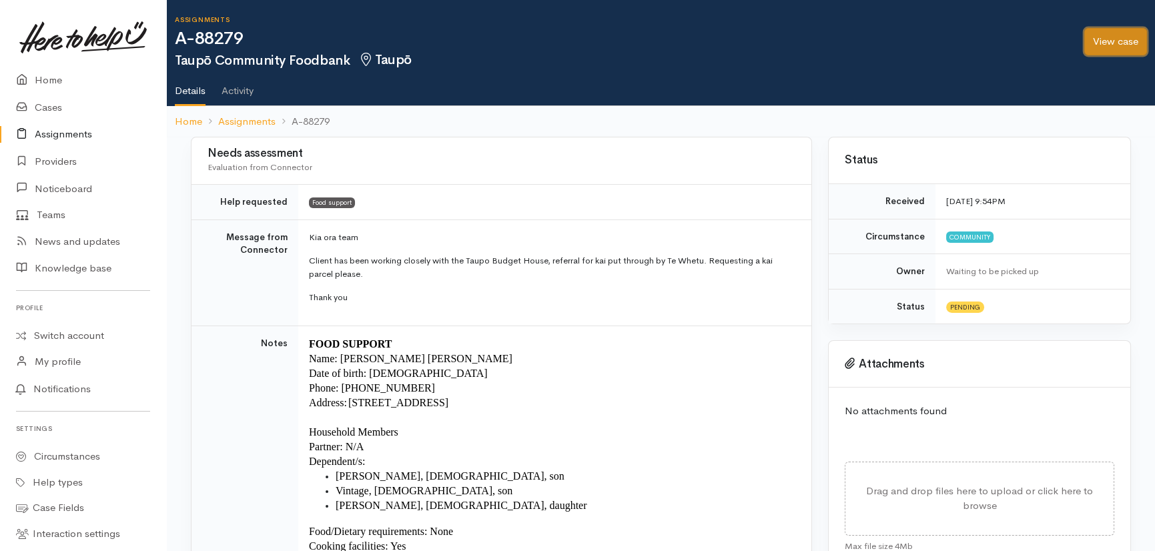
click at [1120, 46] on link "View case" at bounding box center [1115, 41] width 63 height 27
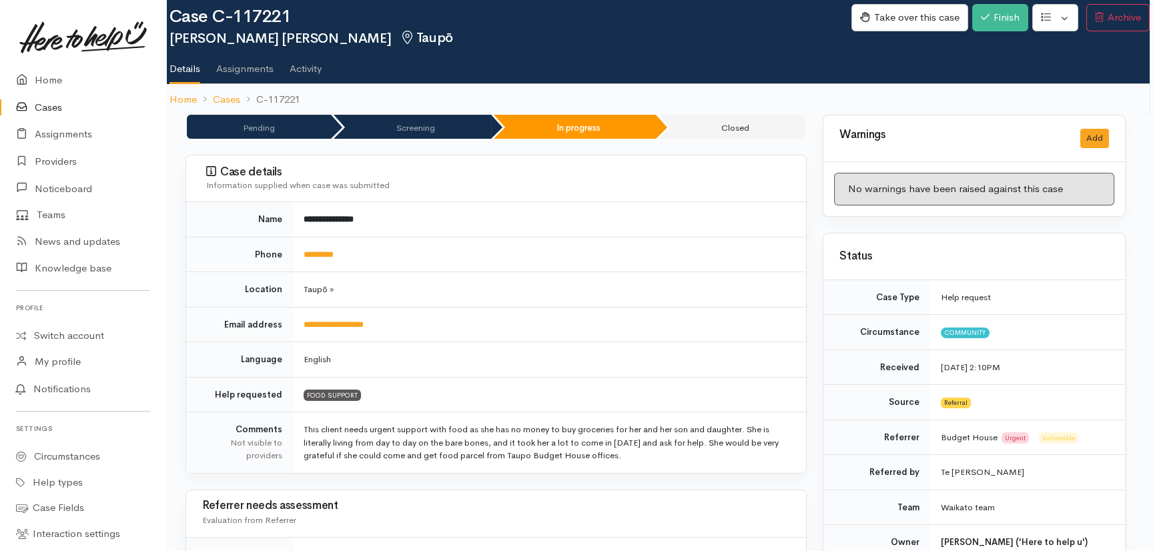
scroll to position [0, 5]
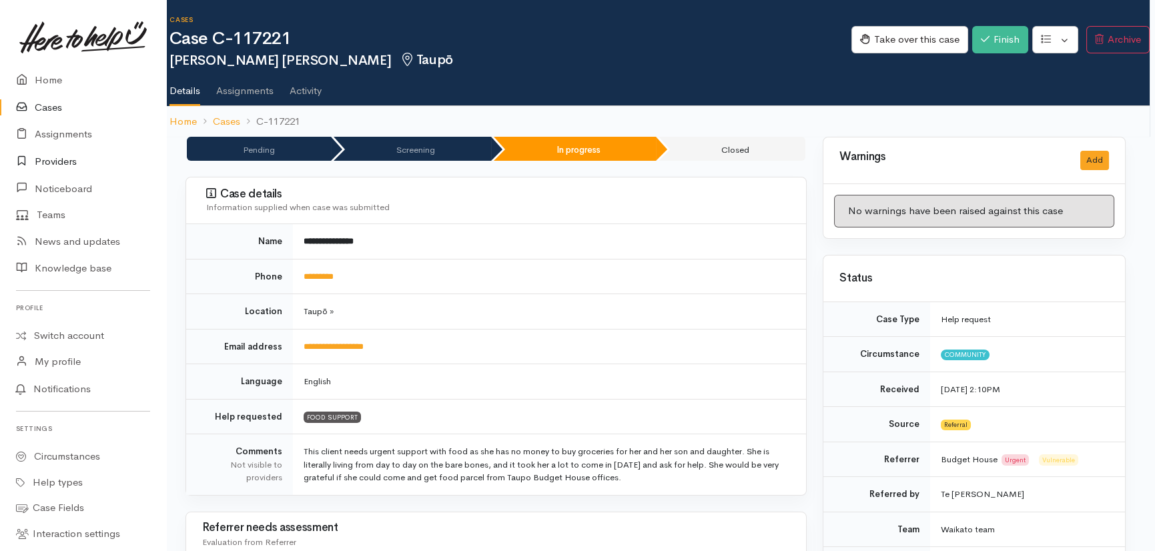
click at [67, 155] on link "Providers" at bounding box center [83, 161] width 166 height 27
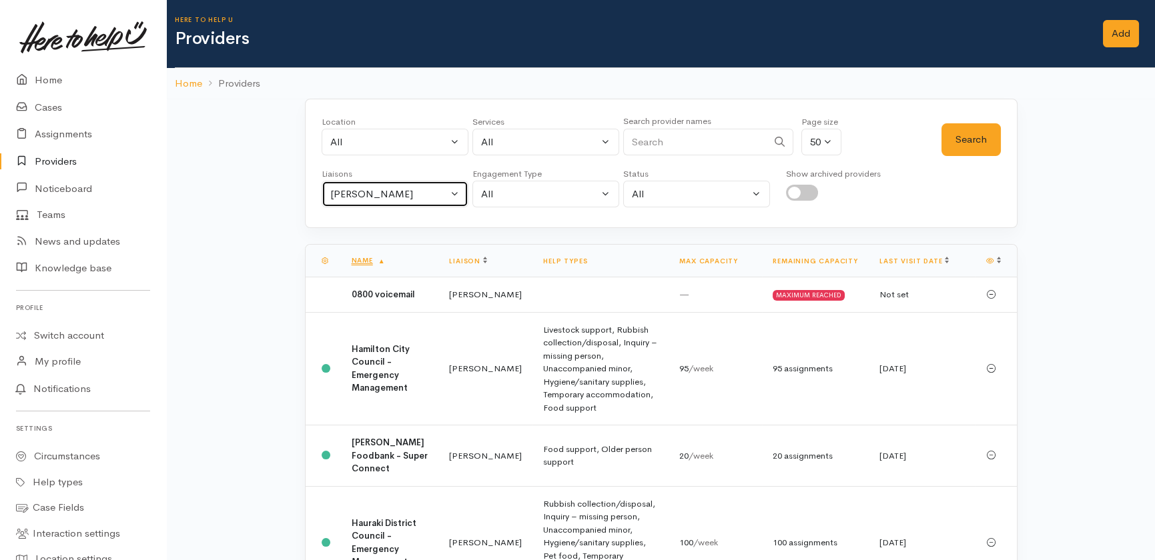
click at [408, 185] on button "[PERSON_NAME]" at bounding box center [395, 194] width 147 height 27
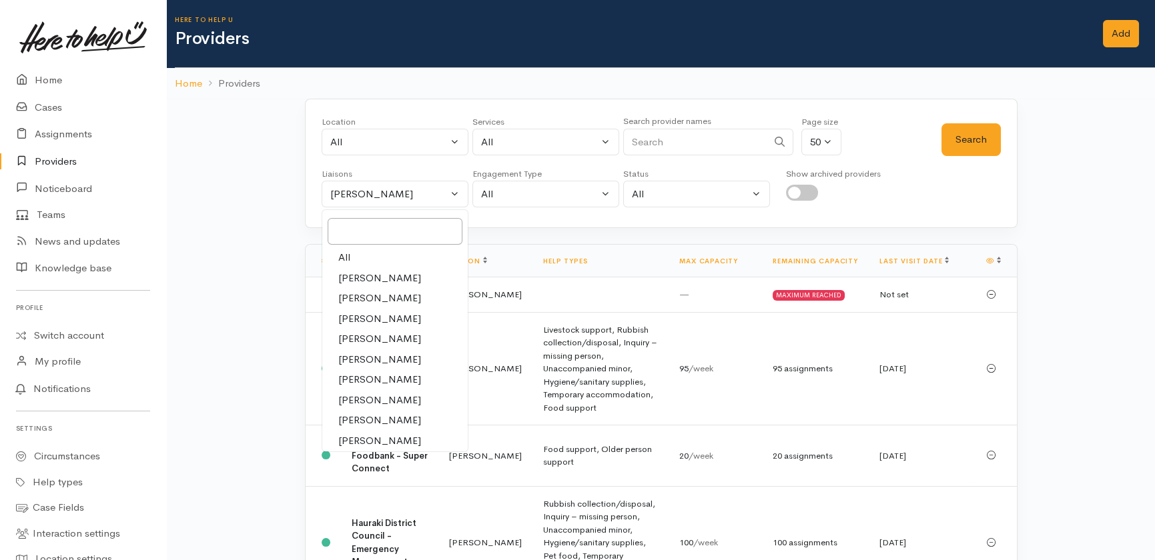
click at [347, 254] on span "All" at bounding box center [344, 257] width 12 height 15
select select "null"
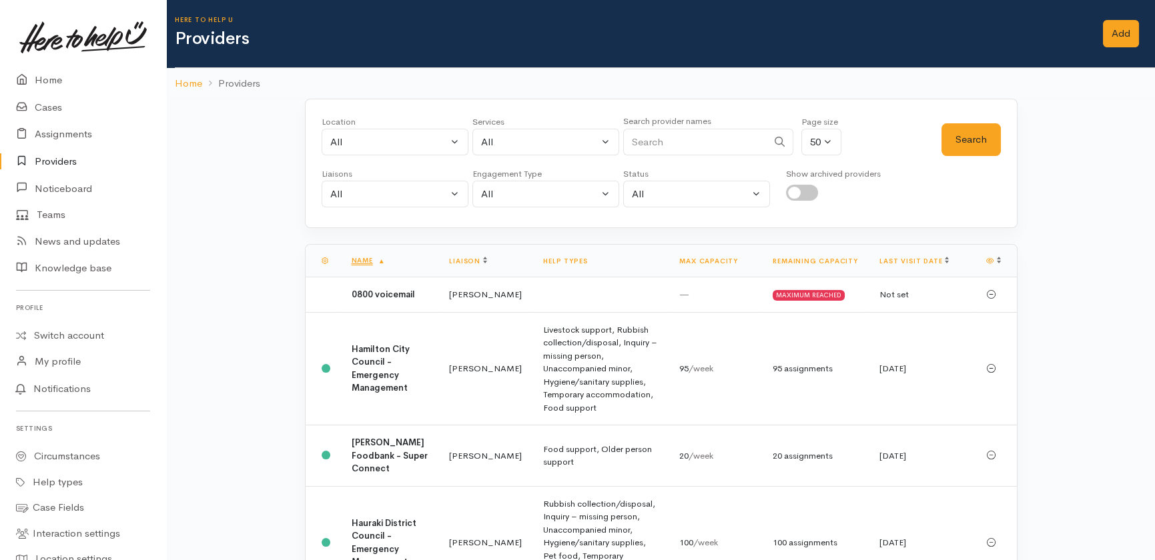
drag, startPoint x: 690, startPoint y: 146, endPoint x: 690, endPoint y: 126, distance: 20.0
click at [690, 143] on input "Search" at bounding box center [695, 142] width 144 height 27
type input "pasi"
click at [962, 139] on button "Search" at bounding box center [970, 139] width 59 height 33
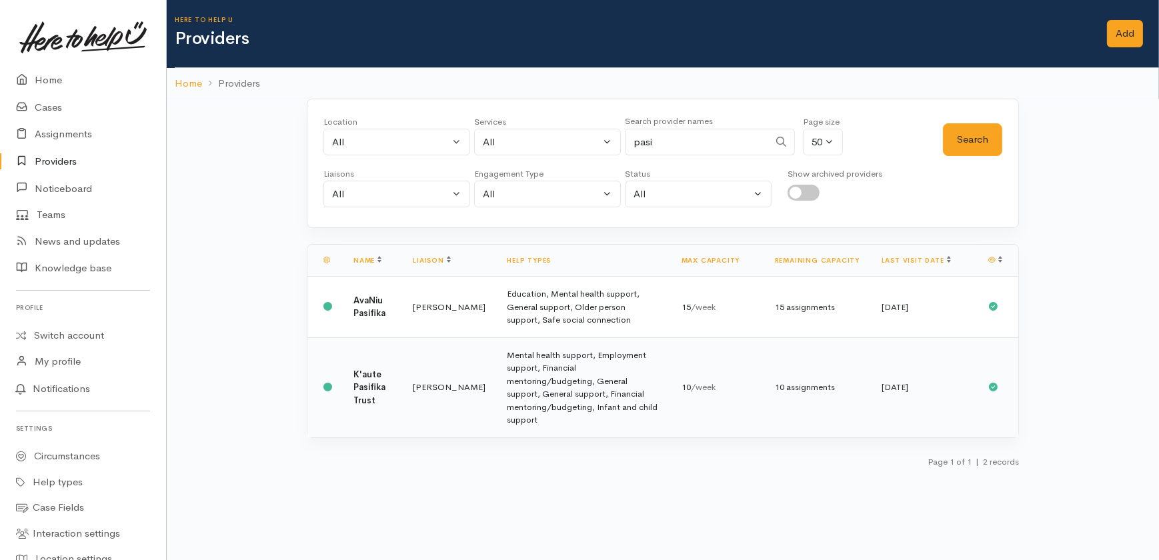
click at [360, 379] on b "K'aute Pasifika Trust" at bounding box center [370, 387] width 32 height 37
